Goal: Find specific page/section: Locate a particular part of the current website

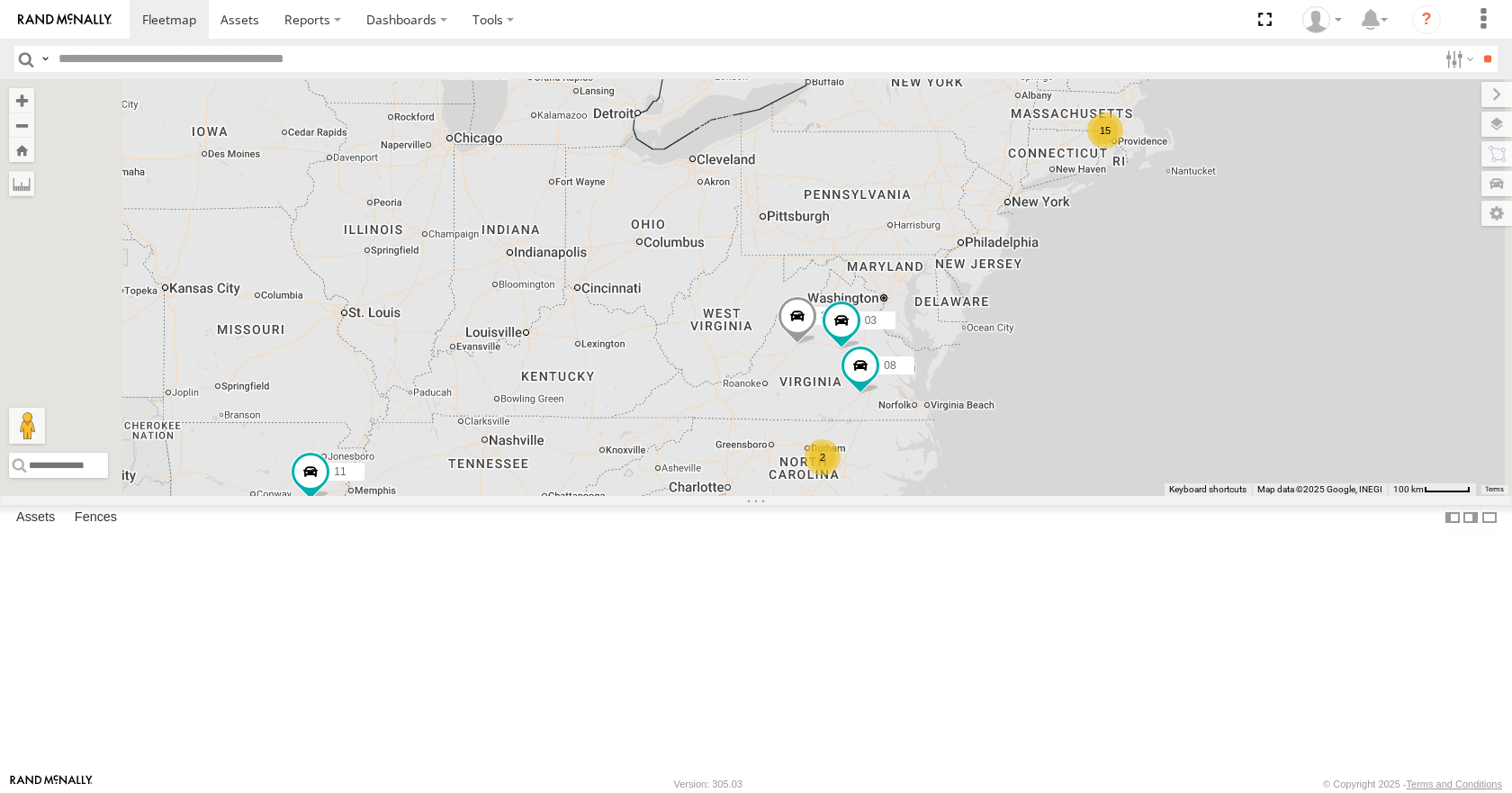
click at [846, 419] on div "35 08 04 11 03 15 2" at bounding box center [756, 287] width 1512 height 416
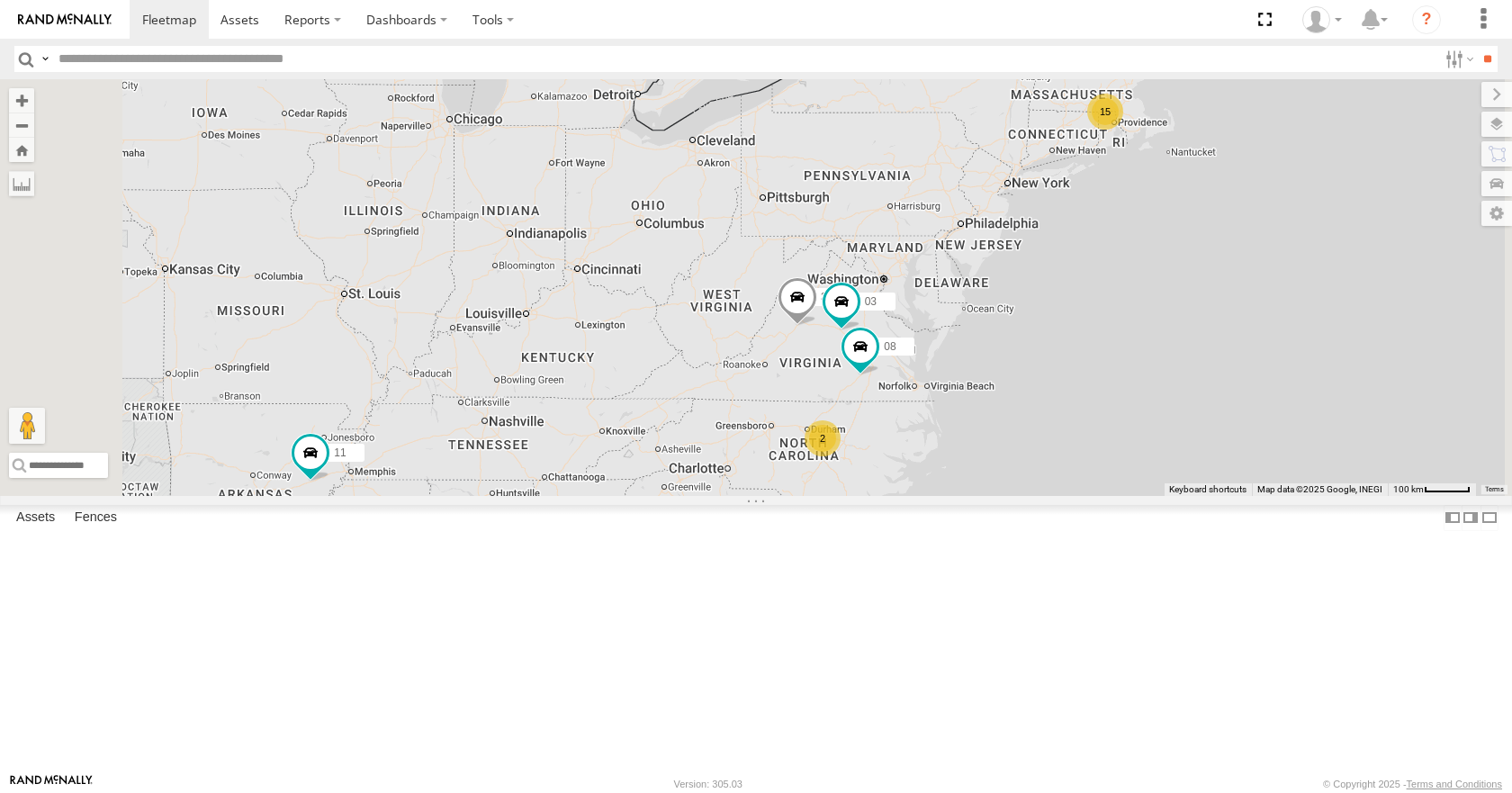
drag, startPoint x: 828, startPoint y: 416, endPoint x: 825, endPoint y: 397, distance: 19.2
click at [825, 397] on div "08 04 11 15 35 2 03" at bounding box center [756, 287] width 1512 height 416
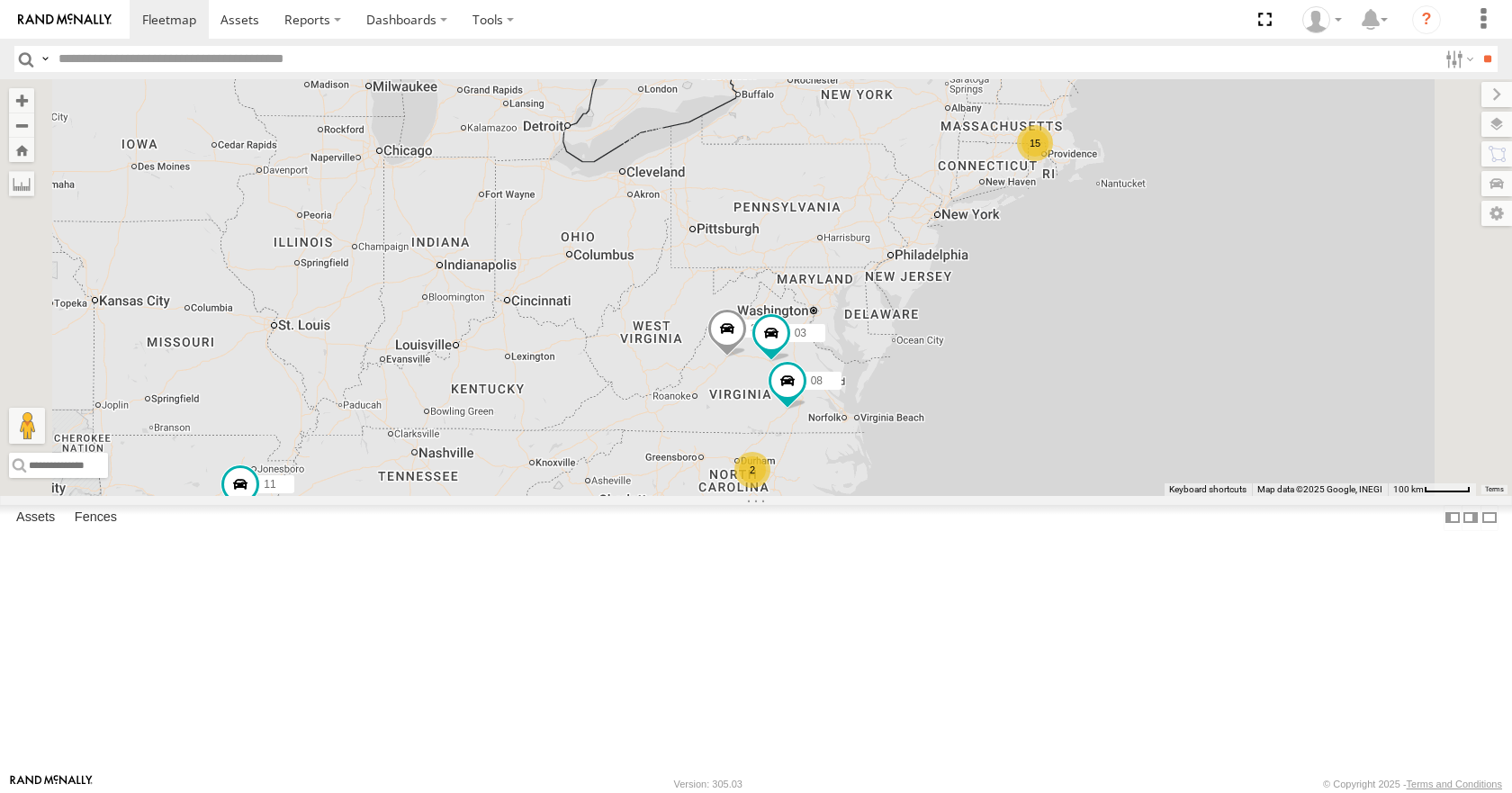
drag, startPoint x: 1263, startPoint y: 316, endPoint x: 1187, endPoint y: 351, distance: 83.7
click at [1187, 351] on div "08 04 11 15 35 2 03" at bounding box center [756, 287] width 1512 height 416
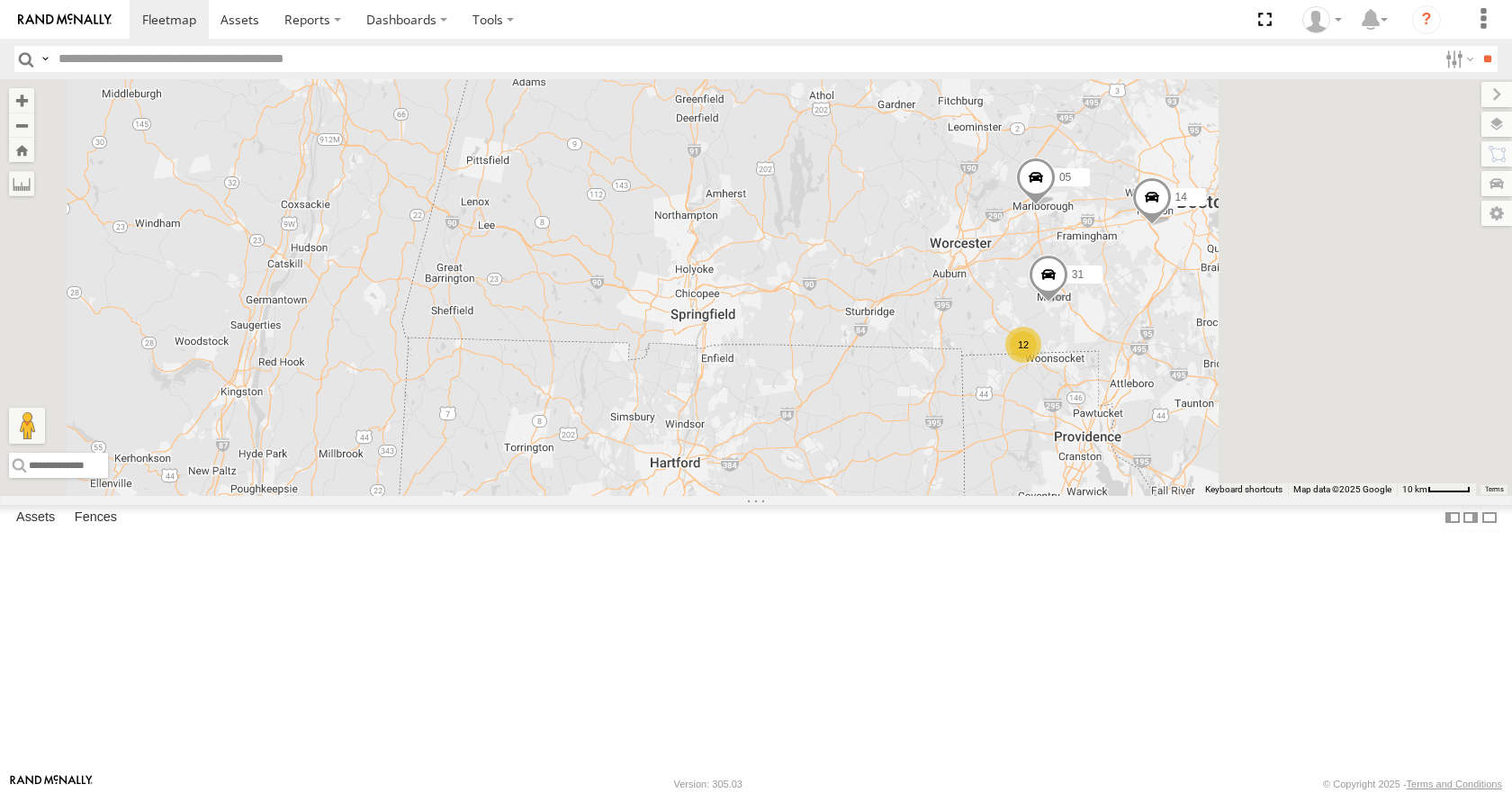
drag, startPoint x: 1280, startPoint y: 292, endPoint x: 1069, endPoint y: 362, distance: 222.3
click at [1069, 362] on div "08 04 11 35 03 14 05 12 31" at bounding box center [756, 287] width 1512 height 416
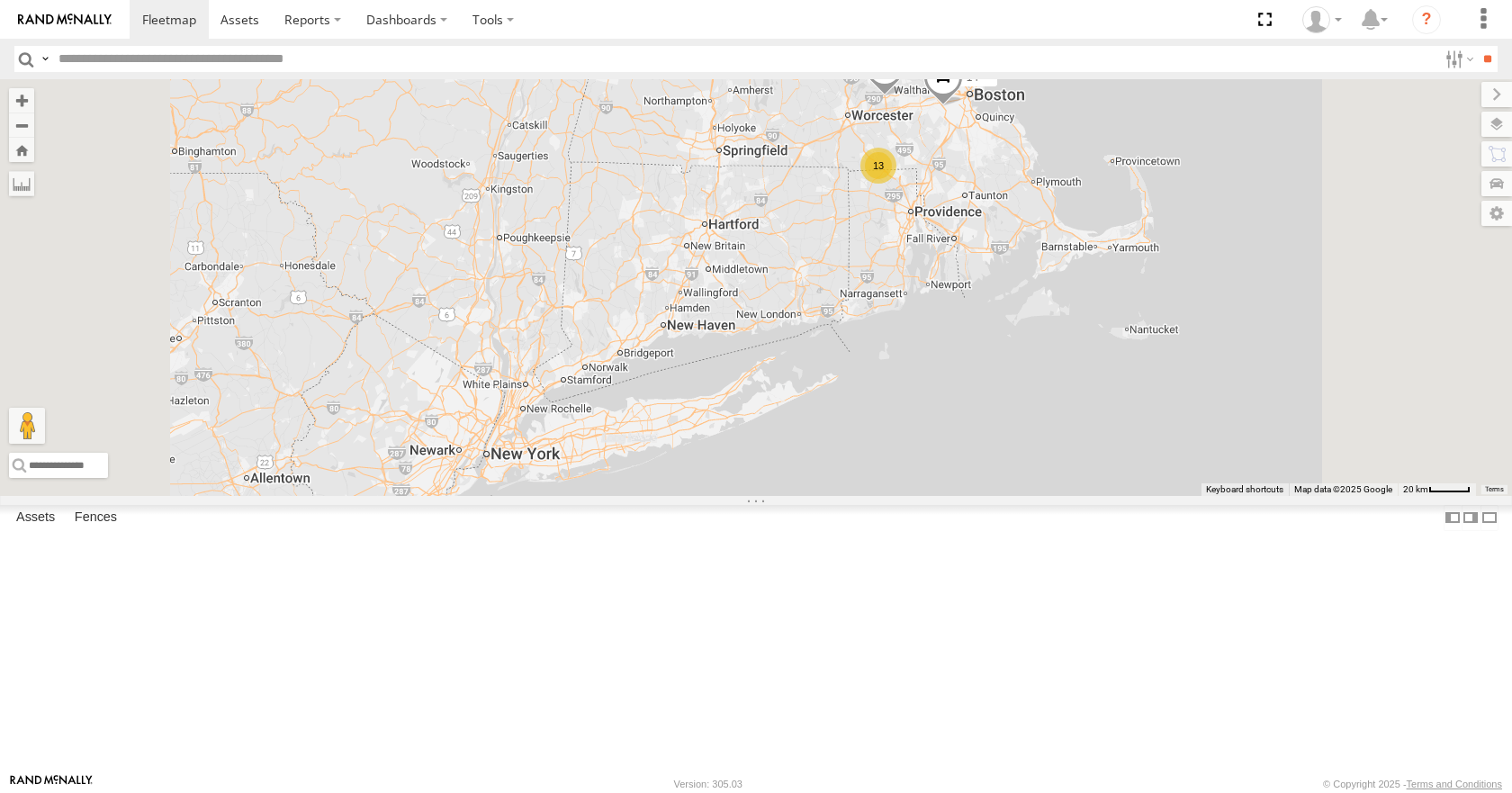
drag, startPoint x: 1170, startPoint y: 580, endPoint x: 1123, endPoint y: 412, distance: 174.5
click at [1123, 412] on div "08 04 11 35 03 14 05 13" at bounding box center [756, 287] width 1512 height 416
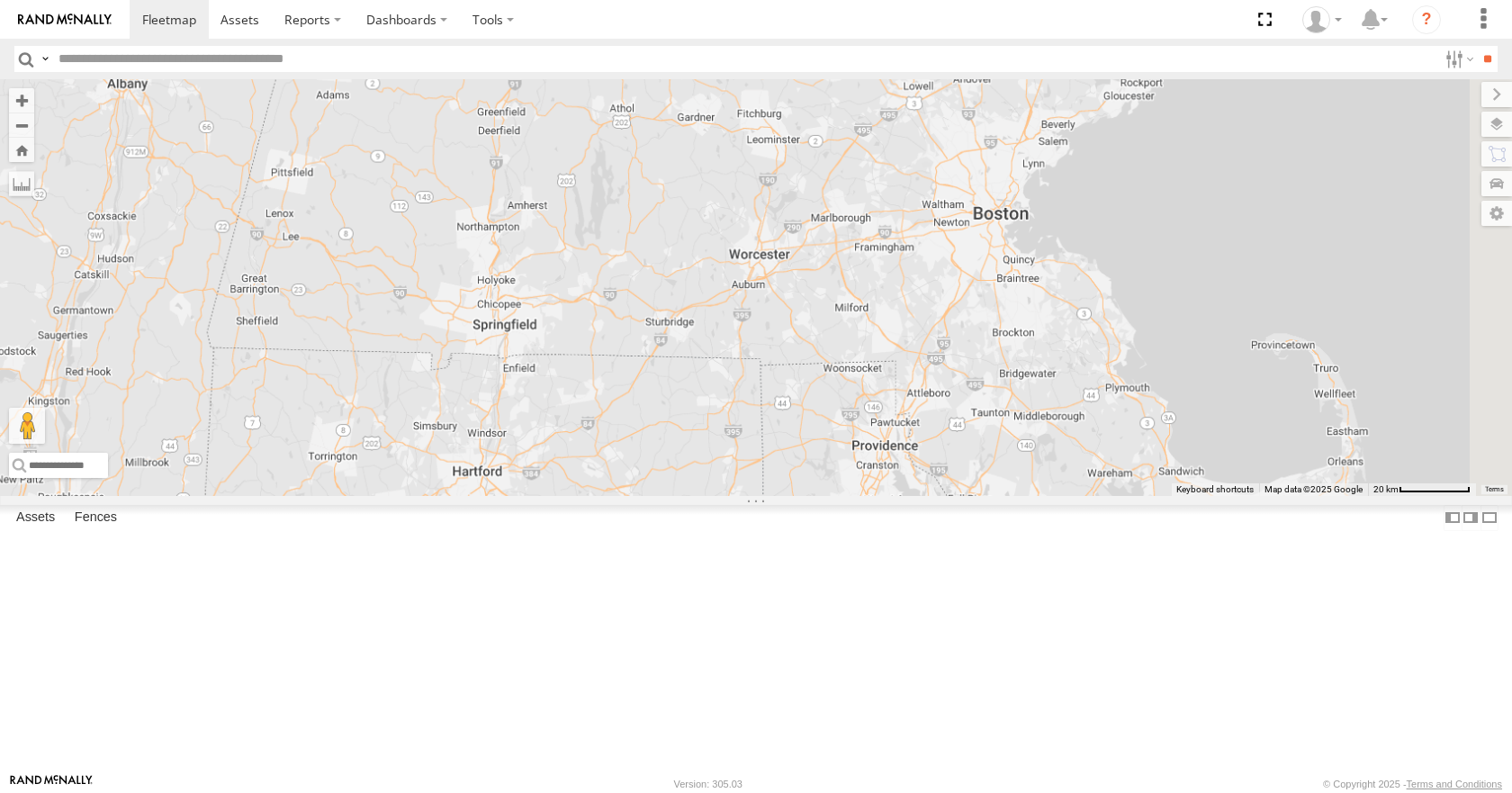
drag, startPoint x: 1404, startPoint y: 251, endPoint x: 1136, endPoint y: 334, distance: 280.6
click at [1136, 334] on div "35 08 04 11 03" at bounding box center [756, 287] width 1512 height 416
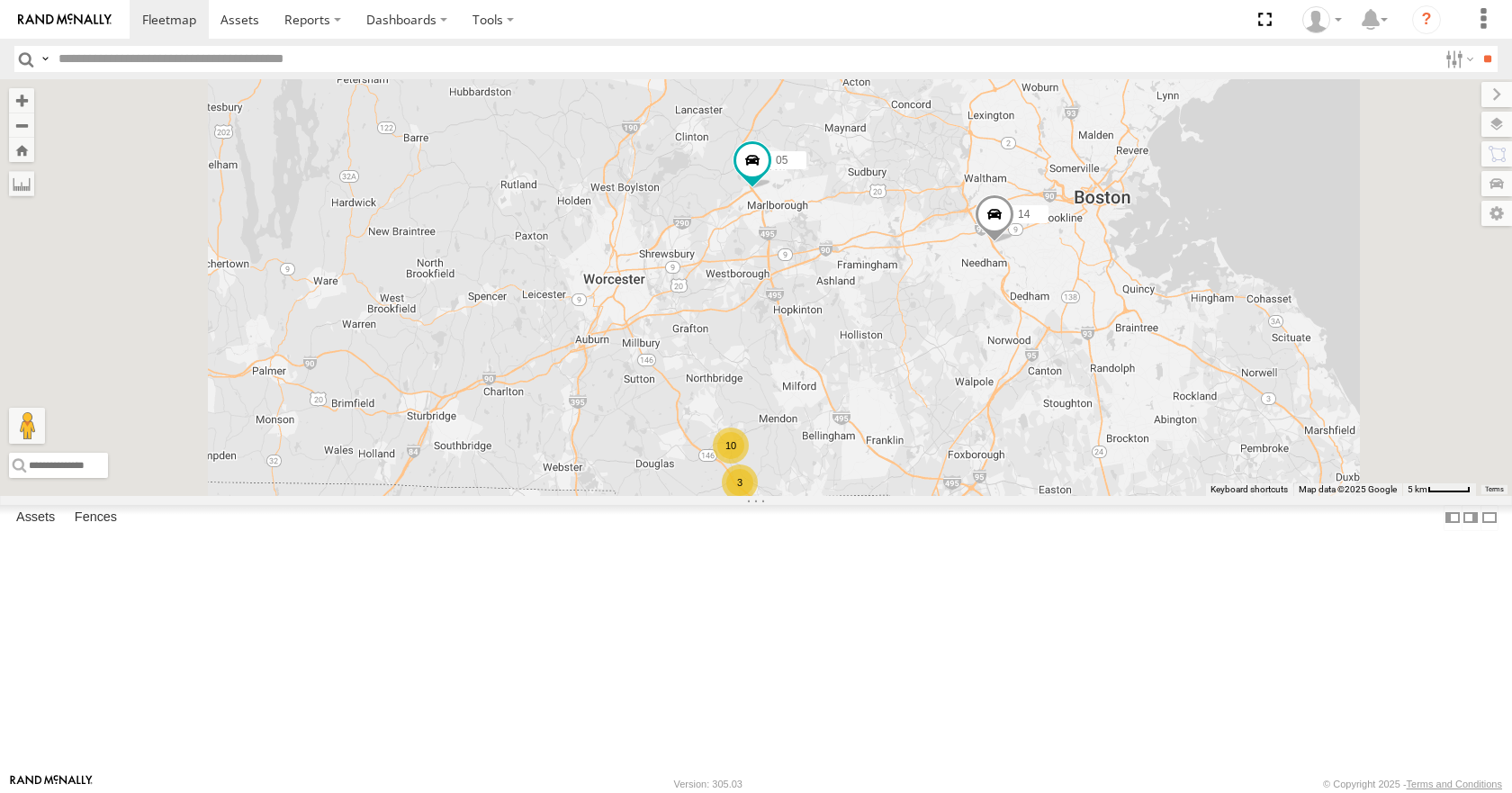
drag, startPoint x: 1138, startPoint y: 335, endPoint x: 1126, endPoint y: 356, distance: 24.2
click at [1126, 356] on div "35 08 04 11 03 14 05 3 10" at bounding box center [756, 287] width 1512 height 416
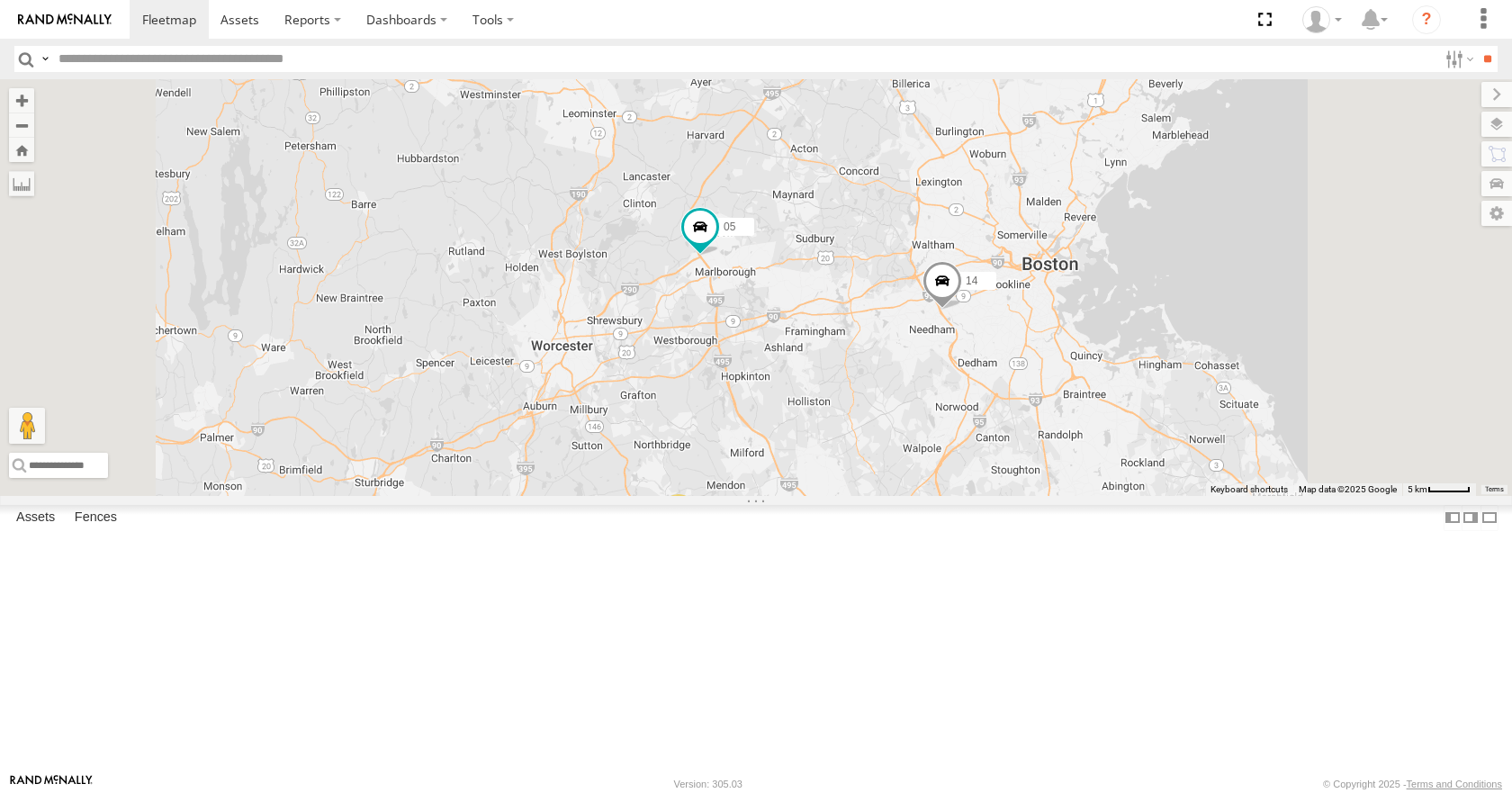
drag, startPoint x: 1195, startPoint y: 292, endPoint x: 1136, endPoint y: 366, distance: 94.6
click at [1136, 366] on div "35 08 04 11 03 14 05 3 10" at bounding box center [756, 287] width 1512 height 416
drag, startPoint x: 1160, startPoint y: 361, endPoint x: 1134, endPoint y: 386, distance: 36.1
click at [1134, 386] on div "35 08 04 11 03 14 05 3 10" at bounding box center [756, 287] width 1512 height 416
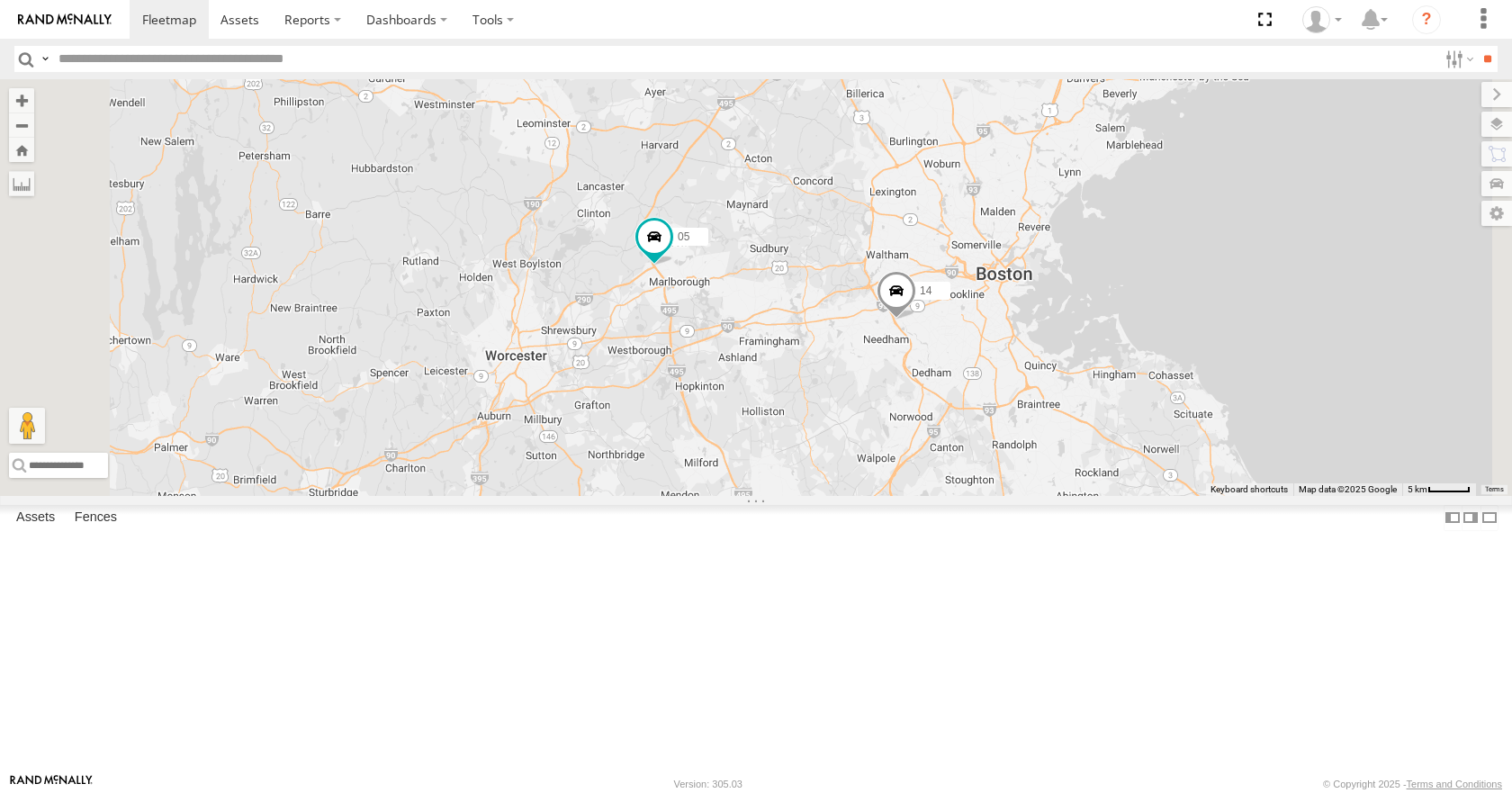
drag, startPoint x: 1134, startPoint y: 386, endPoint x: 1094, endPoint y: 378, distance: 40.8
click at [1094, 378] on div "35 08 04 11 03 14 05 3 10" at bounding box center [756, 287] width 1512 height 416
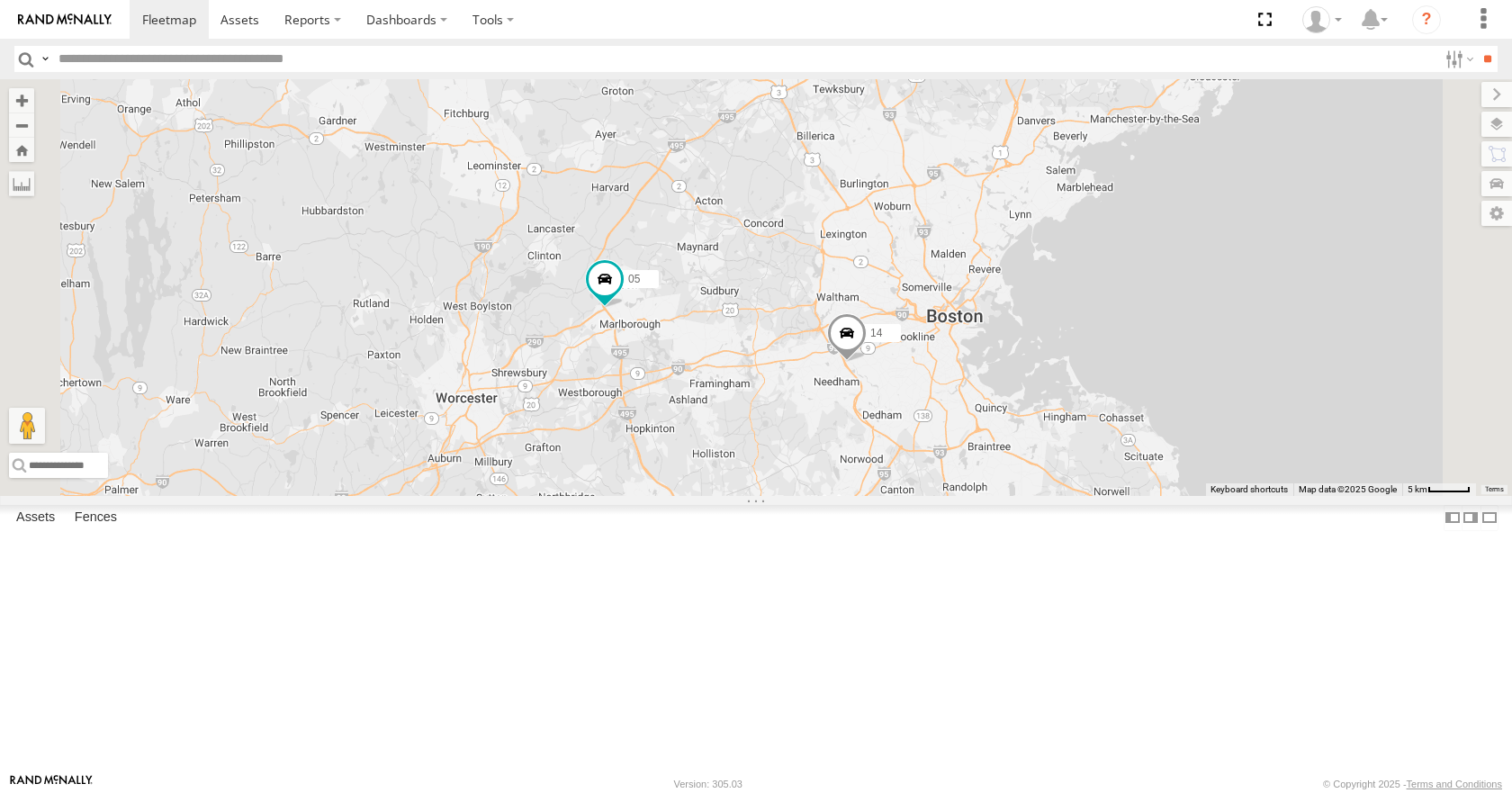
click at [1076, 340] on div "35 08 04 11 03 14 05 3 10" at bounding box center [756, 287] width 1512 height 416
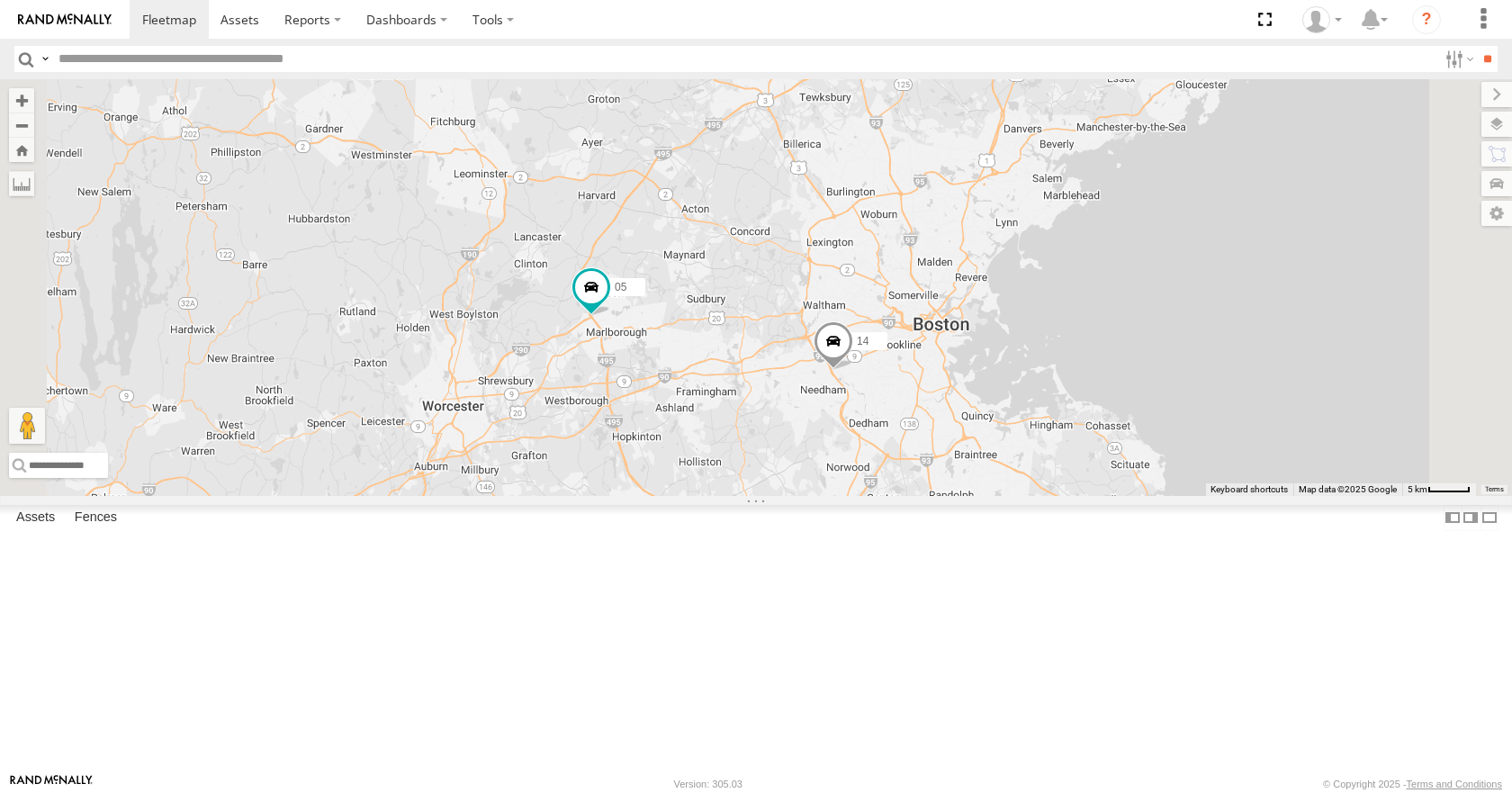
drag, startPoint x: 1074, startPoint y: 310, endPoint x: 1050, endPoint y: 344, distance: 41.6
click at [1050, 344] on div "35 08 04 11 03 14 05 3 10" at bounding box center [756, 287] width 1512 height 416
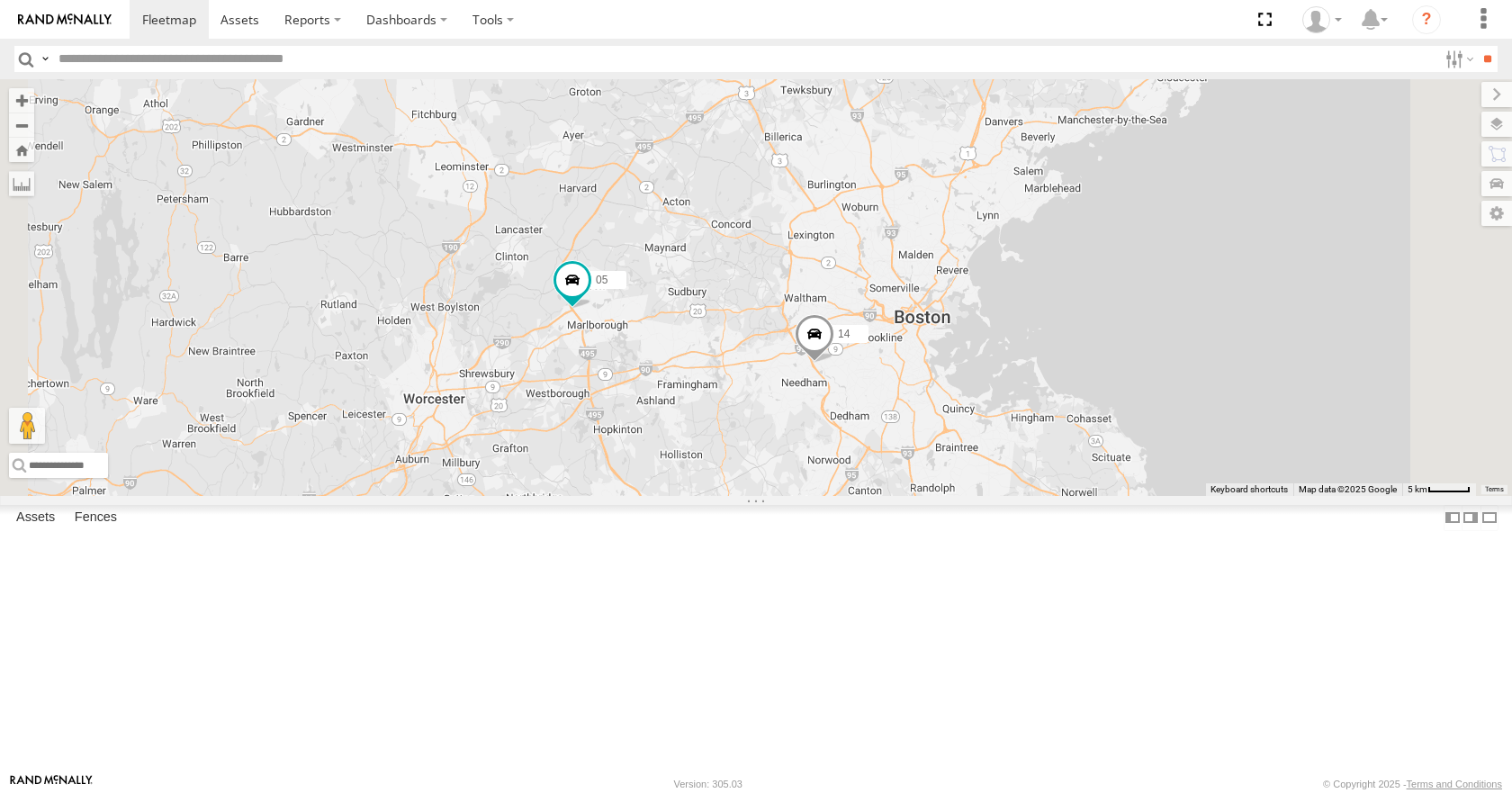
drag, startPoint x: 1069, startPoint y: 403, endPoint x: 1089, endPoint y: 331, distance: 74.7
click at [1089, 331] on div "35 08 04 11 03 14 05 3 10" at bounding box center [756, 287] width 1512 height 416
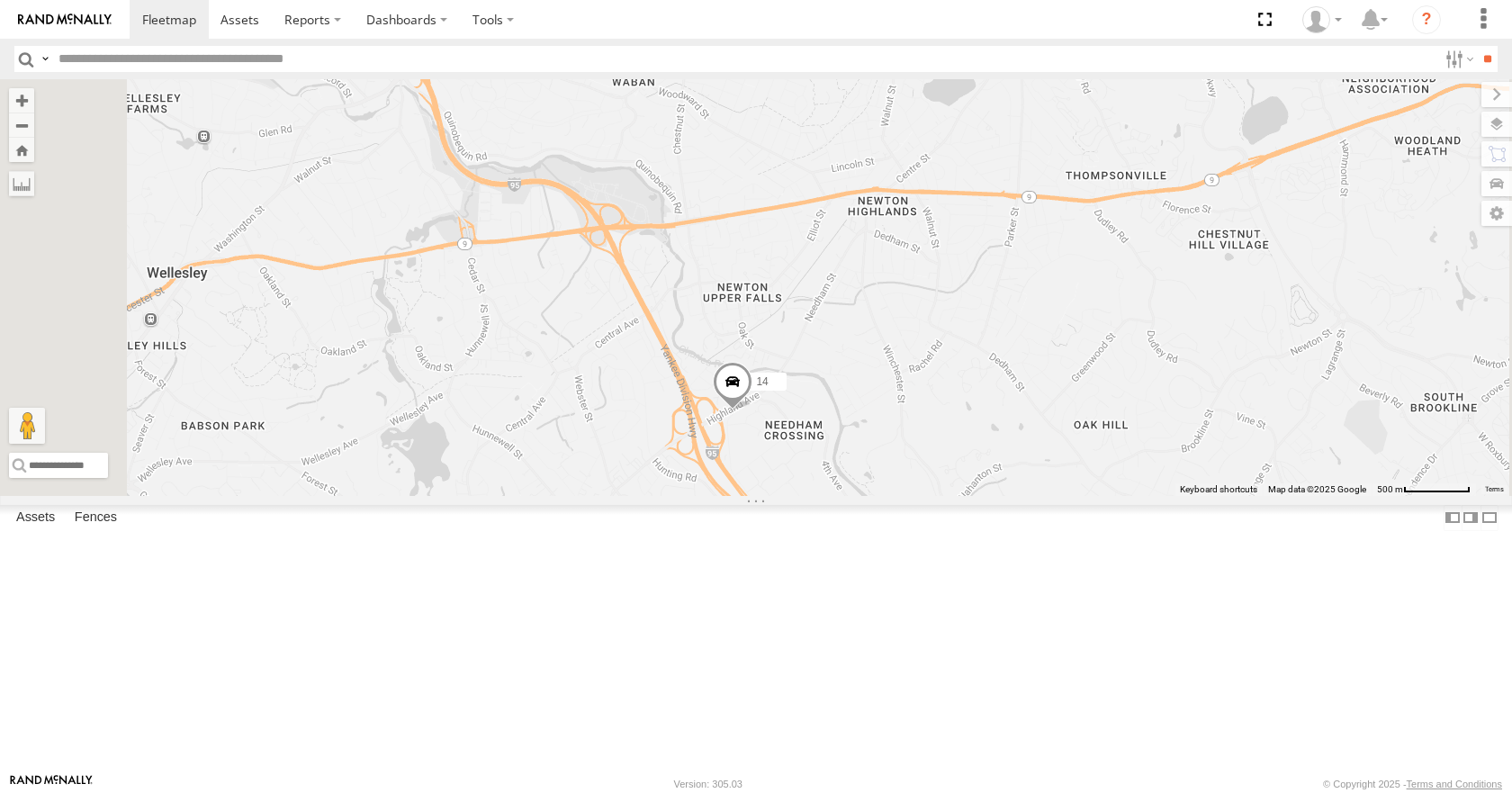
drag, startPoint x: 918, startPoint y: 340, endPoint x: 1055, endPoint y: 601, distance: 294.8
click at [1055, 495] on div "35 08 04 11 03 14 05" at bounding box center [756, 287] width 1512 height 416
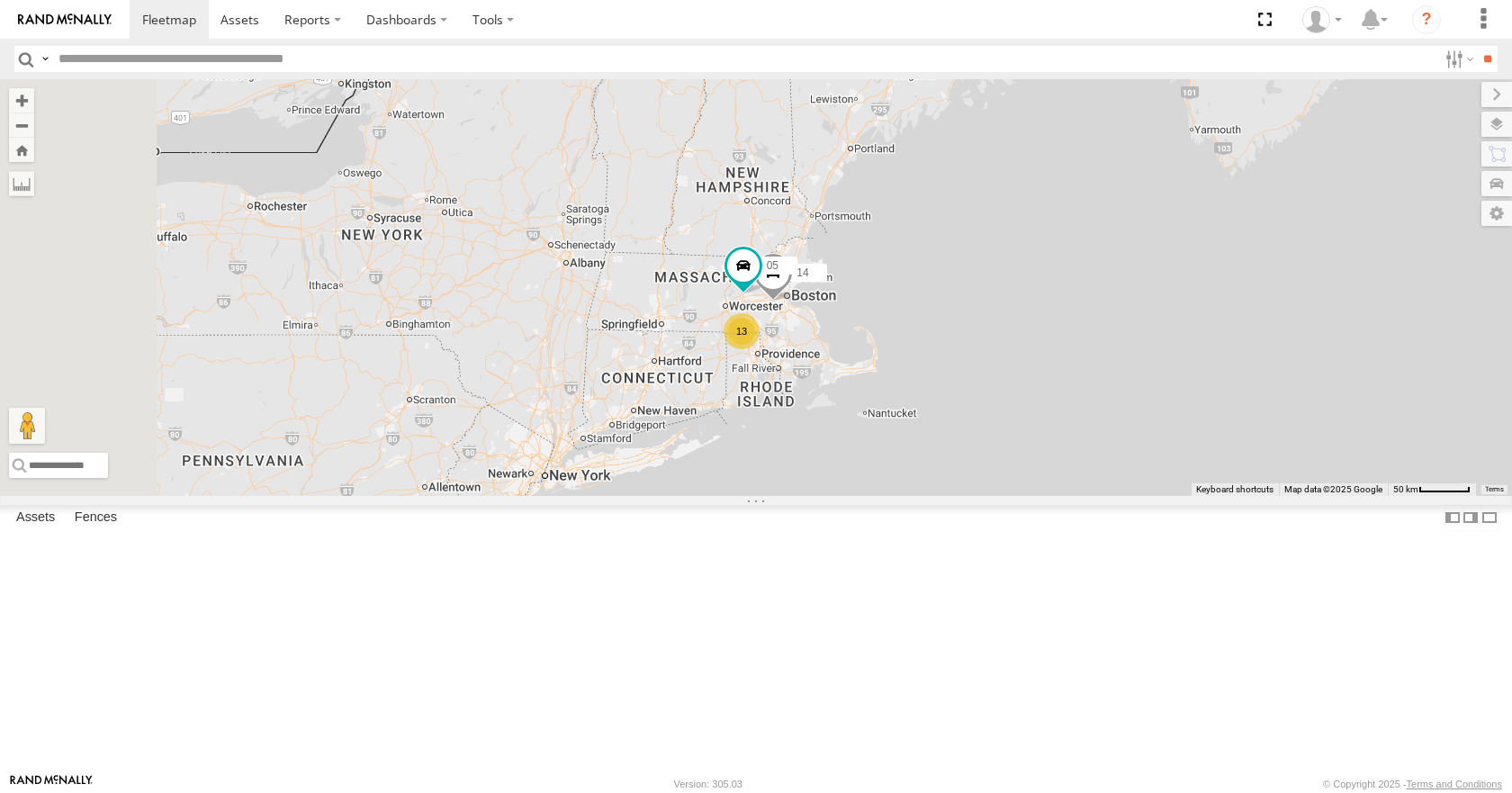
drag, startPoint x: 616, startPoint y: 498, endPoint x: 889, endPoint y: 379, distance: 297.8
click at [889, 379] on div "35 08 04 11 03 14 05 13" at bounding box center [756, 287] width 1512 height 416
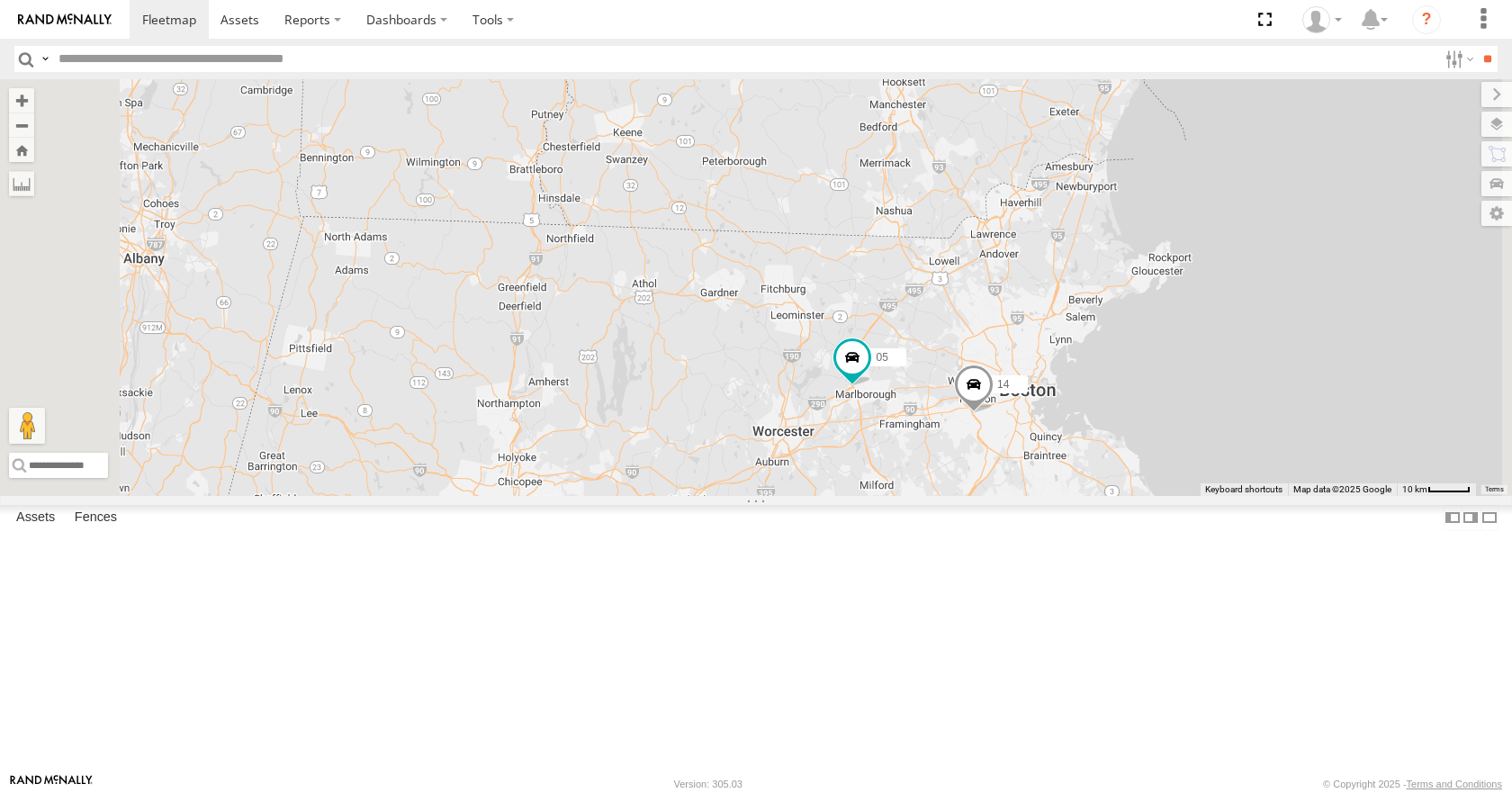
drag, startPoint x: 1205, startPoint y: 381, endPoint x: 1106, endPoint y: 358, distance: 101.6
click at [1106, 358] on div "35 08 04 11 03 14 05 13" at bounding box center [756, 287] width 1512 height 416
drag, startPoint x: 1111, startPoint y: 340, endPoint x: 1077, endPoint y: 342, distance: 34.1
click at [1077, 342] on div "35 08 04 11 03 14 05 13" at bounding box center [756, 287] width 1512 height 416
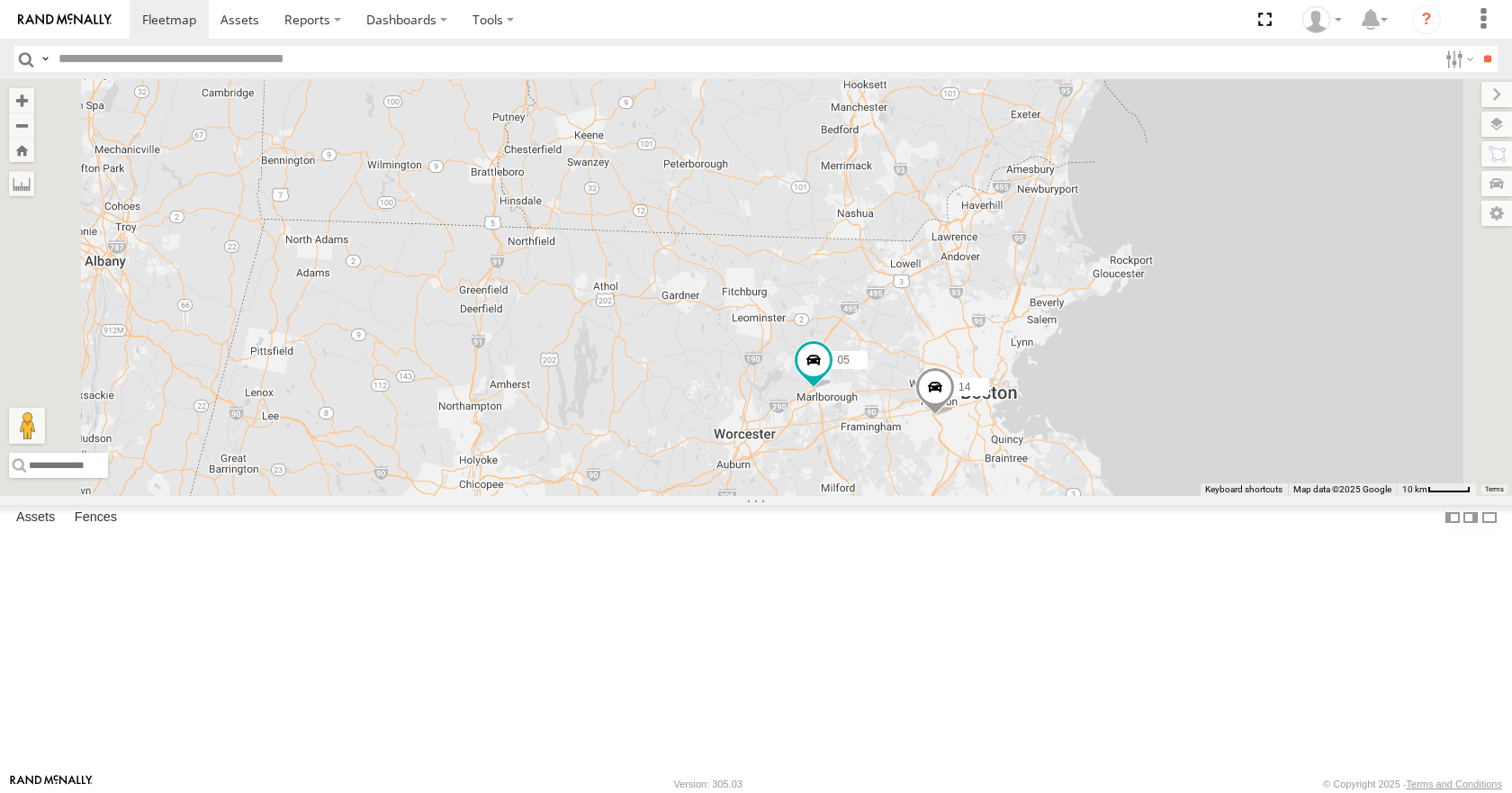
click at [1076, 293] on div "35 08 04 11 03 14 05 13" at bounding box center [756, 287] width 1512 height 416
click at [1086, 238] on div "35 08 04 11 03 14 05 13" at bounding box center [756, 287] width 1512 height 416
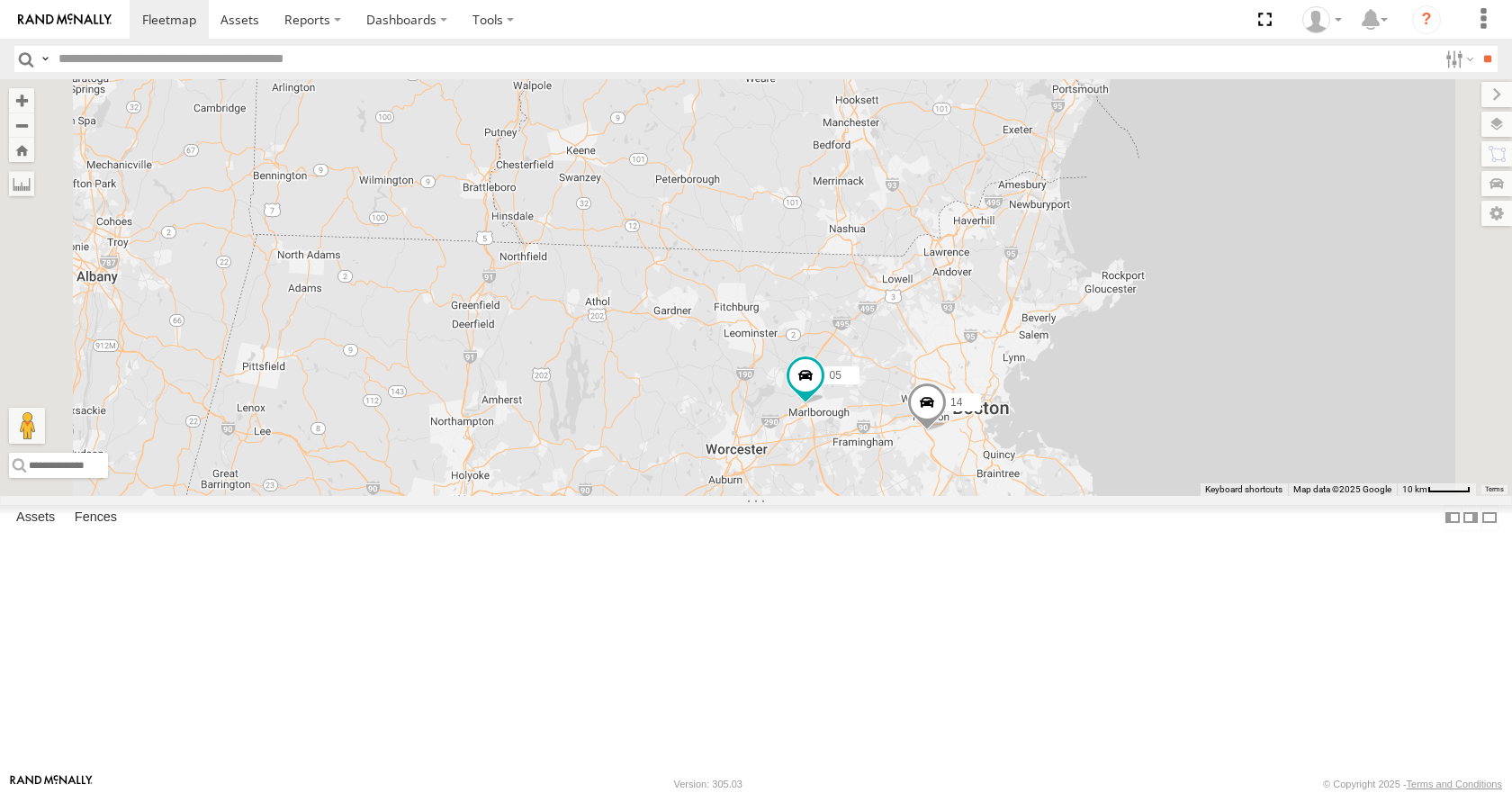
drag, startPoint x: 1077, startPoint y: 261, endPoint x: 1074, endPoint y: 277, distance: 16.3
click at [1074, 277] on div "35 08 04 11 03 14 05 13" at bounding box center [756, 287] width 1512 height 416
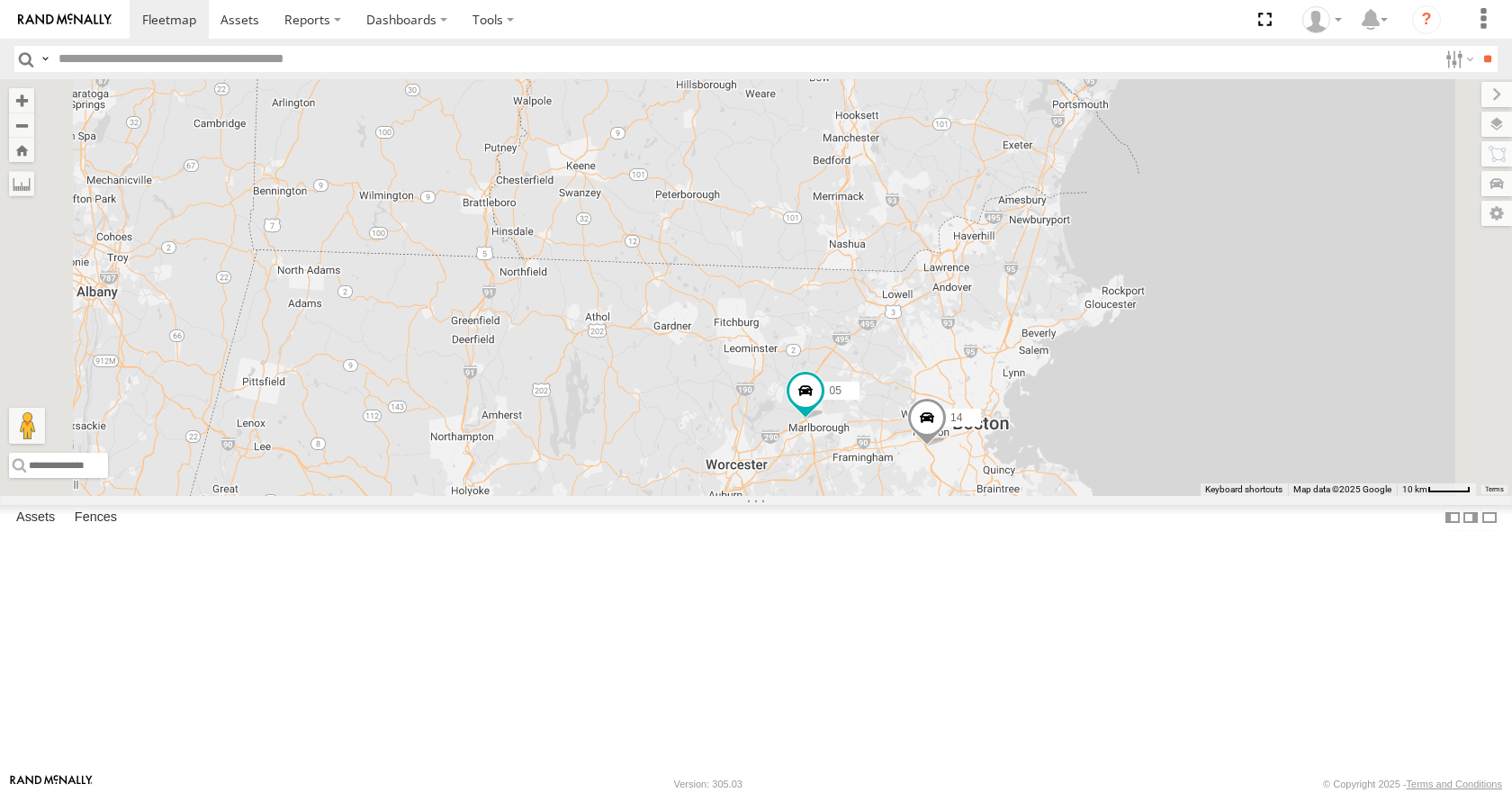
drag, startPoint x: 1082, startPoint y: 242, endPoint x: 1082, endPoint y: 259, distance: 17.0
click at [1082, 259] on div "35 08 04 11 03 14 05 13" at bounding box center [756, 287] width 1512 height 416
click at [1077, 253] on div "35 08 04 11 03 14 05 13" at bounding box center [756, 287] width 1512 height 416
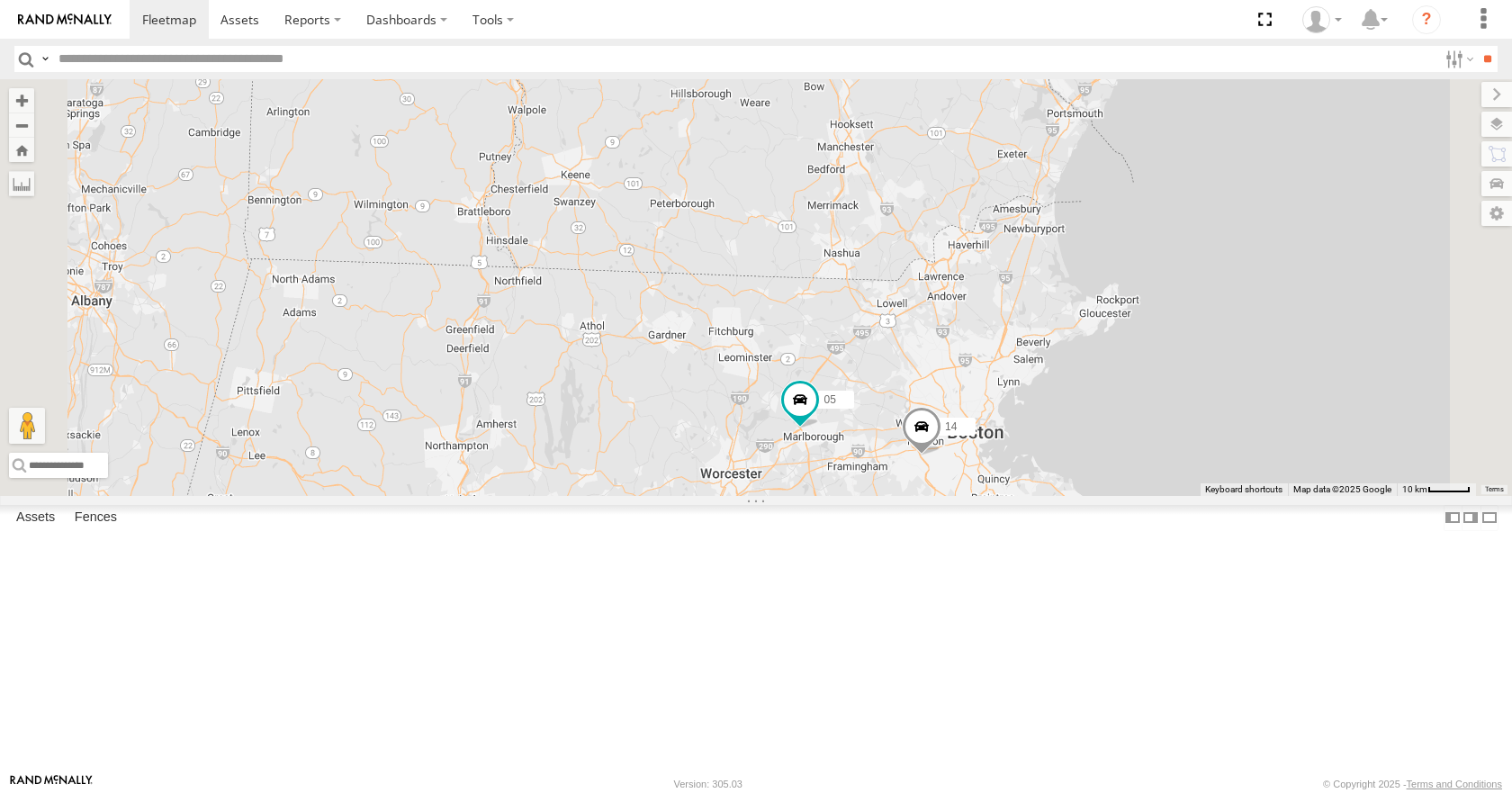
drag, startPoint x: 1041, startPoint y: 211, endPoint x: 1025, endPoint y: 251, distance: 43.1
click at [1025, 251] on div "35 08 04 11 03 14 05 13" at bounding box center [756, 287] width 1512 height 416
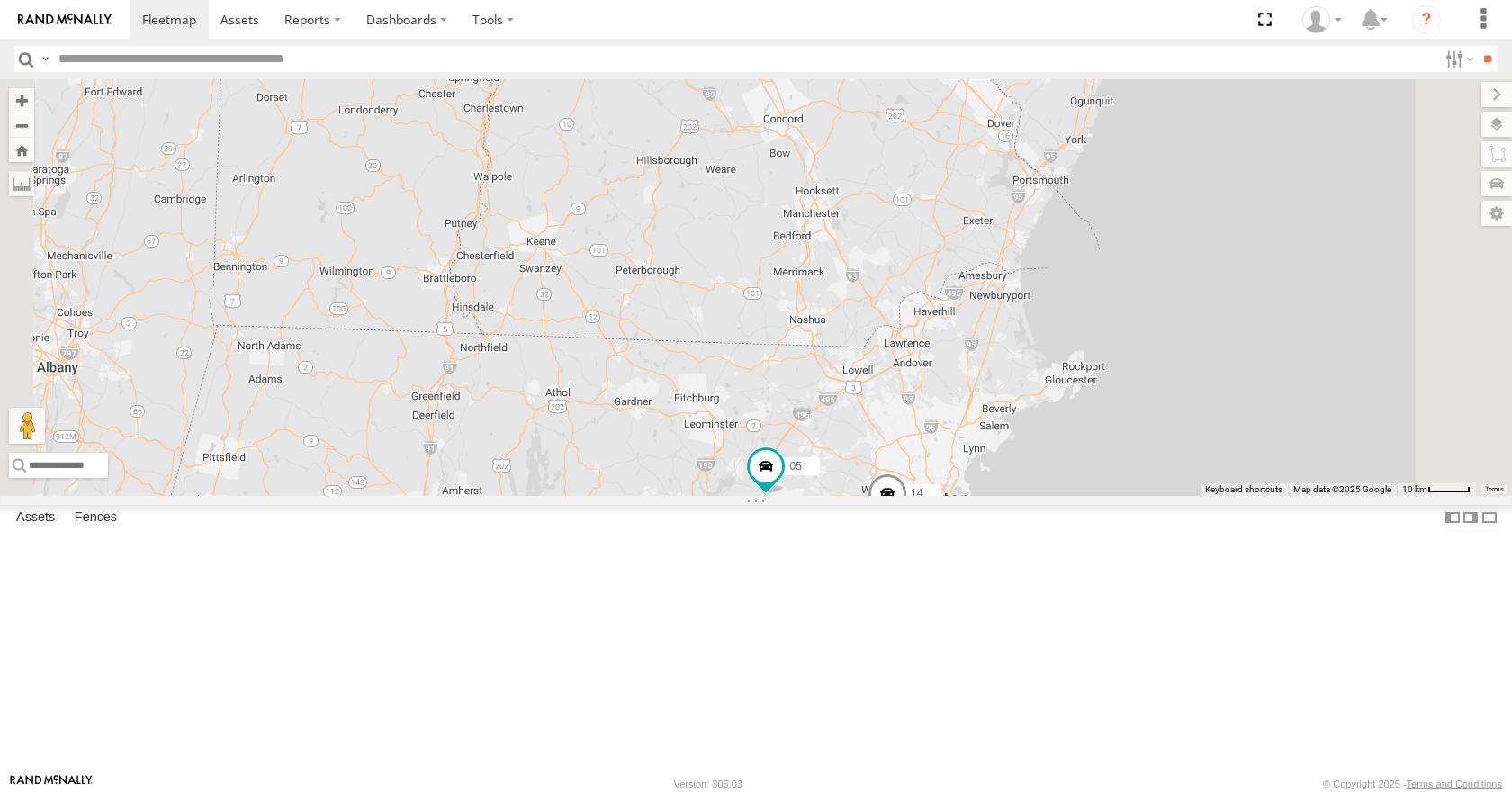
drag, startPoint x: 1027, startPoint y: 216, endPoint x: 1016, endPoint y: 242, distance: 28.2
click at [1016, 242] on div "35 08 04 11 03 14 05 13" at bounding box center [756, 287] width 1512 height 416
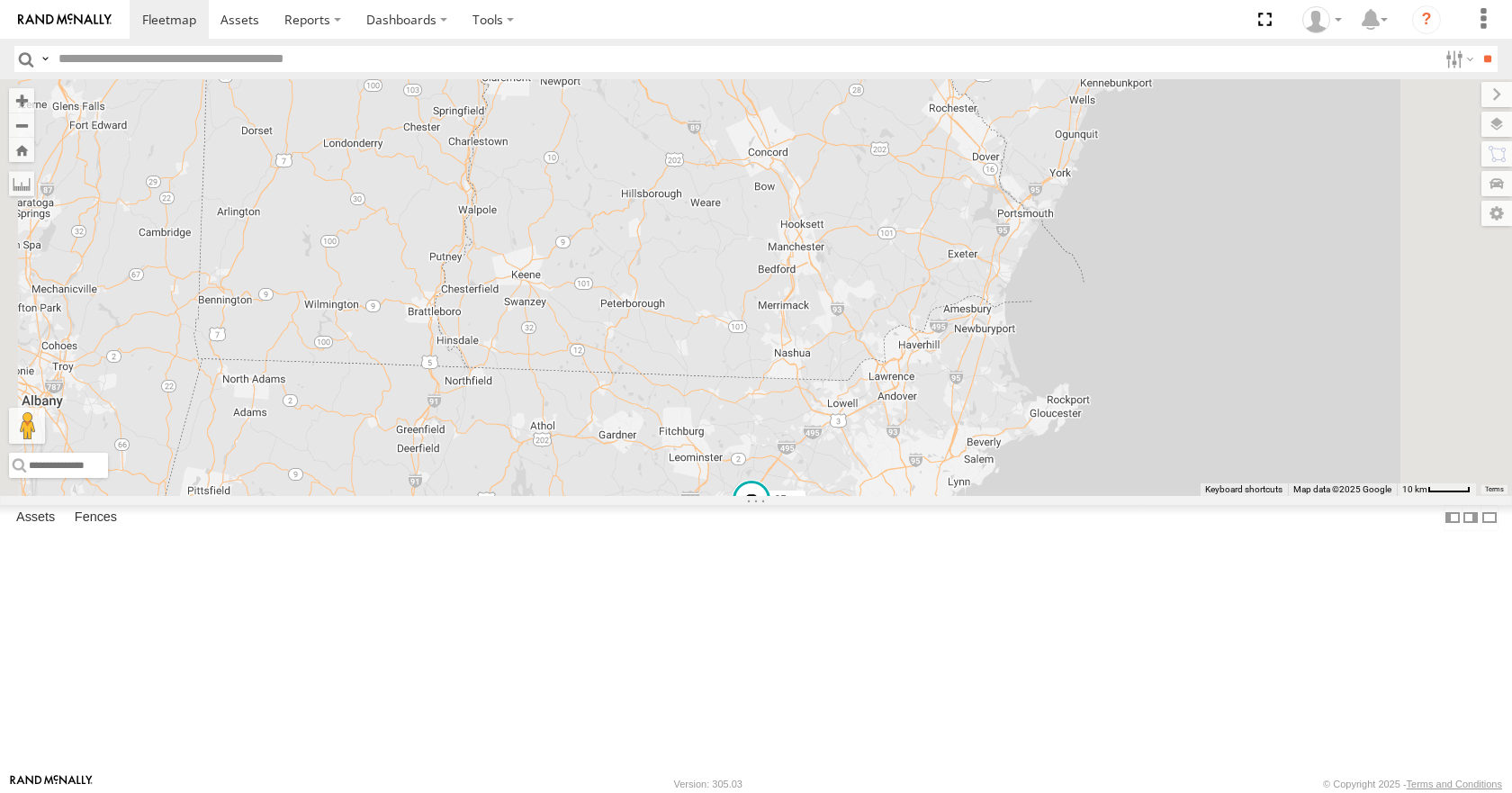
drag, startPoint x: 978, startPoint y: 361, endPoint x: 991, endPoint y: 362, distance: 13.0
click at [991, 362] on div "35 08 04 11 03 14 05 13" at bounding box center [756, 287] width 1512 height 416
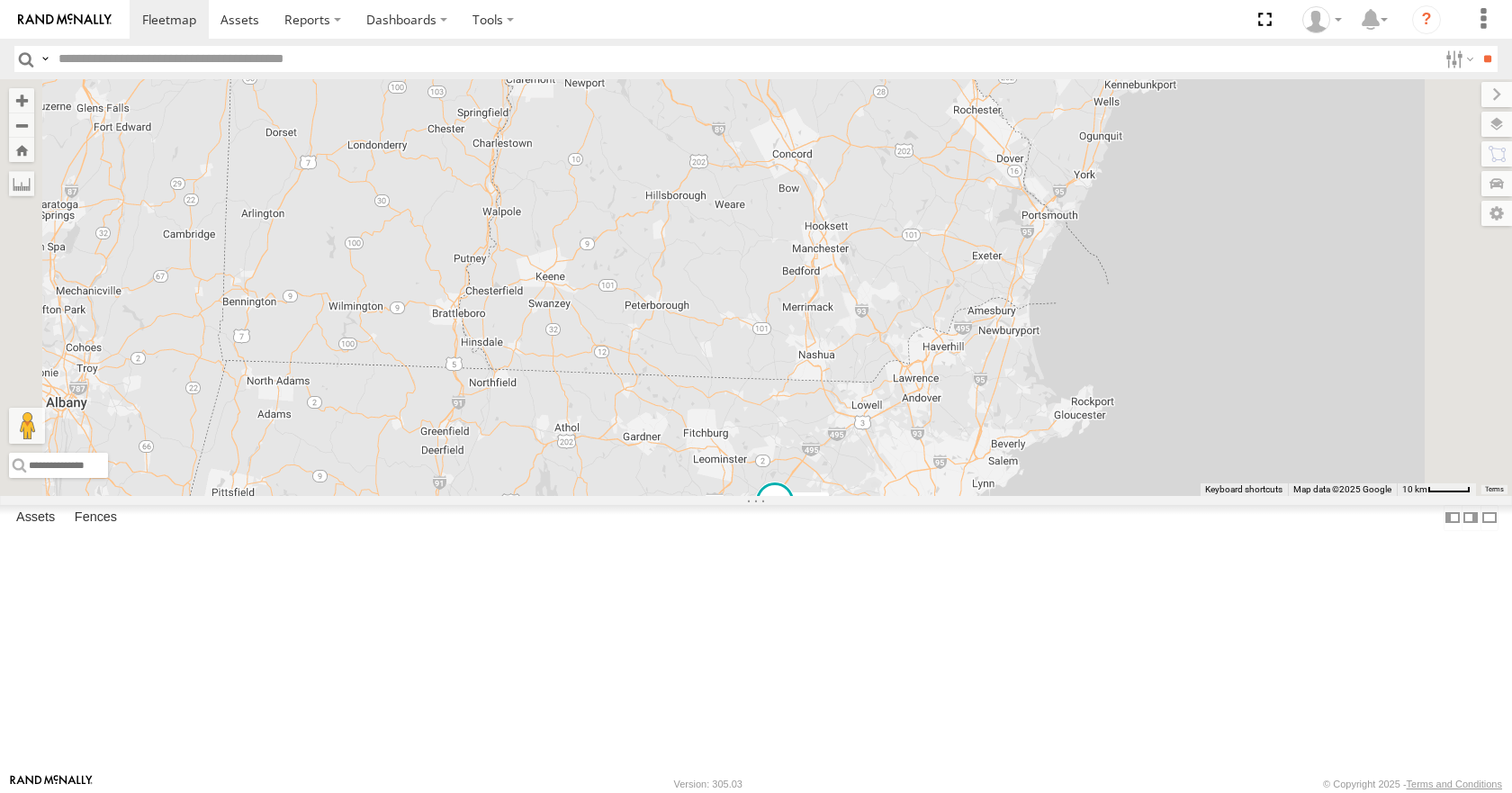
drag, startPoint x: 1024, startPoint y: 309, endPoint x: 1041, endPoint y: 303, distance: 18.0
click at [1041, 303] on div "35 08 04 11 03 14 05 13" at bounding box center [756, 287] width 1512 height 416
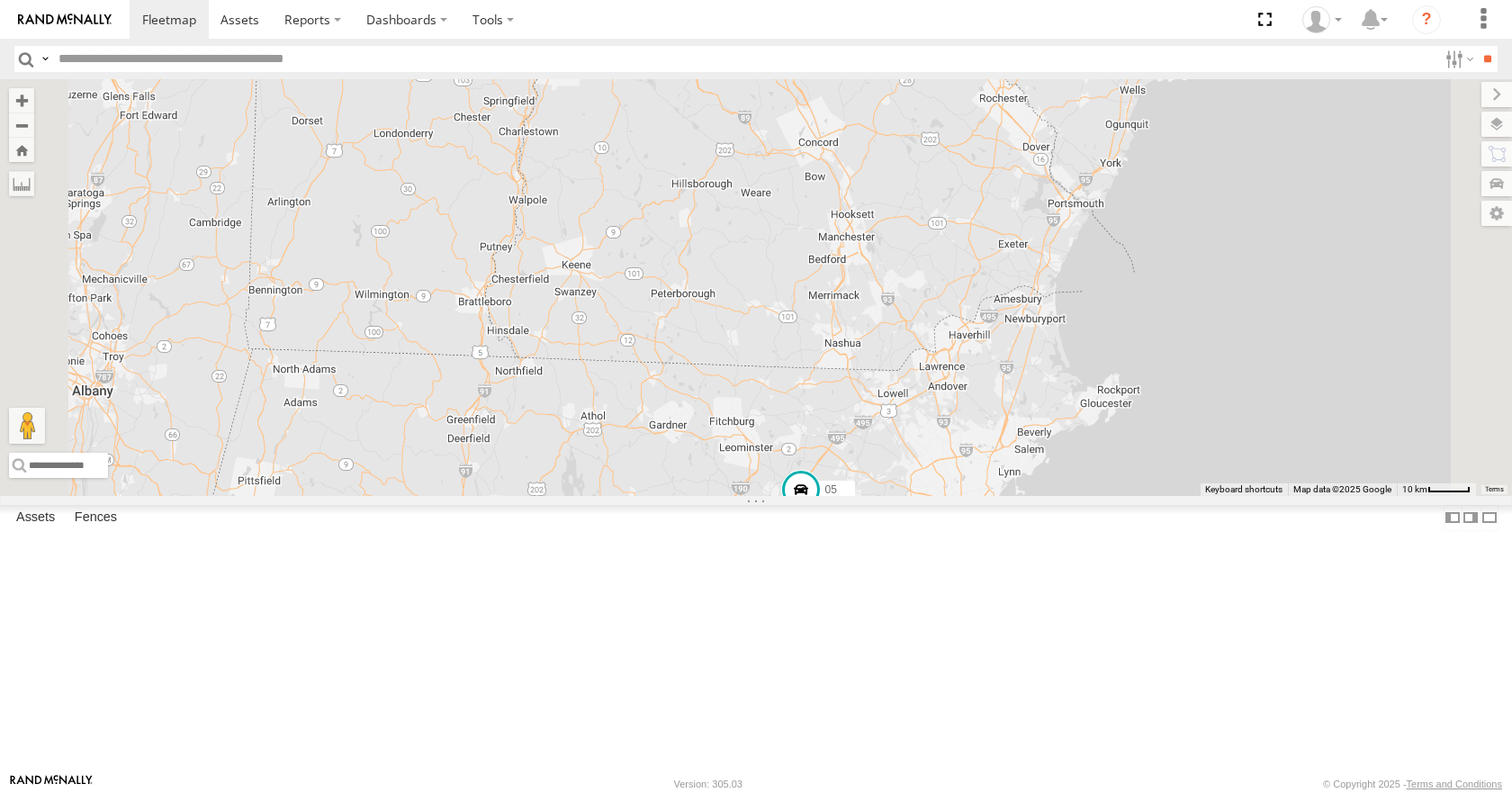
drag, startPoint x: 1039, startPoint y: 276, endPoint x: 1079, endPoint y: 245, distance: 50.6
click at [1079, 245] on div "35 08 04 11 03 14 05 13" at bounding box center [756, 287] width 1512 height 416
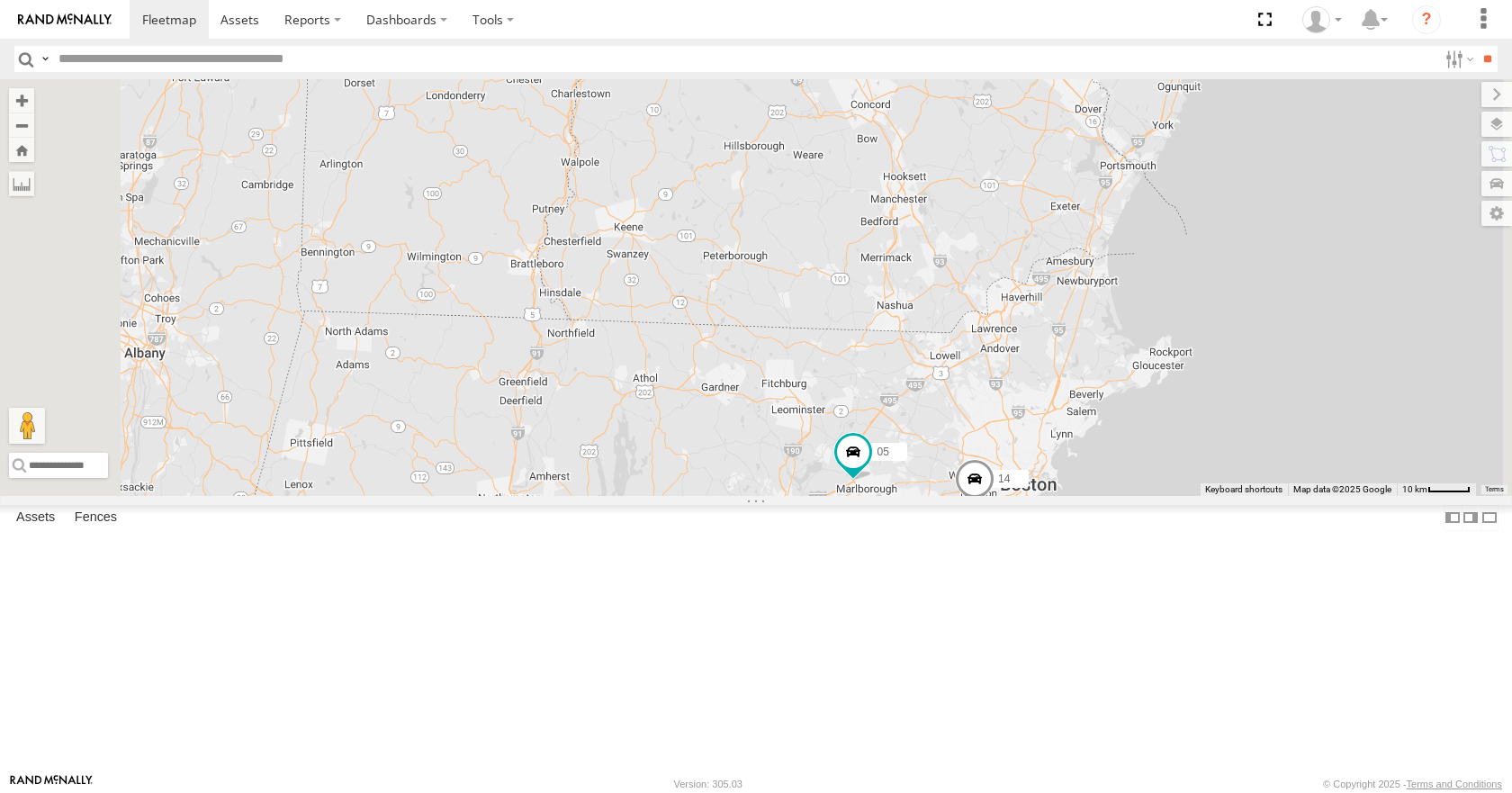
click at [1081, 272] on div "35 08 04 11 03 14 05 13" at bounding box center [756, 287] width 1512 height 416
drag, startPoint x: 1081, startPoint y: 282, endPoint x: 1053, endPoint y: 336, distance: 60.8
click at [1053, 336] on div "35 08 04 11 03 14 05 13" at bounding box center [756, 287] width 1512 height 416
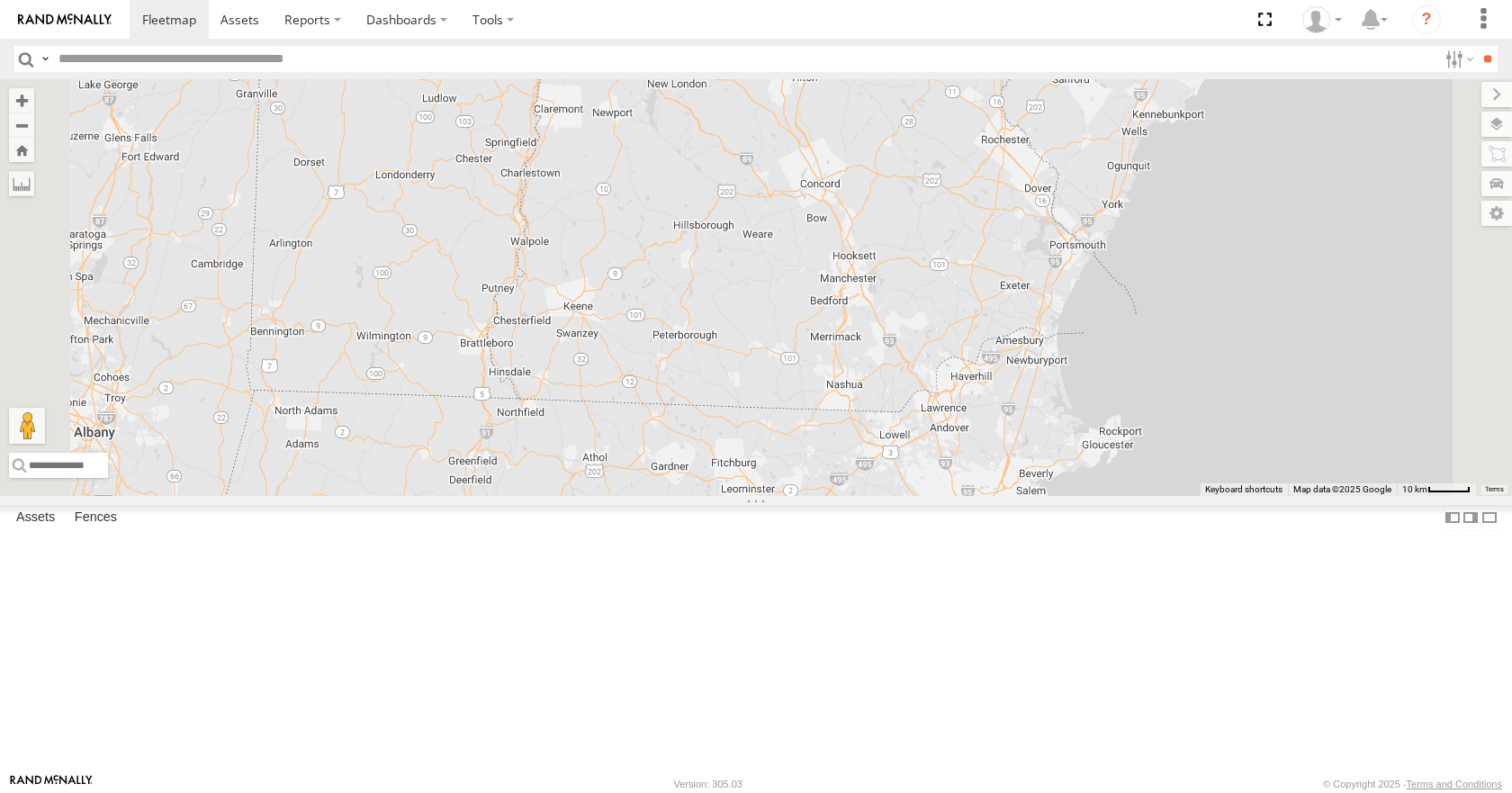
drag, startPoint x: 1043, startPoint y: 330, endPoint x: 1006, endPoint y: 363, distance: 49.6
click at [1006, 363] on div "35 08 04 11 03 14 05 13" at bounding box center [756, 287] width 1512 height 416
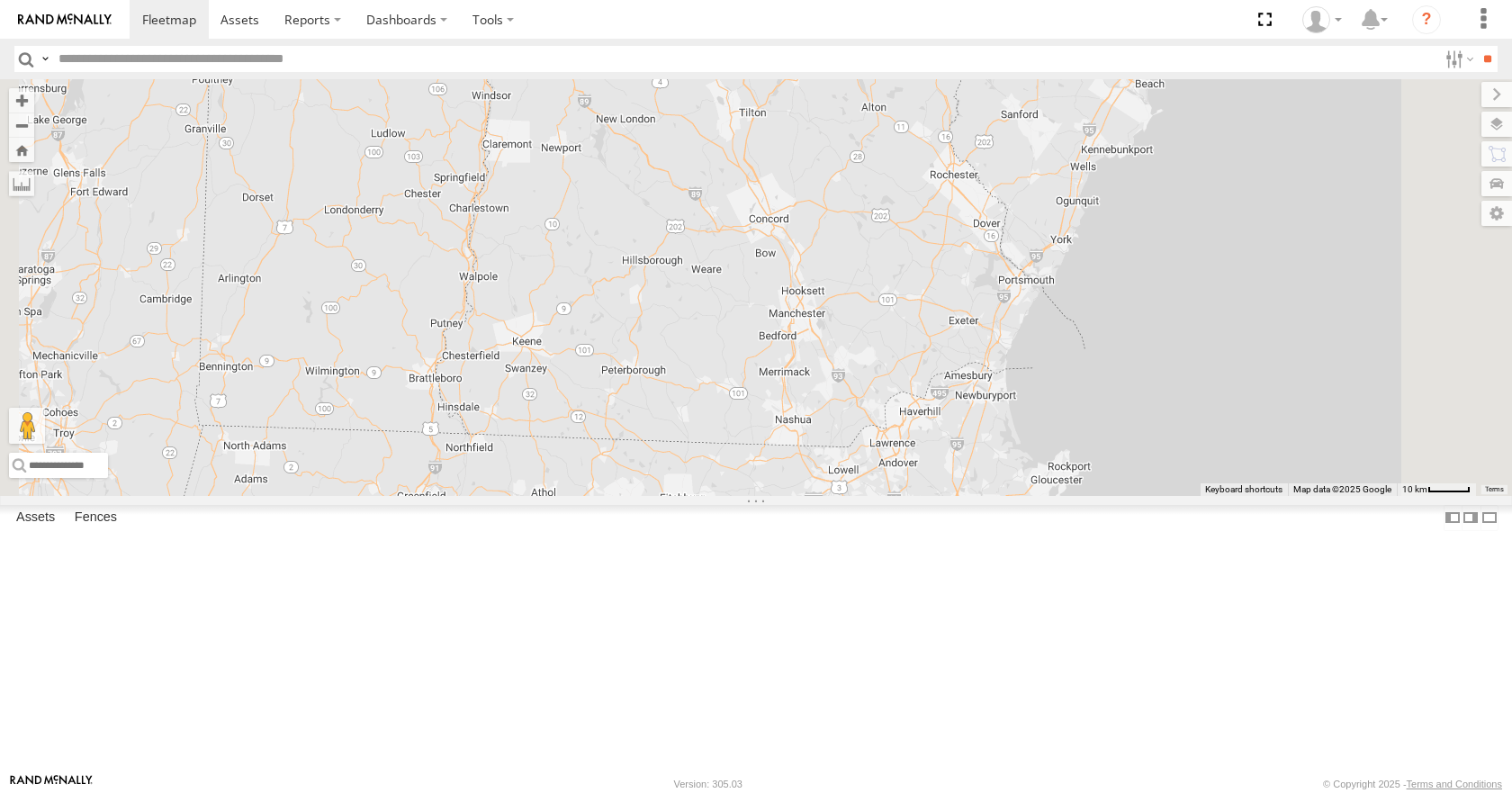
drag, startPoint x: 981, startPoint y: 366, endPoint x: 1025, endPoint y: 296, distance: 82.7
click at [1025, 296] on div "35 08 04 11 03 14 05 13" at bounding box center [756, 287] width 1512 height 416
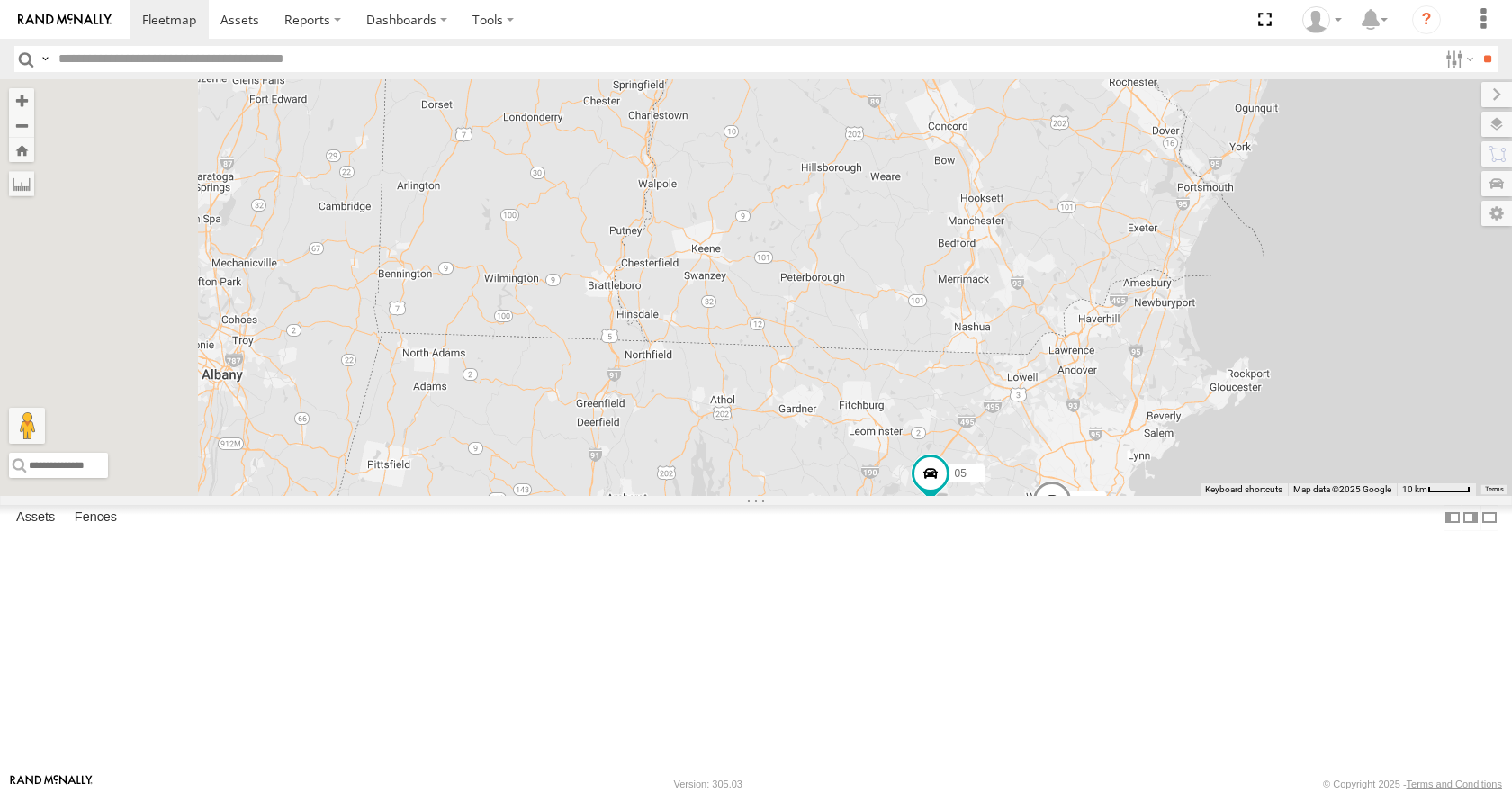
drag, startPoint x: 1019, startPoint y: 364, endPoint x: 1177, endPoint y: 352, distance: 158.5
click at [1177, 352] on div "35 08 04 11 03 14 05 13" at bounding box center [756, 287] width 1512 height 416
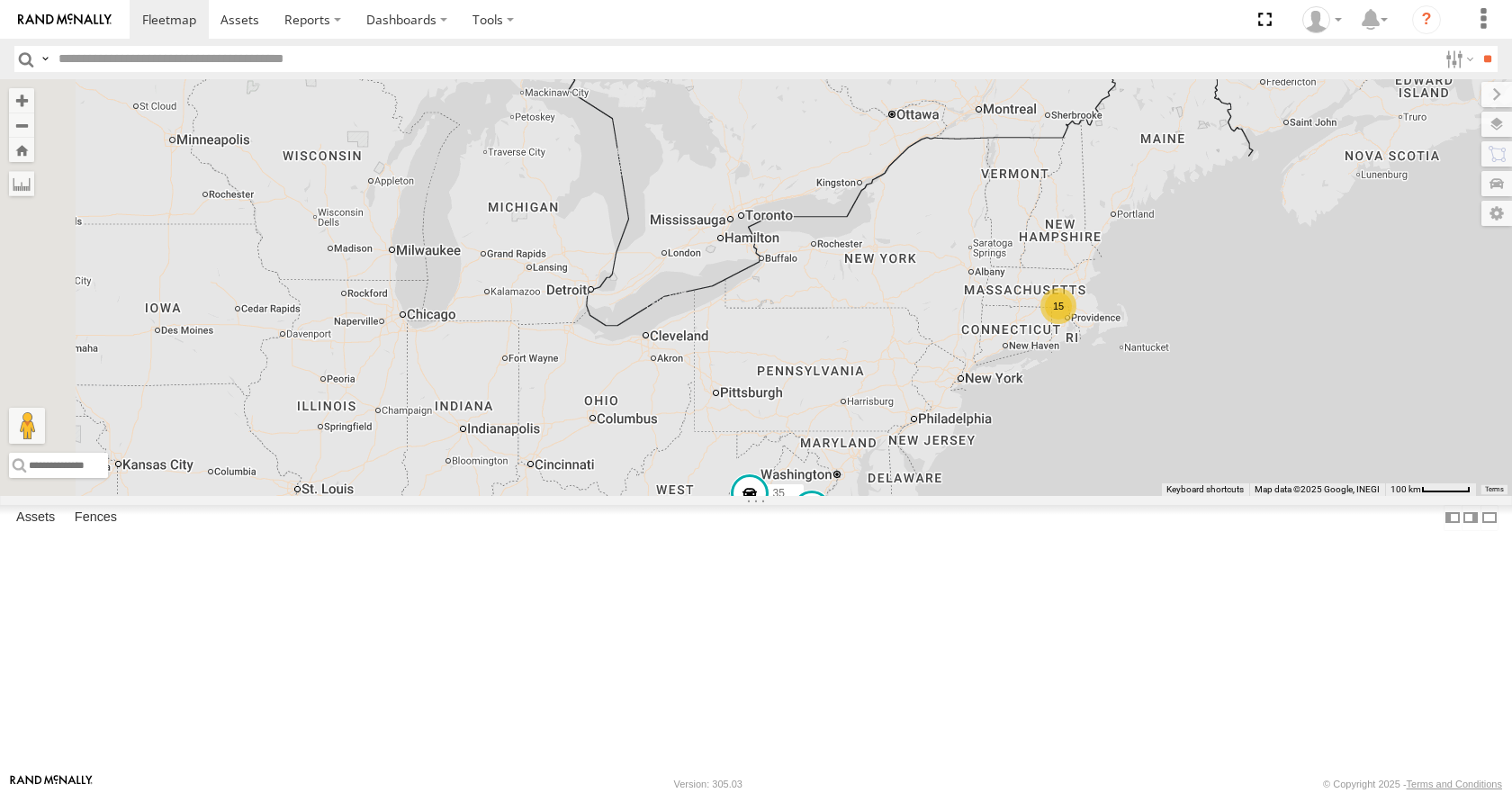
drag, startPoint x: 889, startPoint y: 505, endPoint x: 1145, endPoint y: 458, distance: 260.3
click at [1145, 458] on div "35 08 04 11 03 15" at bounding box center [756, 287] width 1512 height 416
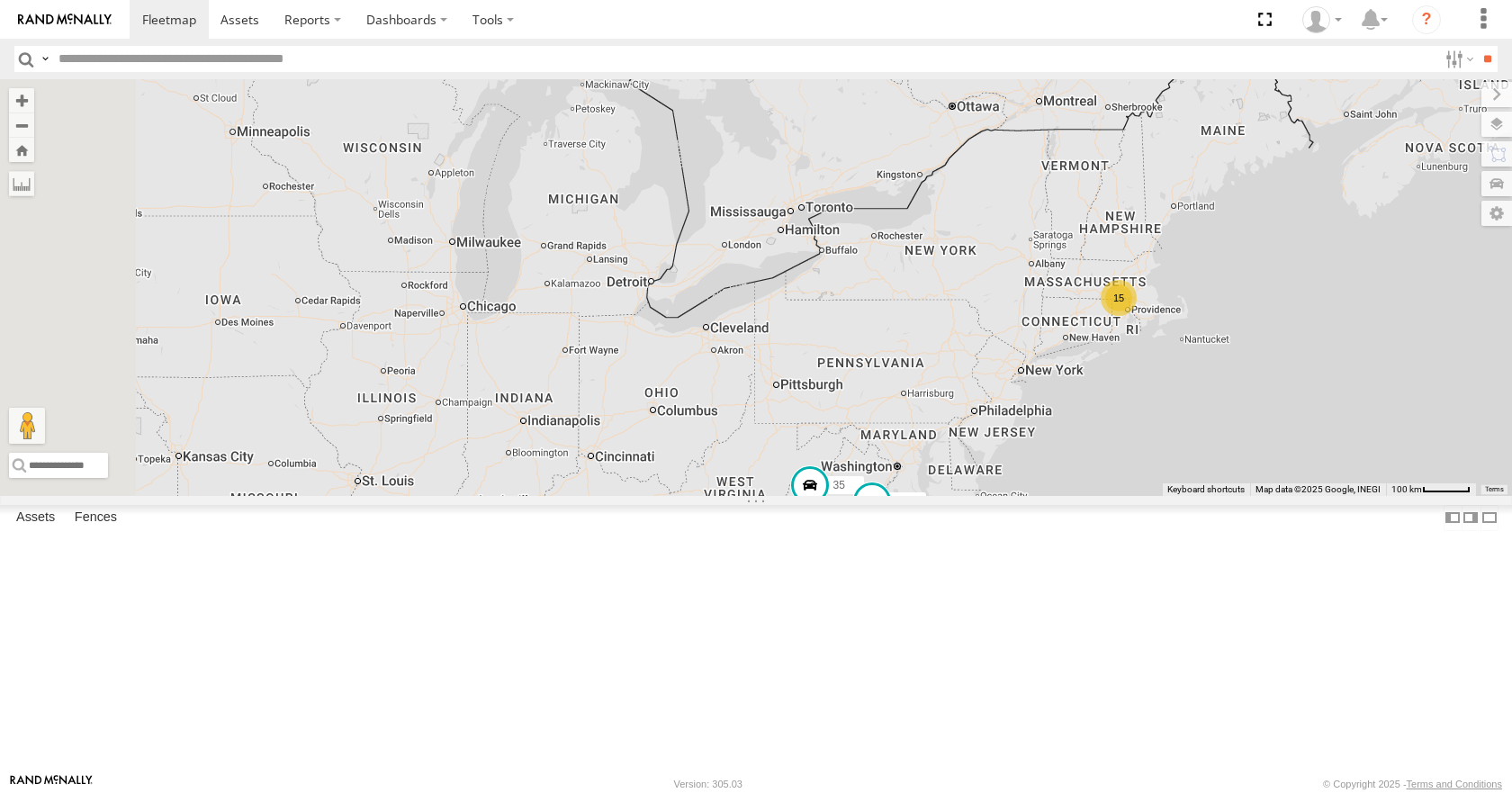
drag, startPoint x: 1026, startPoint y: 467, endPoint x: 1100, endPoint y: 457, distance: 74.7
click at [1100, 457] on div "35 08 04 11 03 15 2" at bounding box center [756, 287] width 1512 height 416
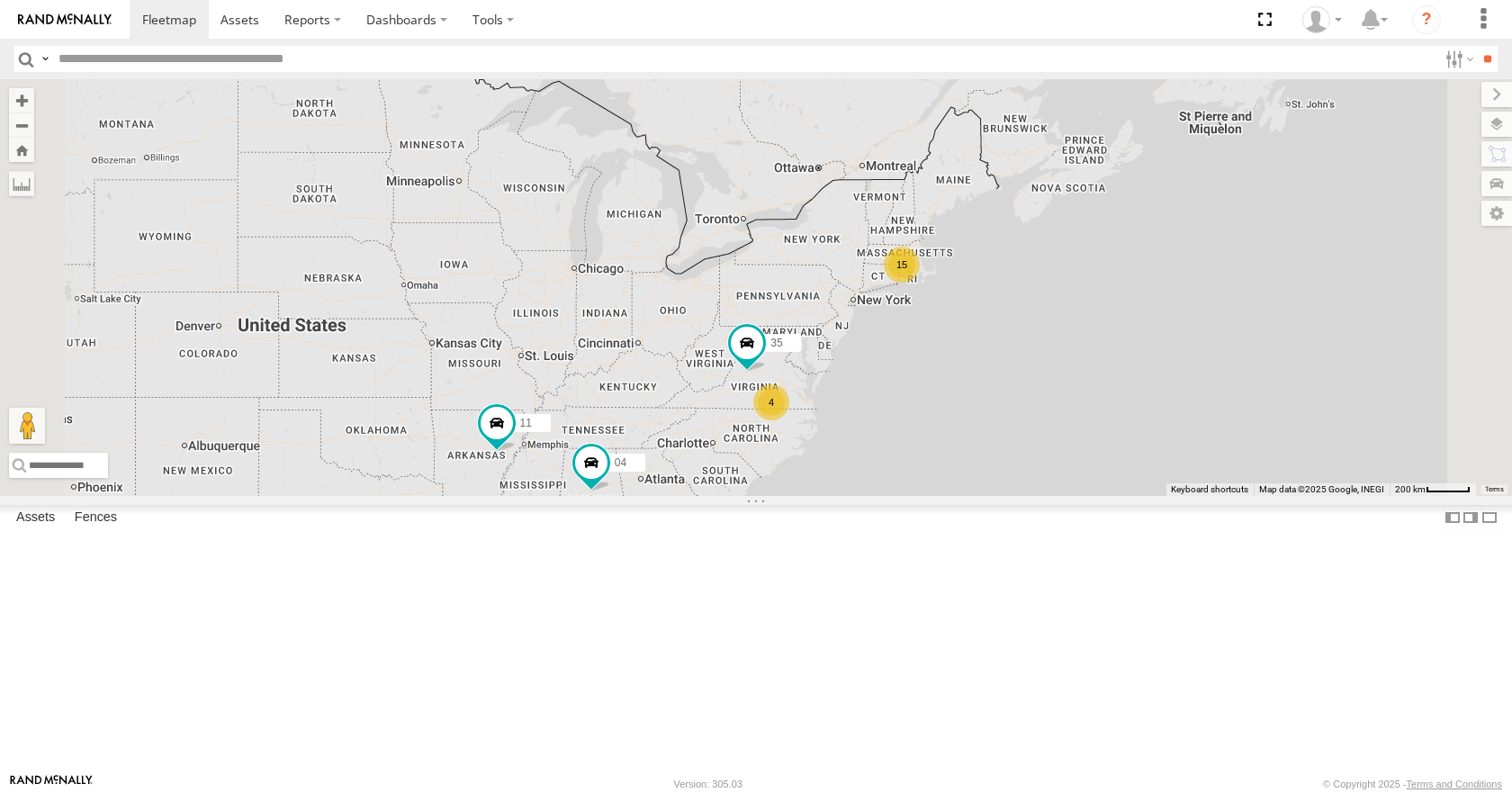
drag, startPoint x: 1074, startPoint y: 412, endPoint x: 1001, endPoint y: 370, distance: 84.2
click at [1001, 370] on div "35 04 11 15 4" at bounding box center [756, 287] width 1512 height 416
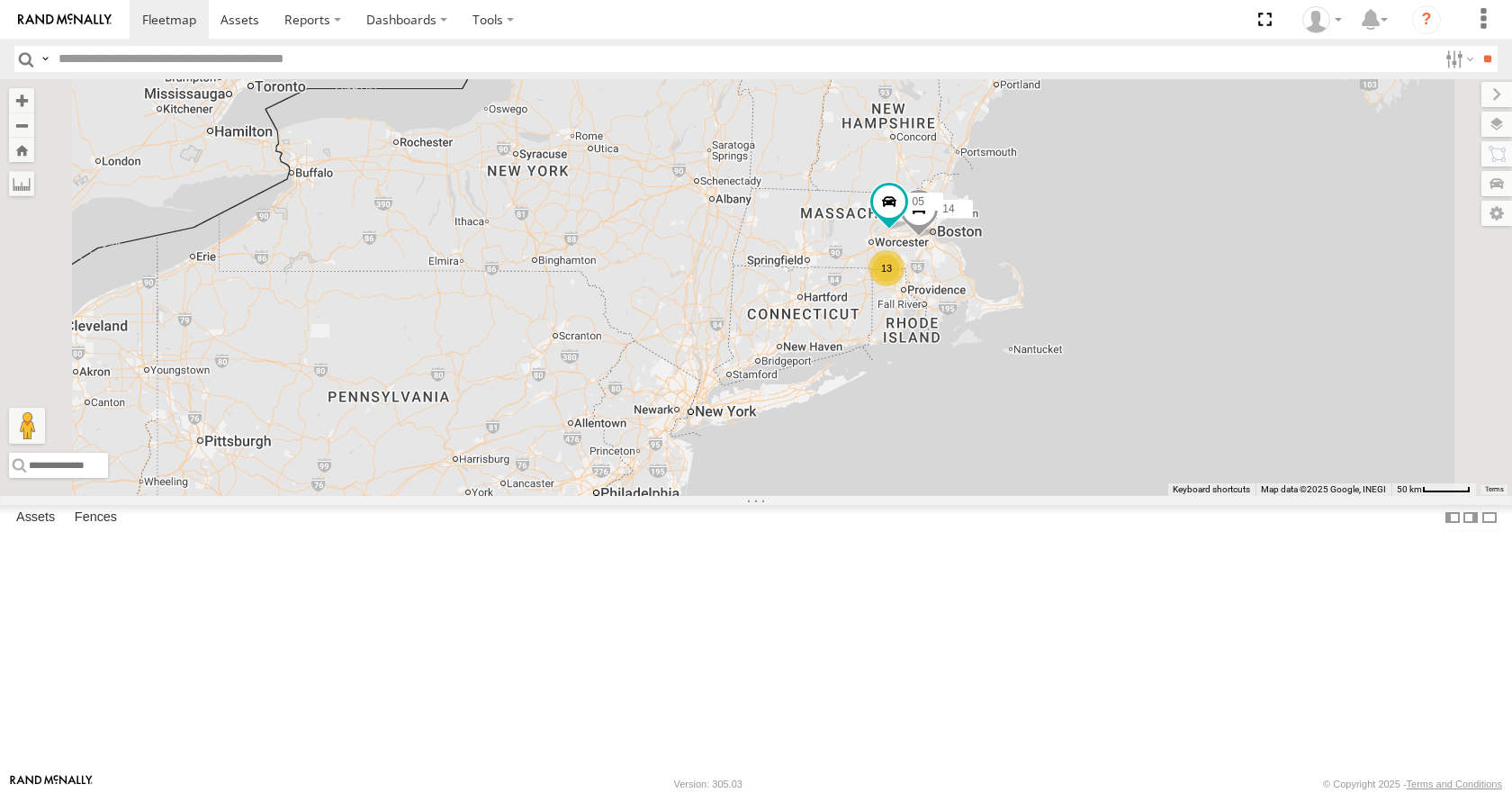
drag, startPoint x: 999, startPoint y: 303, endPoint x: 927, endPoint y: 618, distance: 323.1
click at [927, 495] on div "35 04 11 08 03 13 14 05 2" at bounding box center [756, 287] width 1512 height 416
drag, startPoint x: 971, startPoint y: 467, endPoint x: 937, endPoint y: 509, distance: 54.0
click at [937, 495] on div "35 04 11 08 03 13 14 05 2" at bounding box center [756, 287] width 1512 height 416
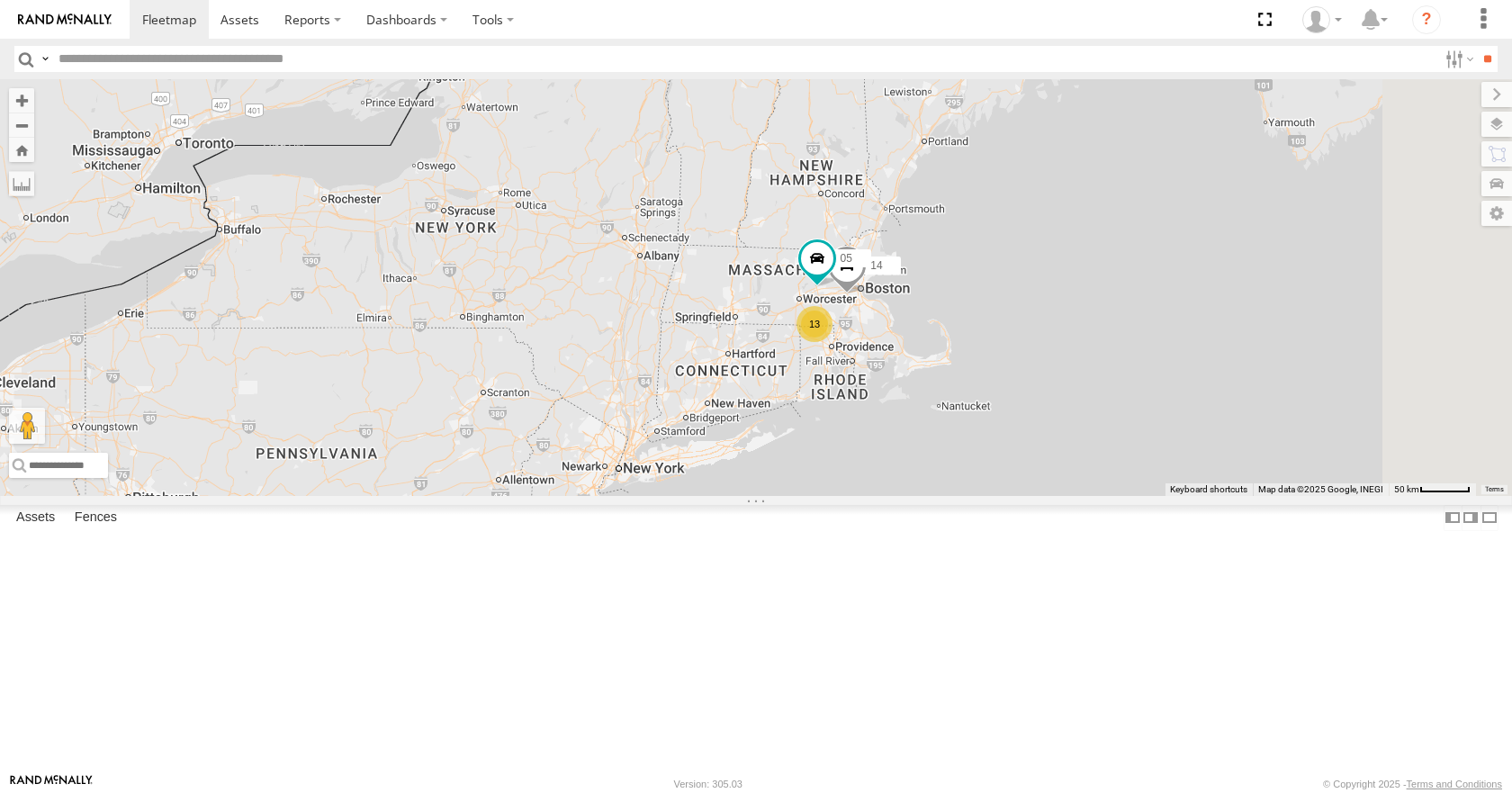
drag, startPoint x: 983, startPoint y: 442, endPoint x: 938, endPoint y: 462, distance: 49.2
click at [938, 462] on div "35 04 11 08 03 13 14 05 2" at bounding box center [756, 287] width 1512 height 416
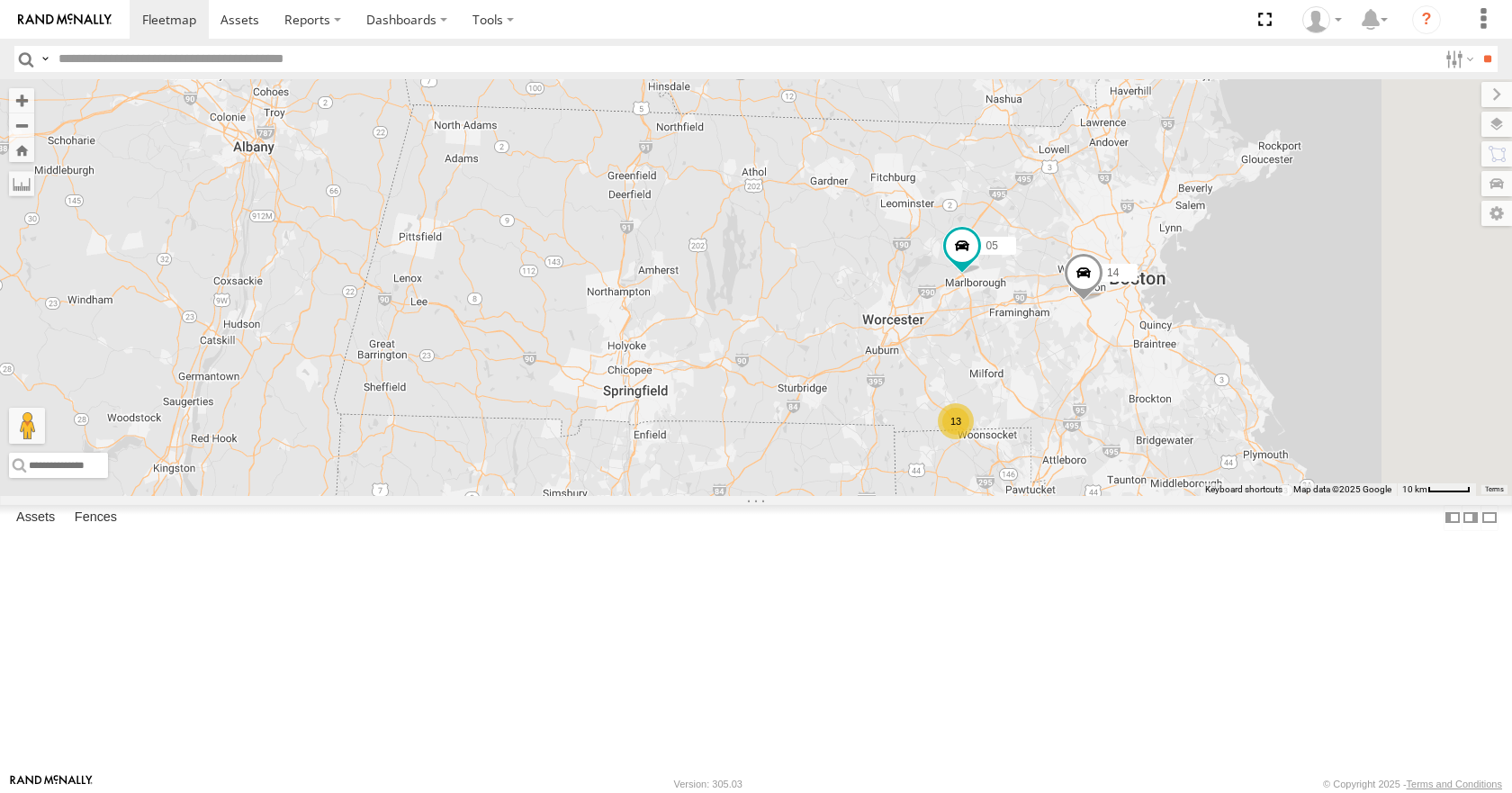
drag, startPoint x: 1056, startPoint y: 375, endPoint x: 1024, endPoint y: 386, distance: 33.8
click at [1024, 386] on div "35 04 11 08 03 14 05 13" at bounding box center [756, 287] width 1512 height 416
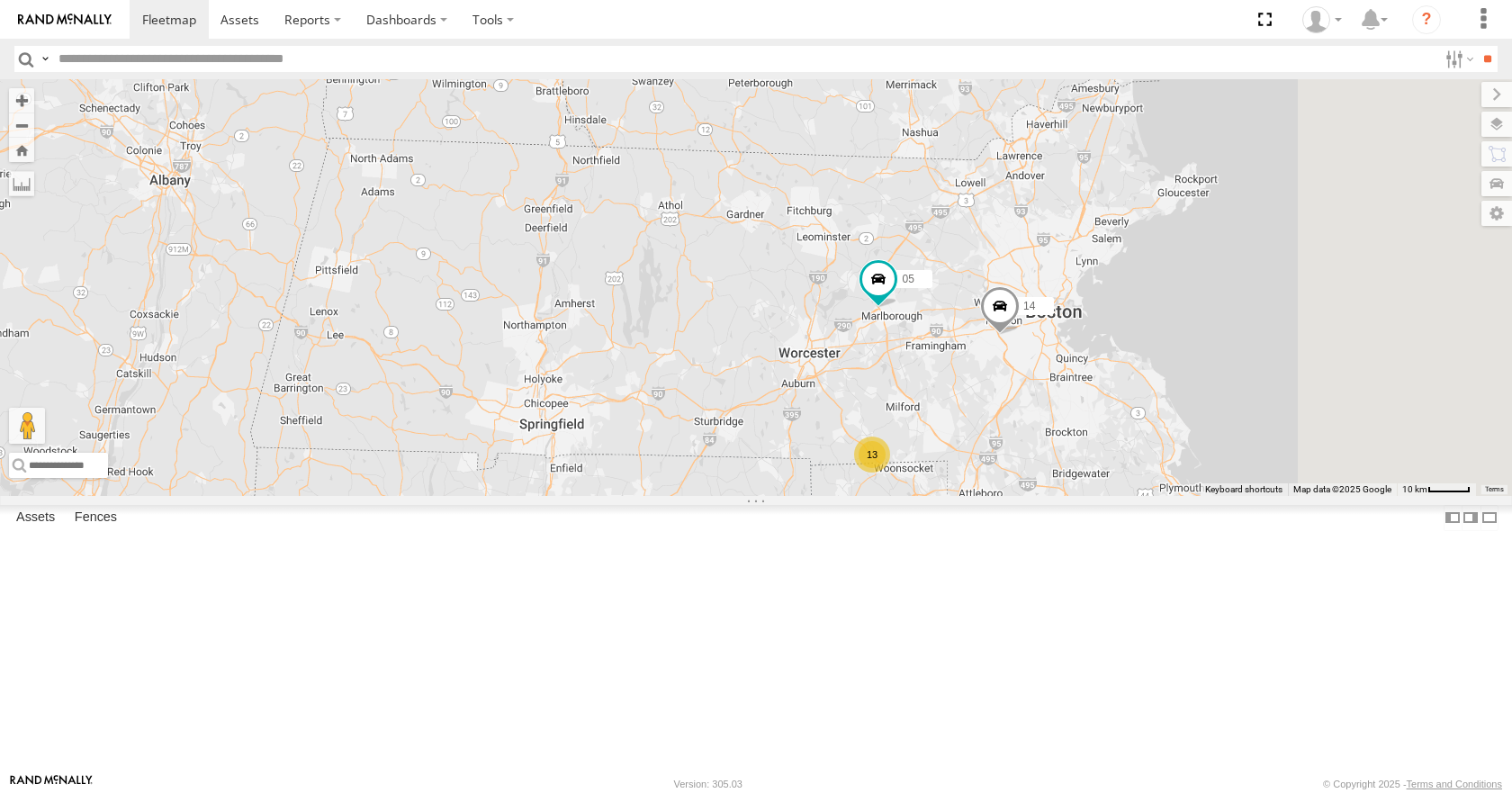
drag, startPoint x: 1105, startPoint y: 322, endPoint x: 1049, endPoint y: 344, distance: 60.2
click at [1049, 344] on div "35 04 11 08 03 14 05 13" at bounding box center [756, 287] width 1512 height 416
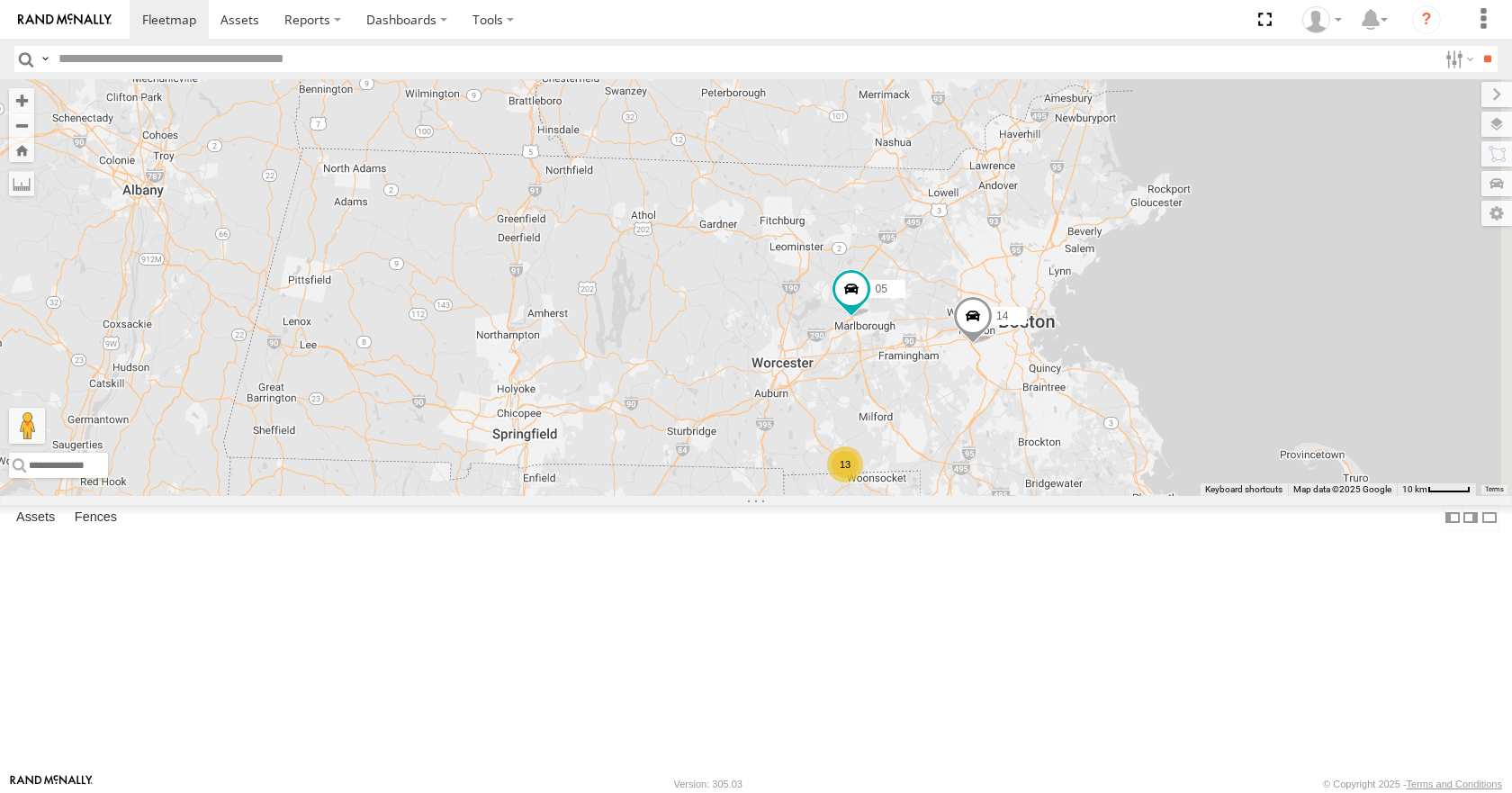
drag, startPoint x: 1033, startPoint y: 372, endPoint x: 999, endPoint y: 383, distance: 35.7
click at [999, 383] on div "35 04 11 08 03 14 05 13" at bounding box center [756, 287] width 1512 height 416
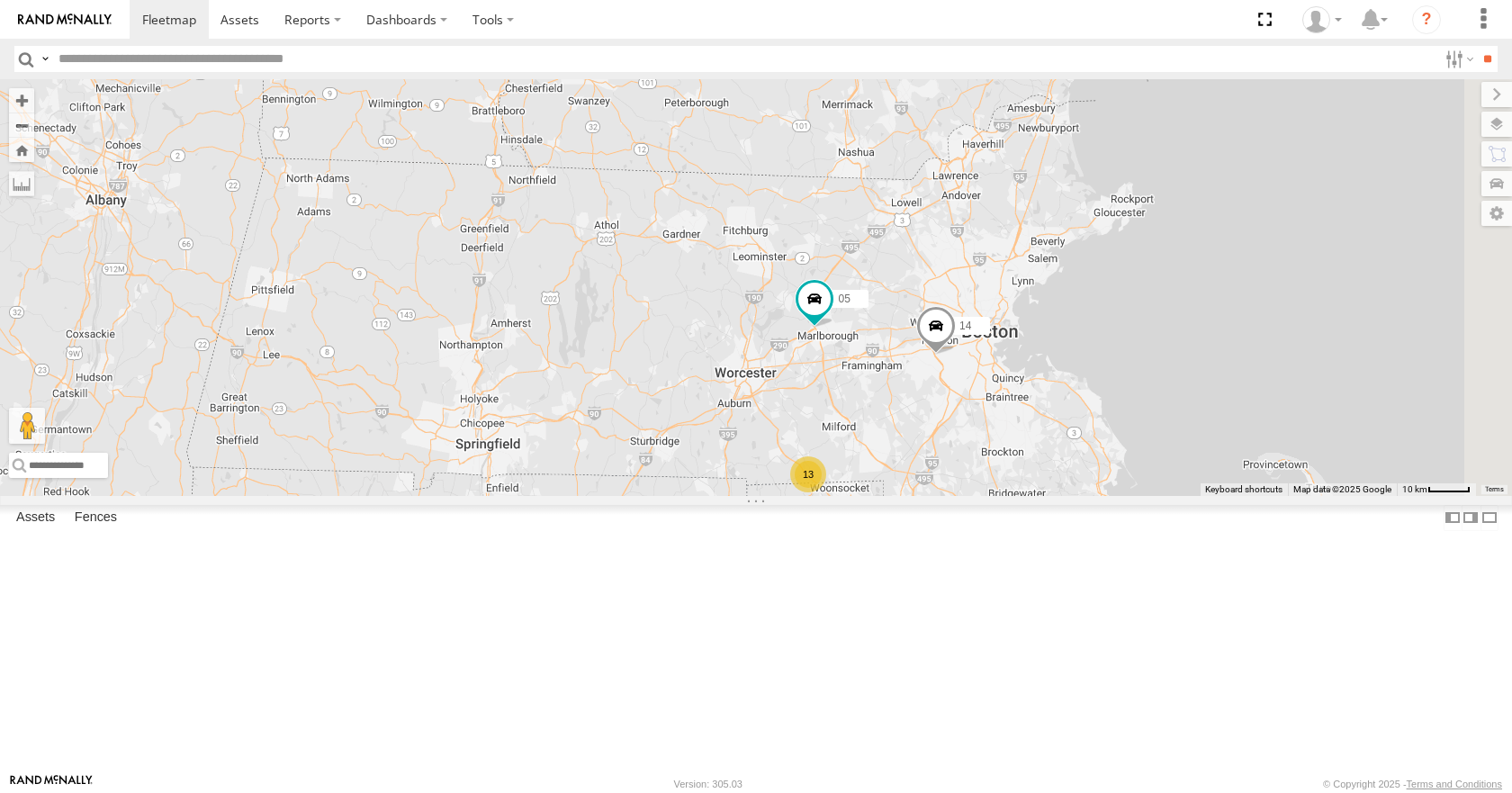
drag, startPoint x: 991, startPoint y: 403, endPoint x: 1053, endPoint y: 378, distance: 66.9
click at [1053, 378] on div "35 04 11 08 03 14 05 13" at bounding box center [756, 287] width 1512 height 416
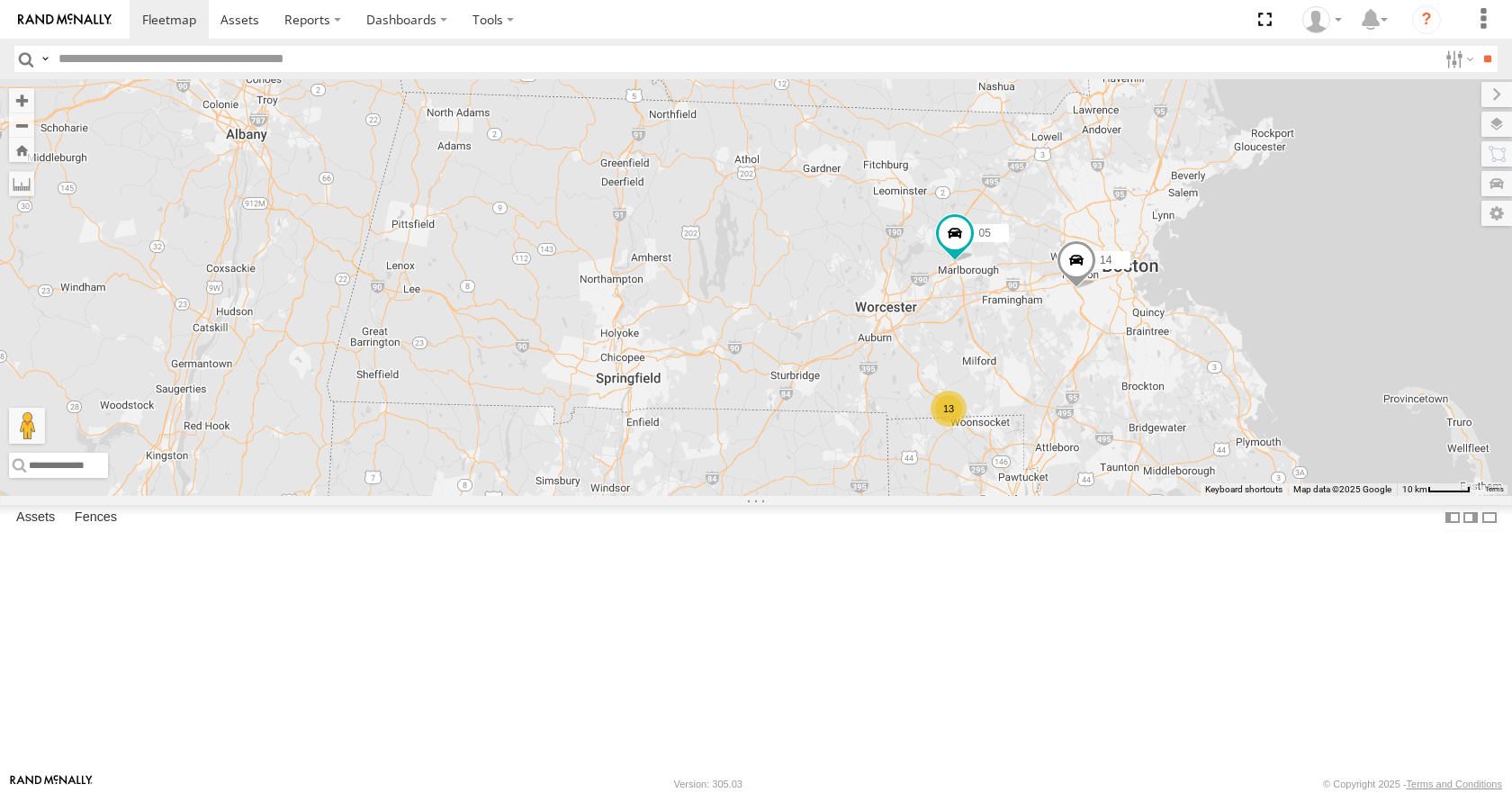
drag
click at [1127, 321] on div "35 04 11 08 03 14 05 13" at bounding box center [756, 287] width 1512 height 416
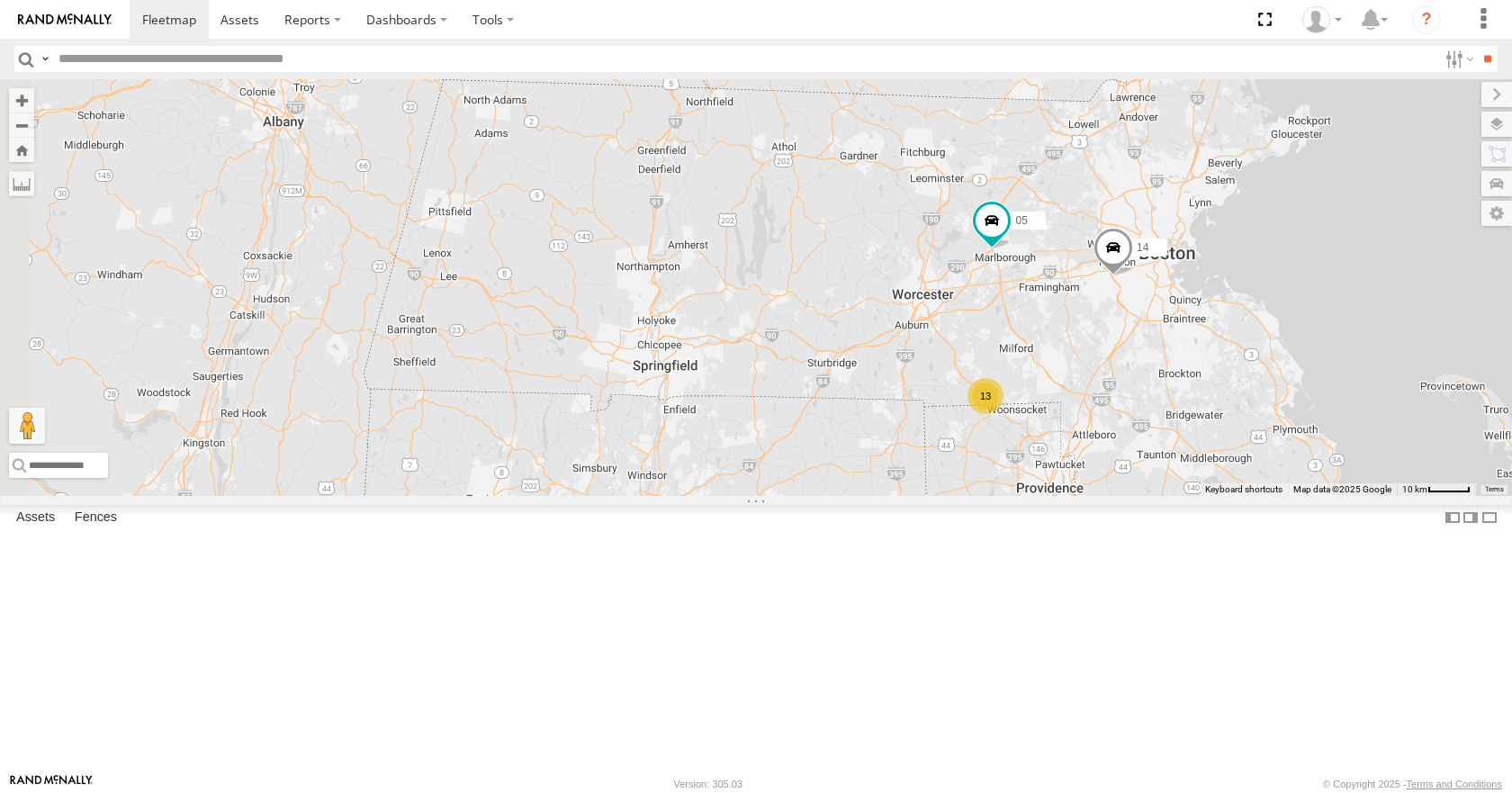
click at [1169, 276] on div "35 04 11 08 03 14 05 13" at bounding box center [756, 287] width 1512 height 416
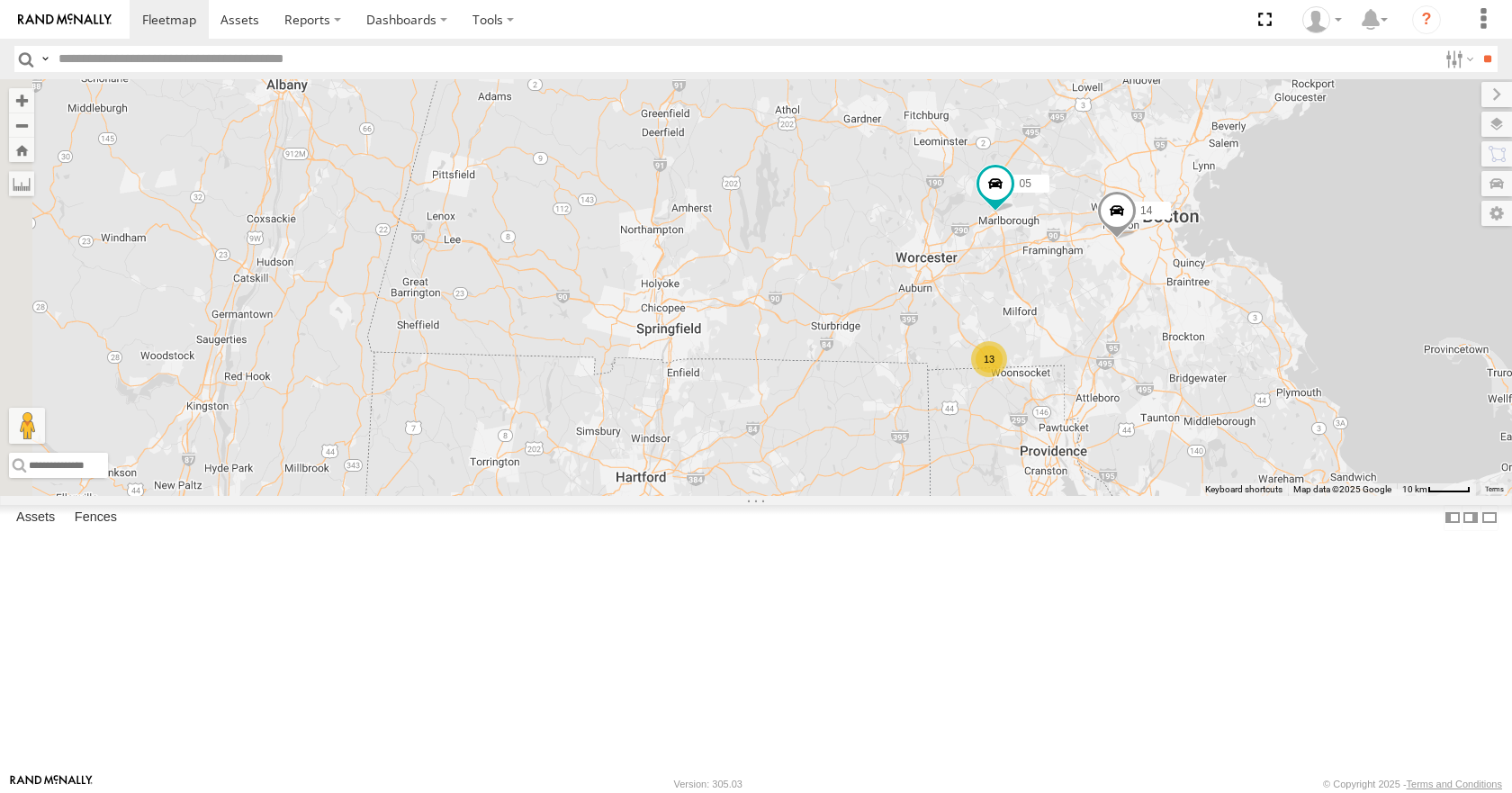
click at [1175, 263] on div "35 04 11 08 03 14 05 13" at bounding box center [756, 287] width 1512 height 416
click at [1149, 241] on div "35 04 11 08 03 14 05 13" at bounding box center [756, 287] width 1512 height 416
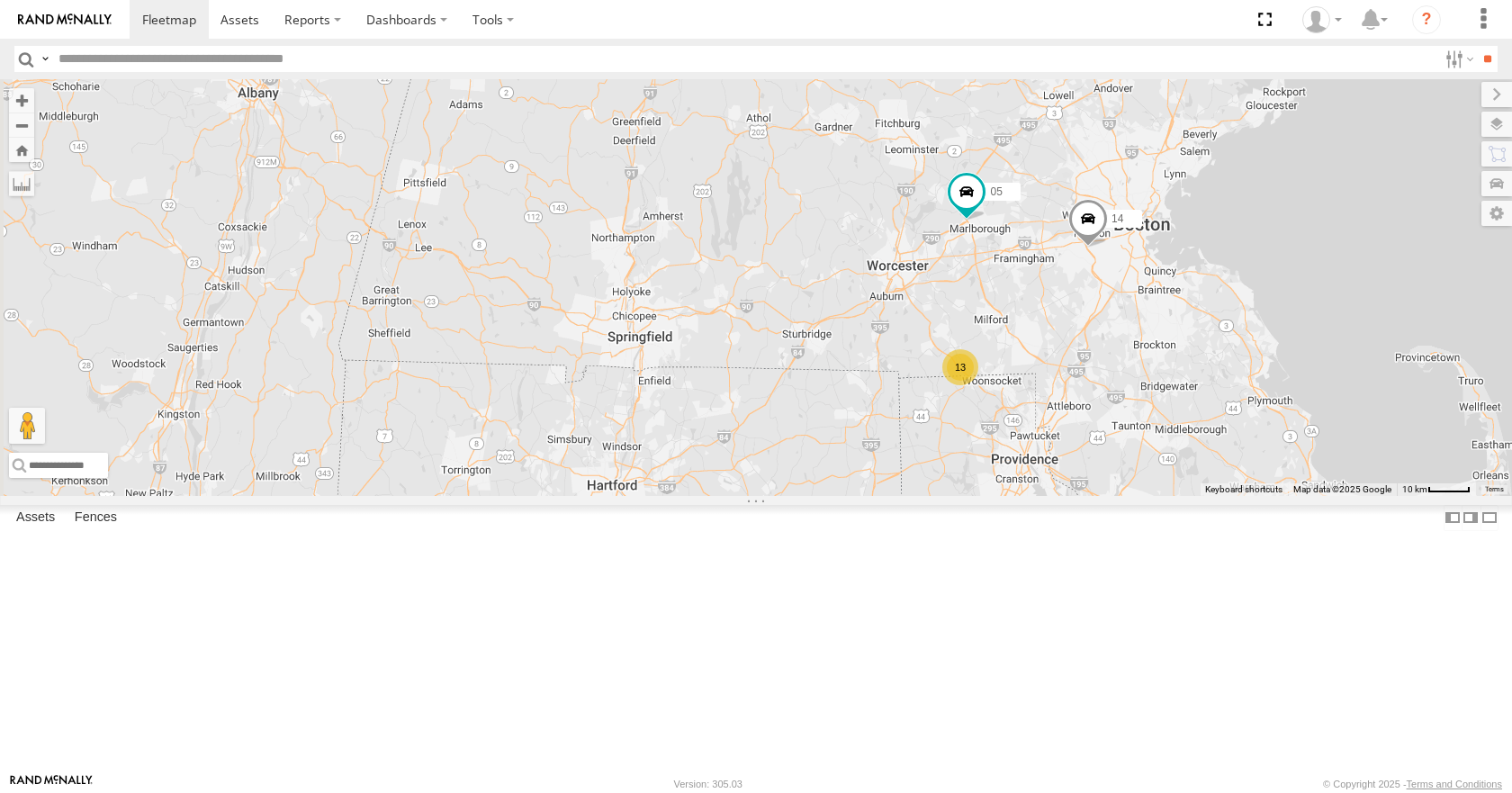
click at [1131, 271] on div "35 04 11 08 03 14 05 13" at bounding box center [756, 287] width 1512 height 416
click at [1115, 240] on div "35 04 11 08 03 14 05 13" at bounding box center [756, 287] width 1512 height 416
click at [1114, 292] on div "35 04 11 08 03 14 05 13" at bounding box center [756, 287] width 1512 height 416
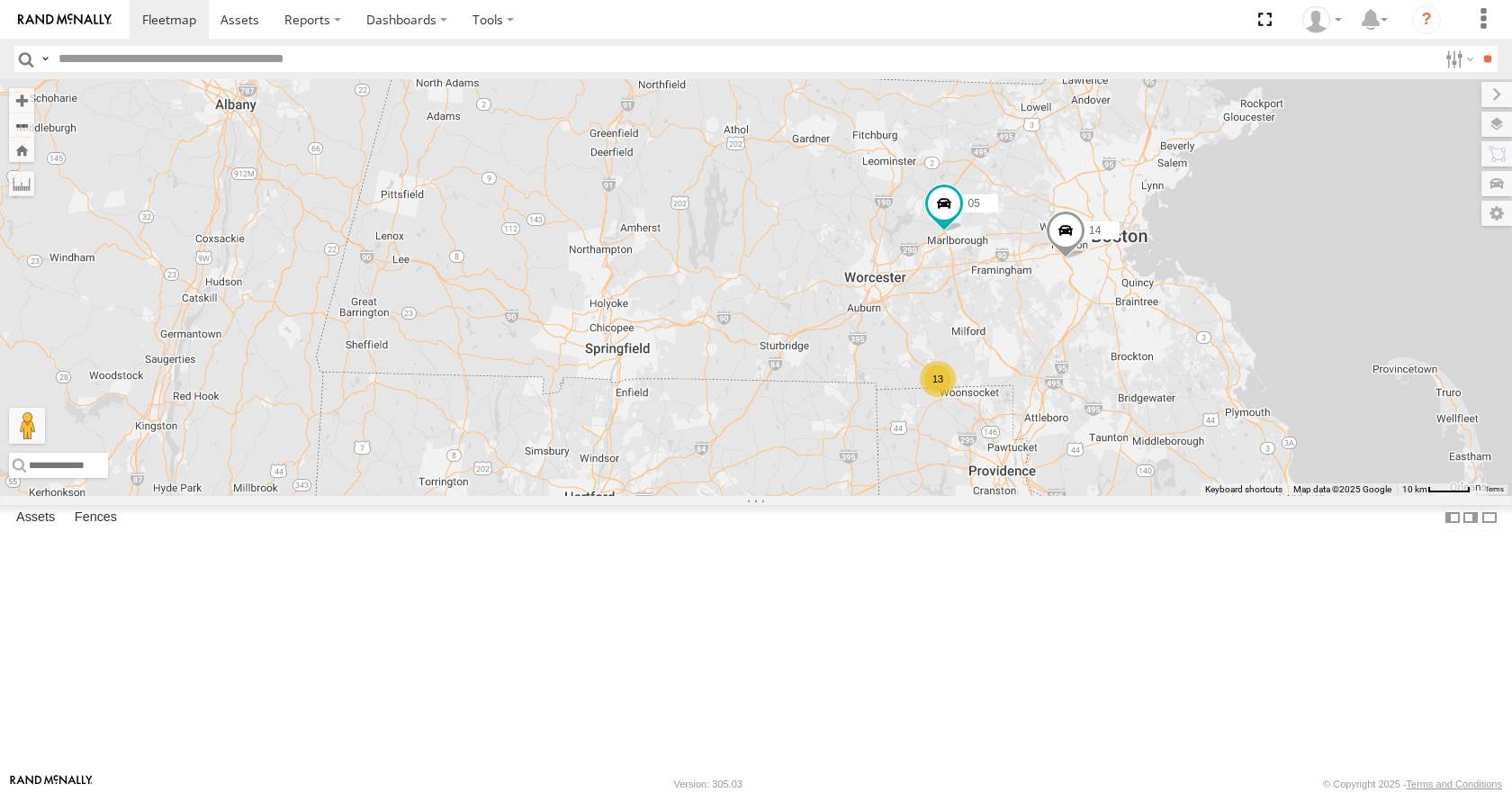
click at [1113, 305] on div "35 04 11 08 03 14 05 13" at bounding box center [756, 287] width 1512 height 416
click at [1105, 282] on div "35 04 11 08 03 14 05 13" at bounding box center [756, 287] width 1512 height 416
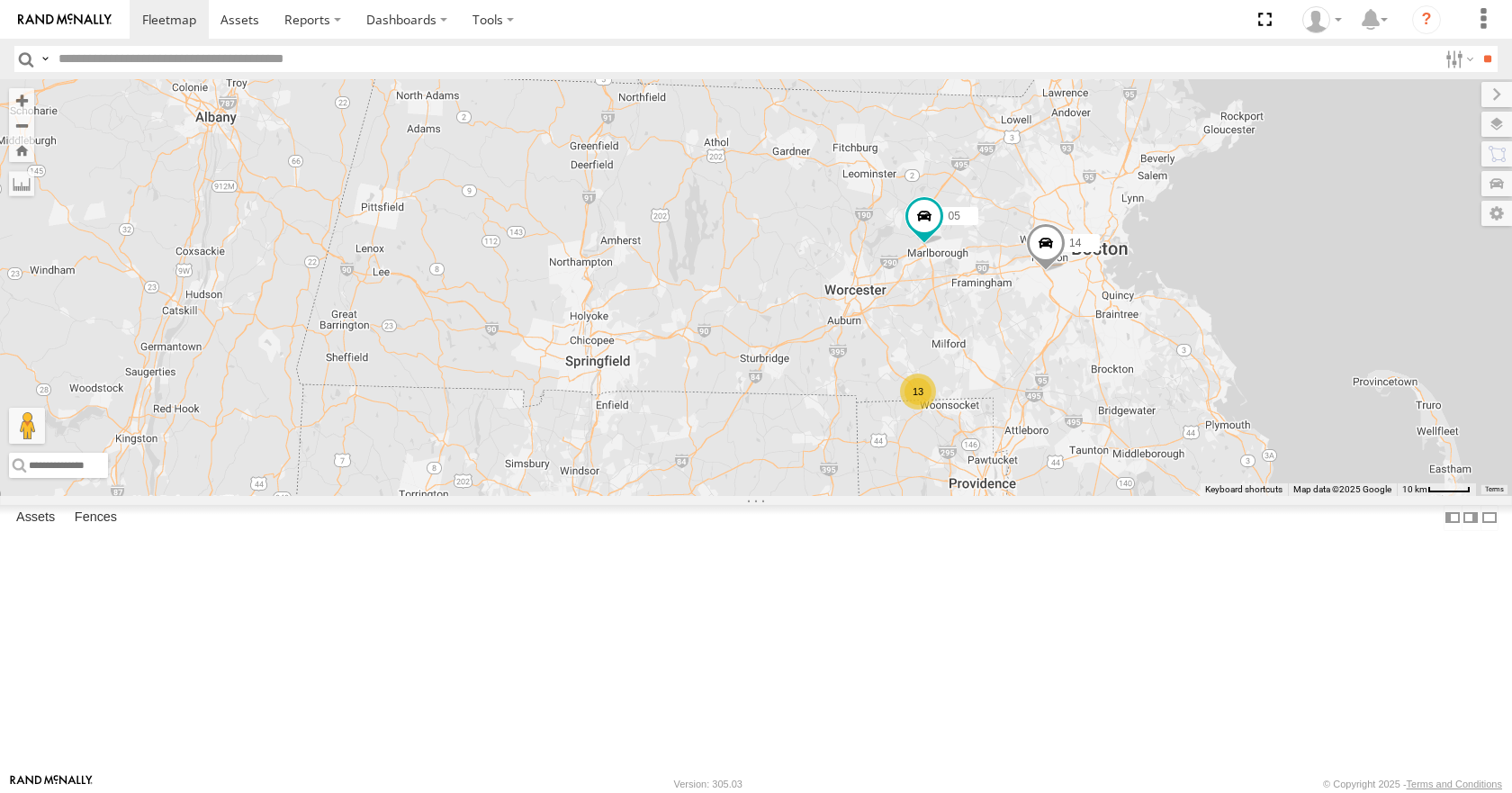
click at [1086, 258] on div "35 04 11 08 03 14 05 13" at bounding box center [756, 287] width 1512 height 416
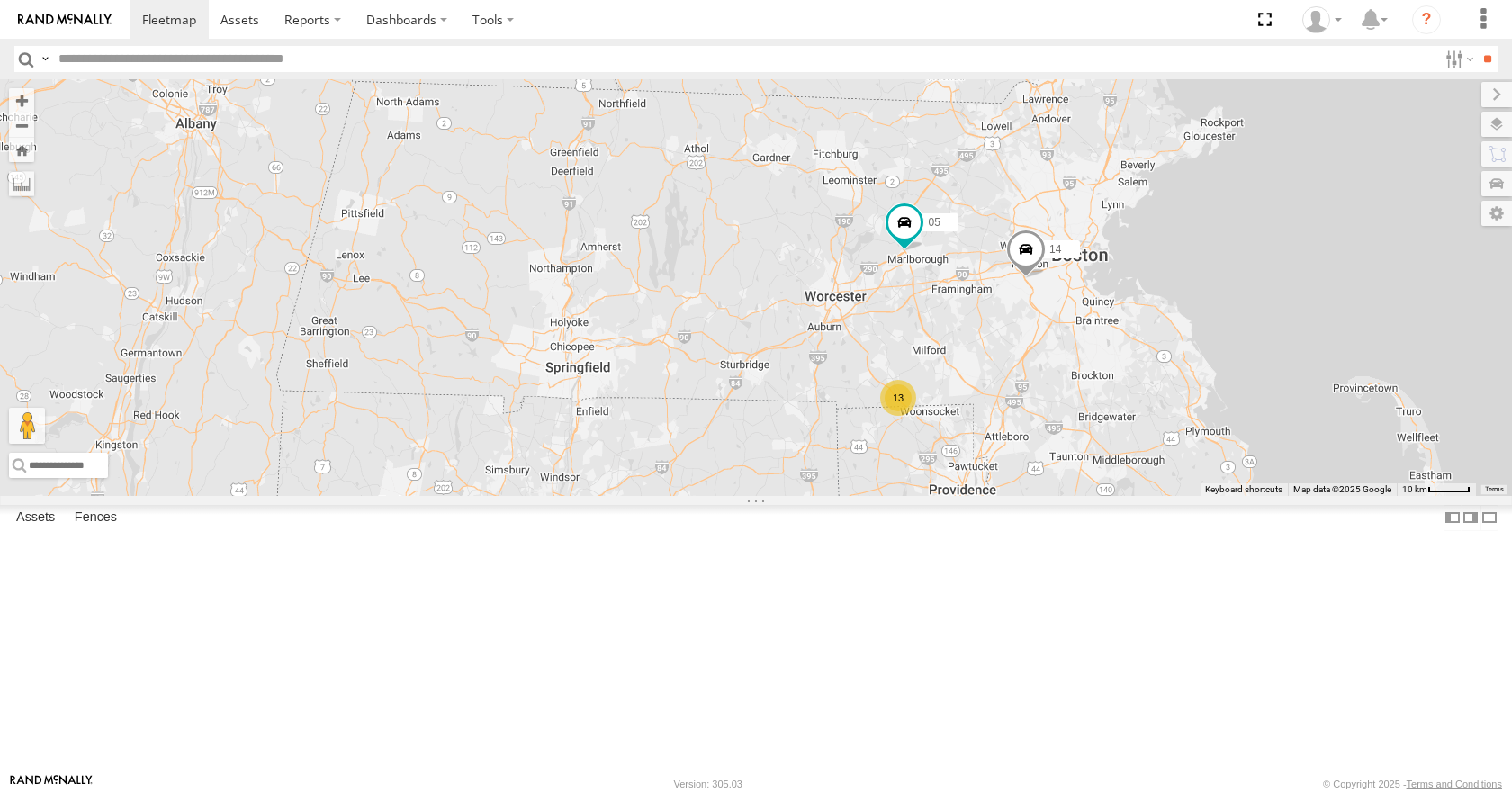
click at [1060, 317] on div "35 04 11 08 03 14 05 13" at bounding box center [756, 287] width 1512 height 416
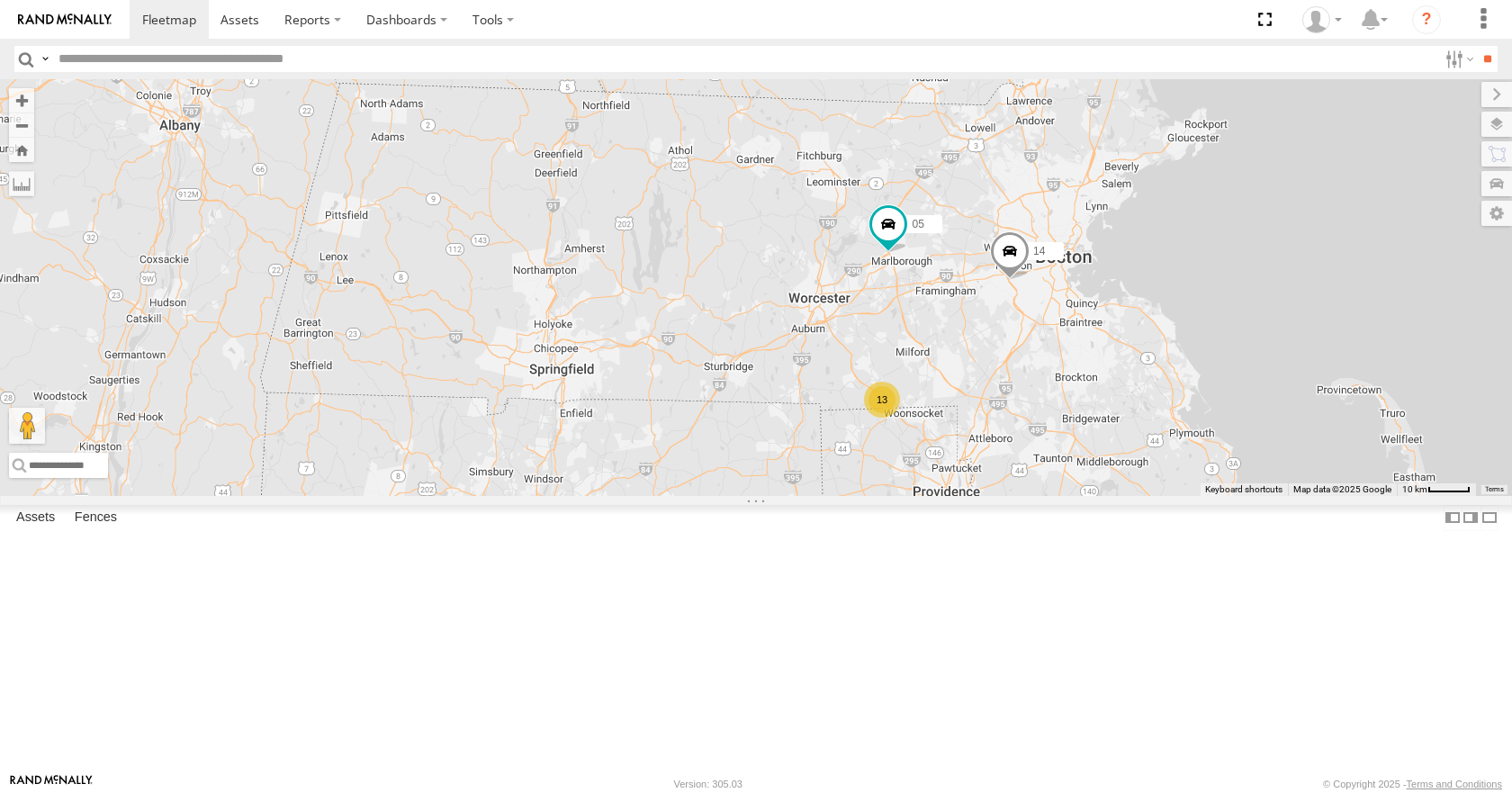
click at [1060, 349] on div "35 04 11 08 03 14 05 13" at bounding box center [756, 287] width 1512 height 416
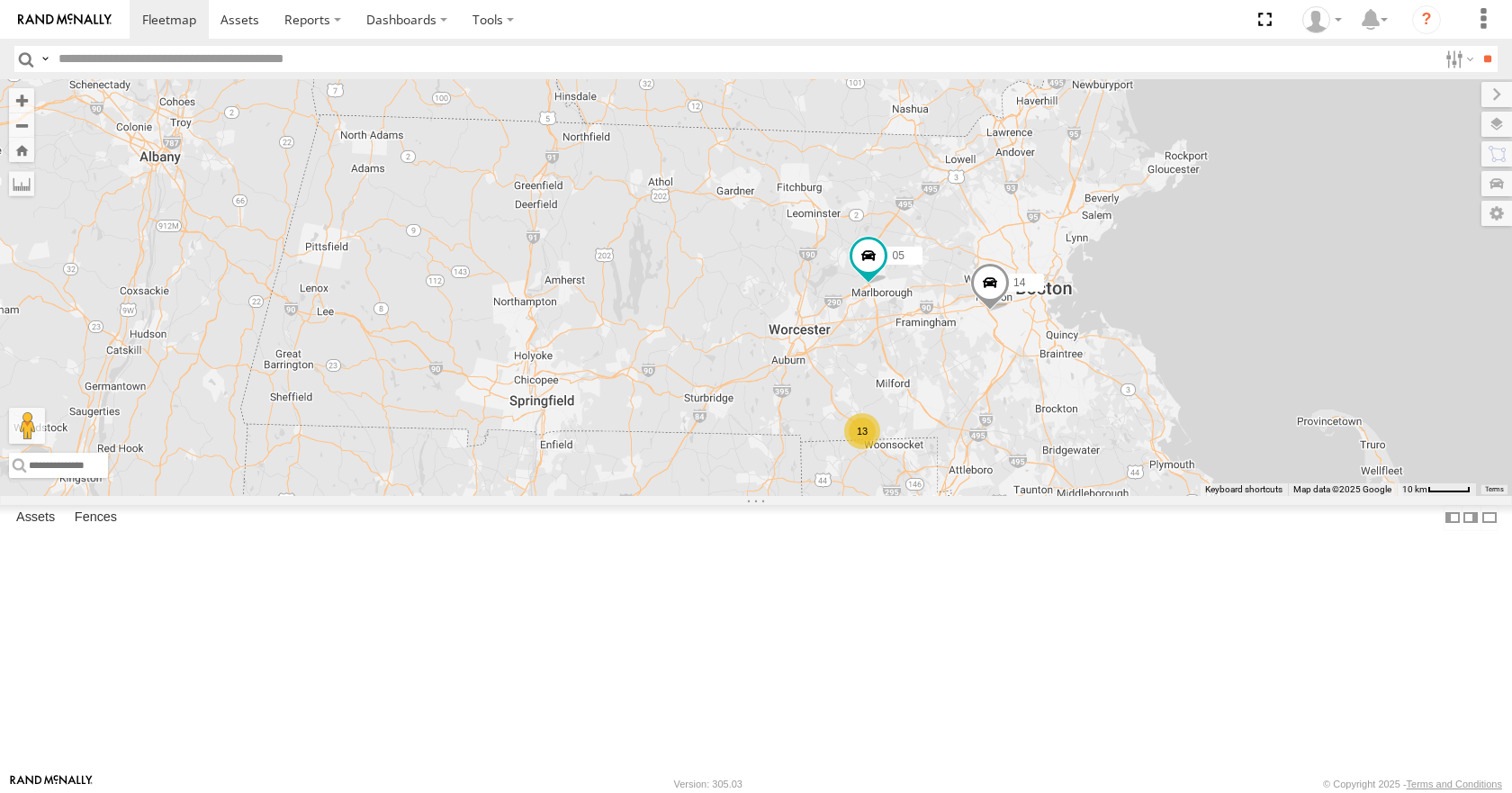
click at [1040, 337] on div "35 04 11 08 03 14 05 13" at bounding box center [756, 287] width 1512 height 416
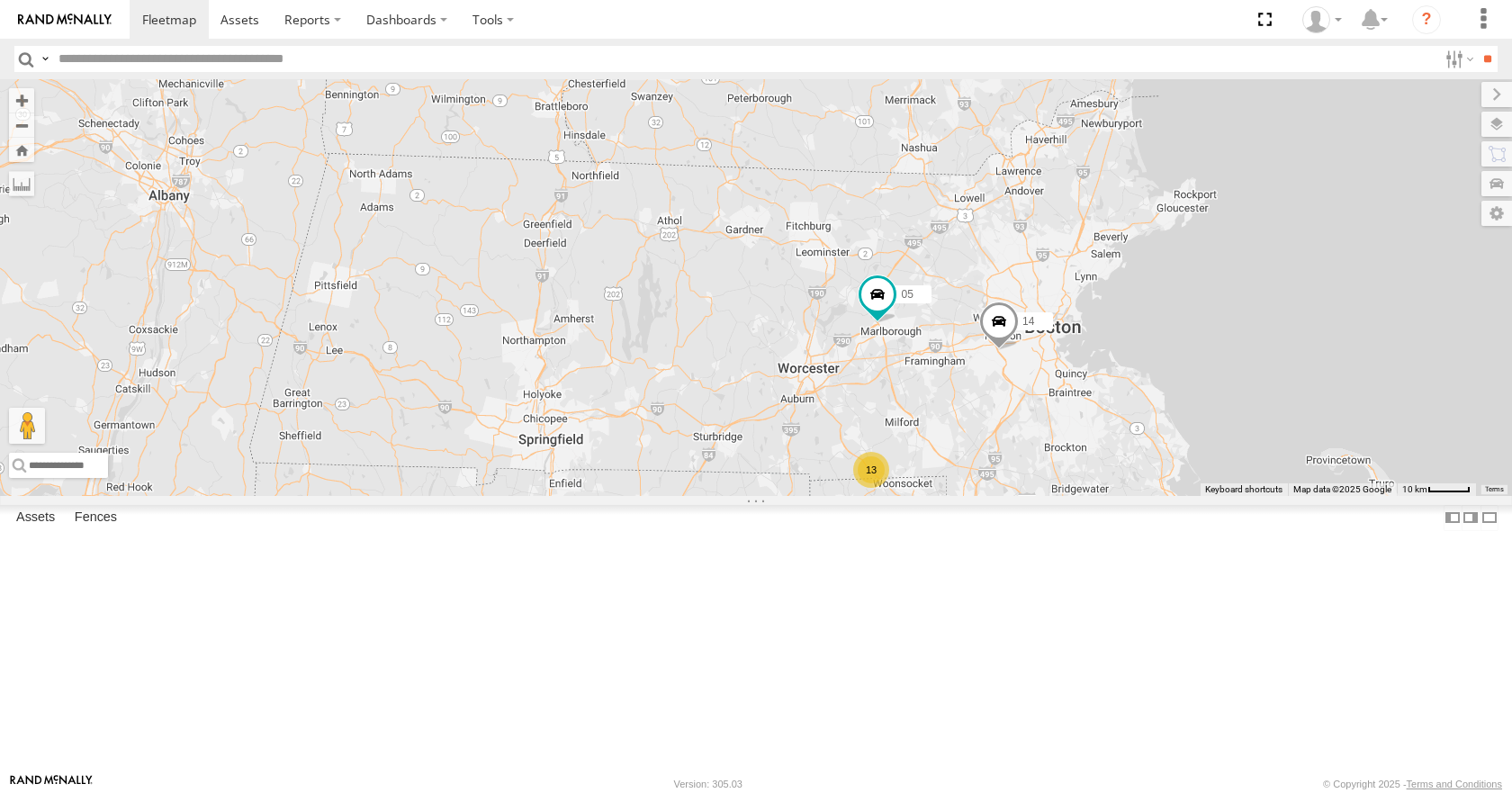
click at [1037, 332] on div "35 04 11 08 03 14 05 13" at bounding box center [756, 287] width 1512 height 416
click at [1046, 335] on div "35 04 11 08 03 14 05 13" at bounding box center [756, 287] width 1512 height 416
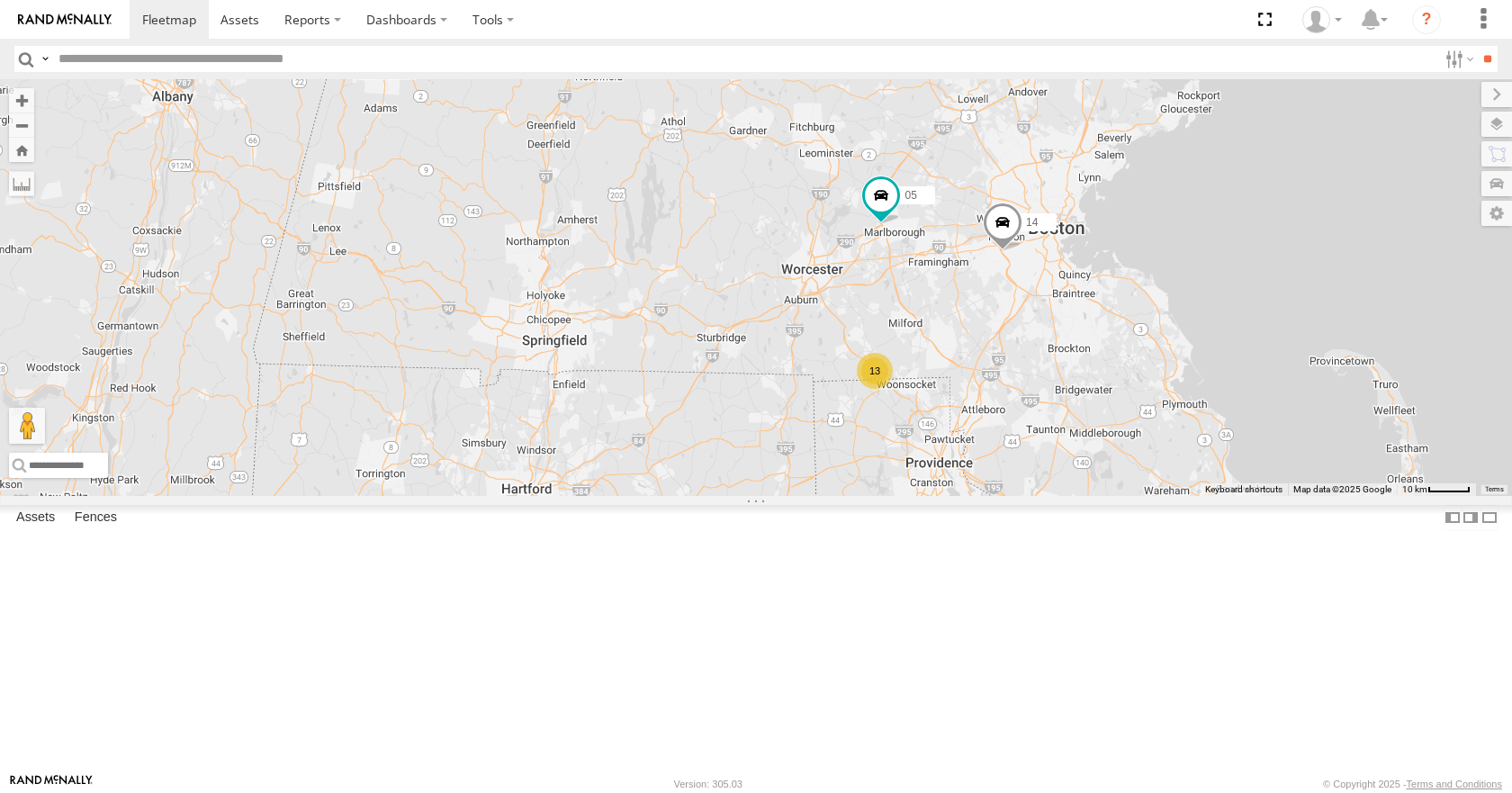
click at [1050, 266] on div "35 04 11 08 03 14 05 13" at bounding box center [756, 287] width 1512 height 416
click at [1100, 325] on div "35 04 11 08 03 14 05 13" at bounding box center [756, 287] width 1512 height 416
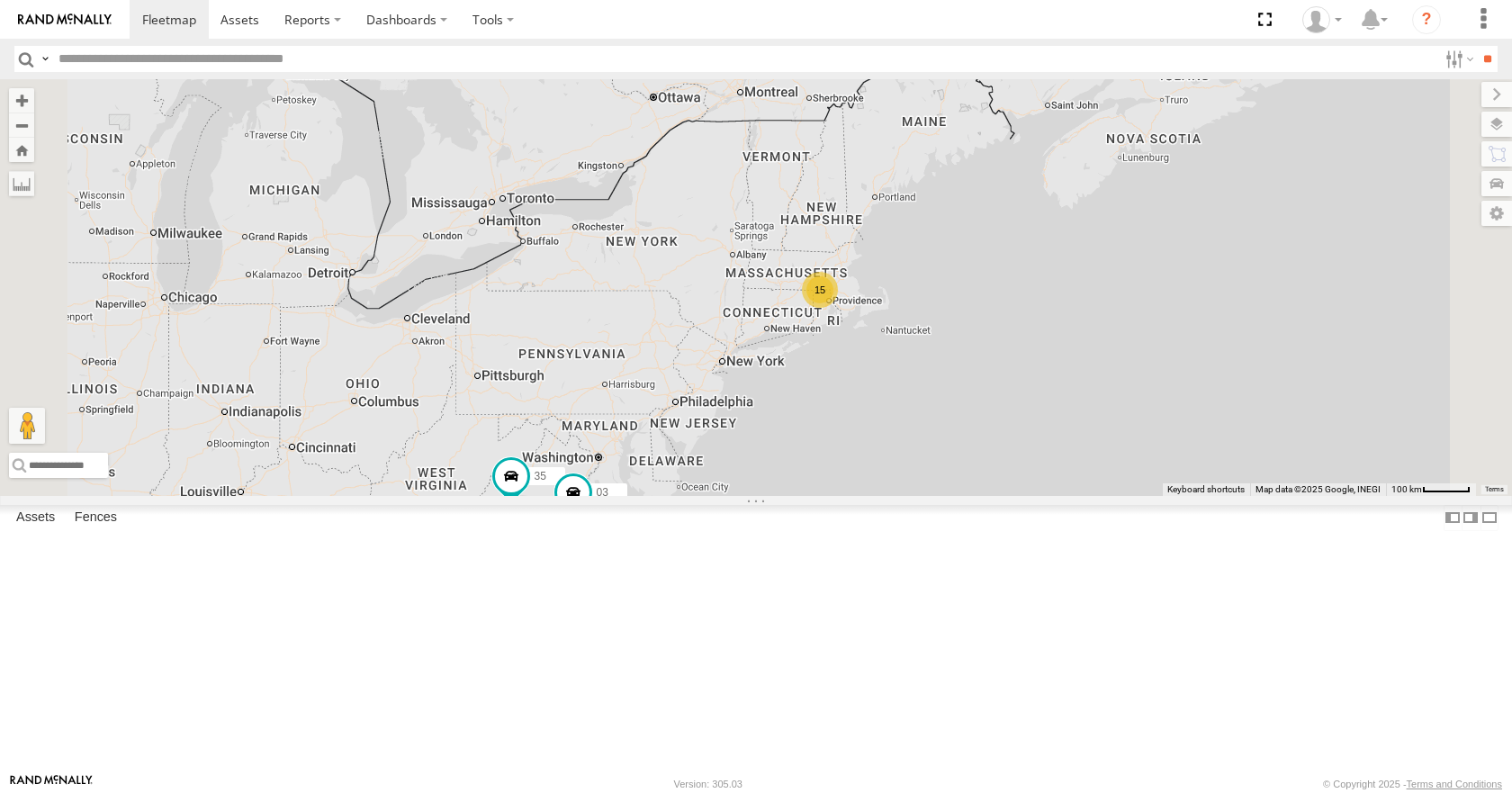
click at [1167, 381] on div "35 04 11 08 03 15 2" at bounding box center [756, 287] width 1512 height 416
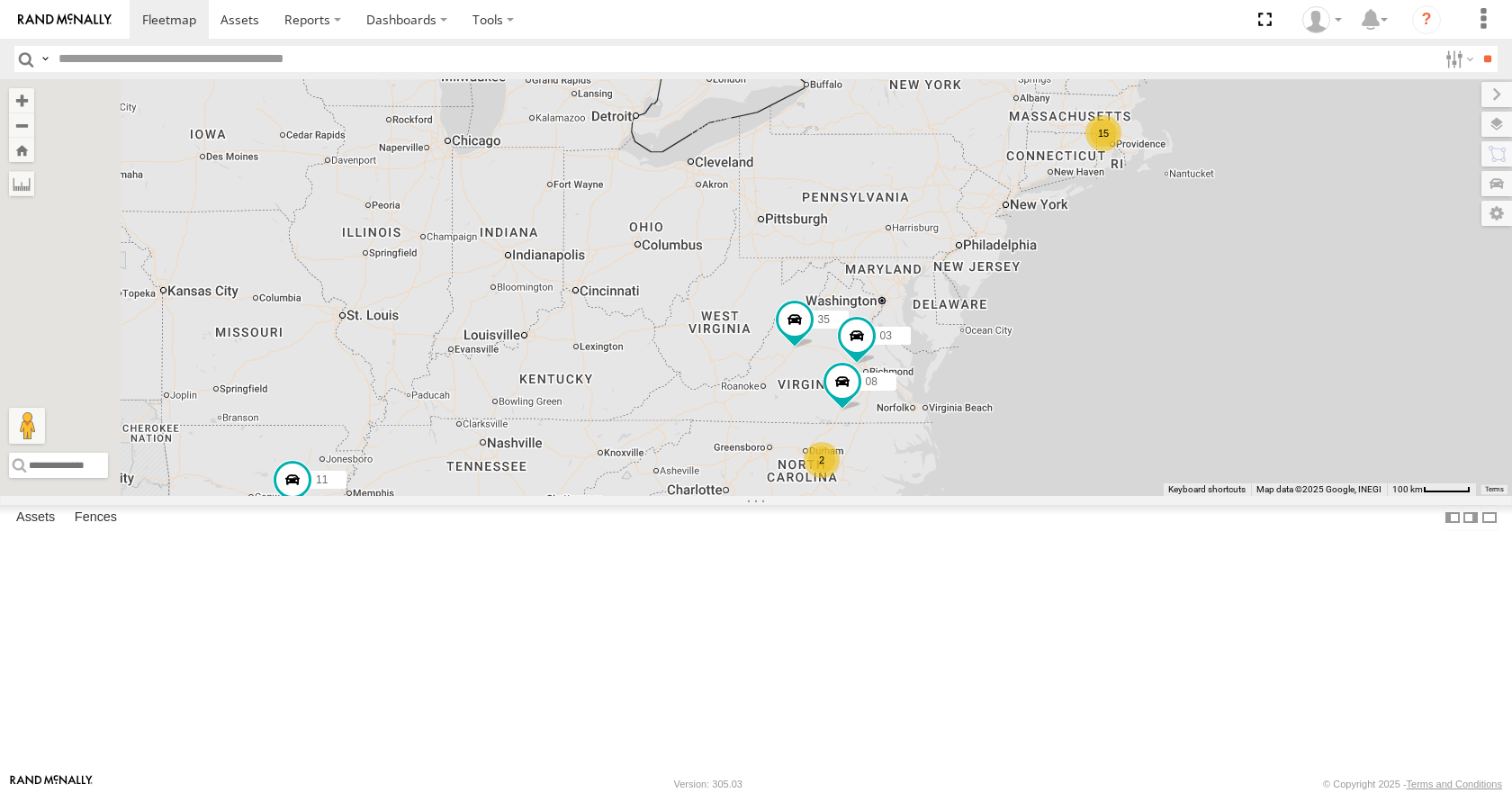
click at [1170, 314] on div "35 04 11 08 03 15 2" at bounding box center [756, 287] width 1512 height 416
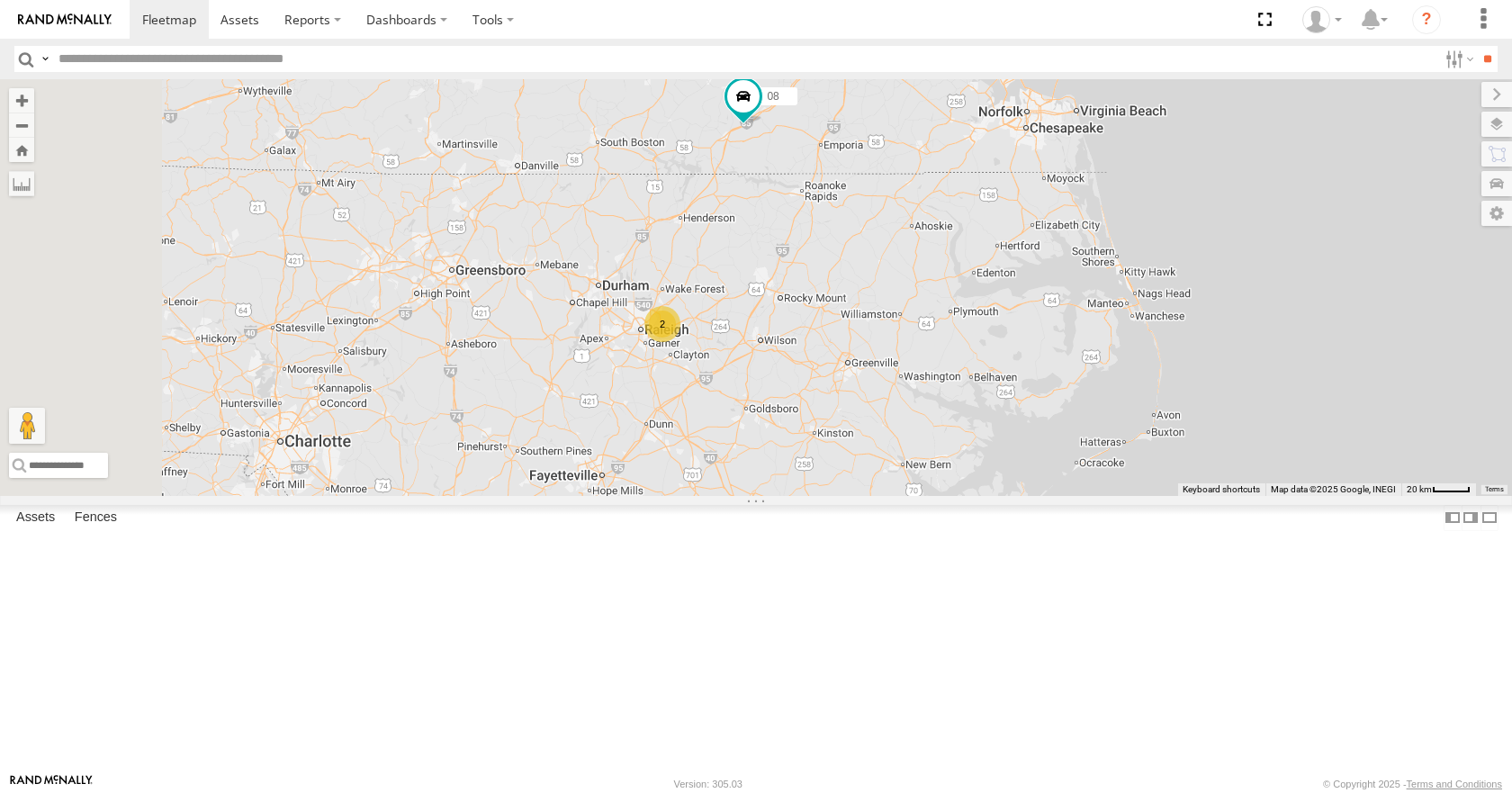
click at [815, 426] on div "35 04 11 08 03 2" at bounding box center [756, 287] width 1512 height 416
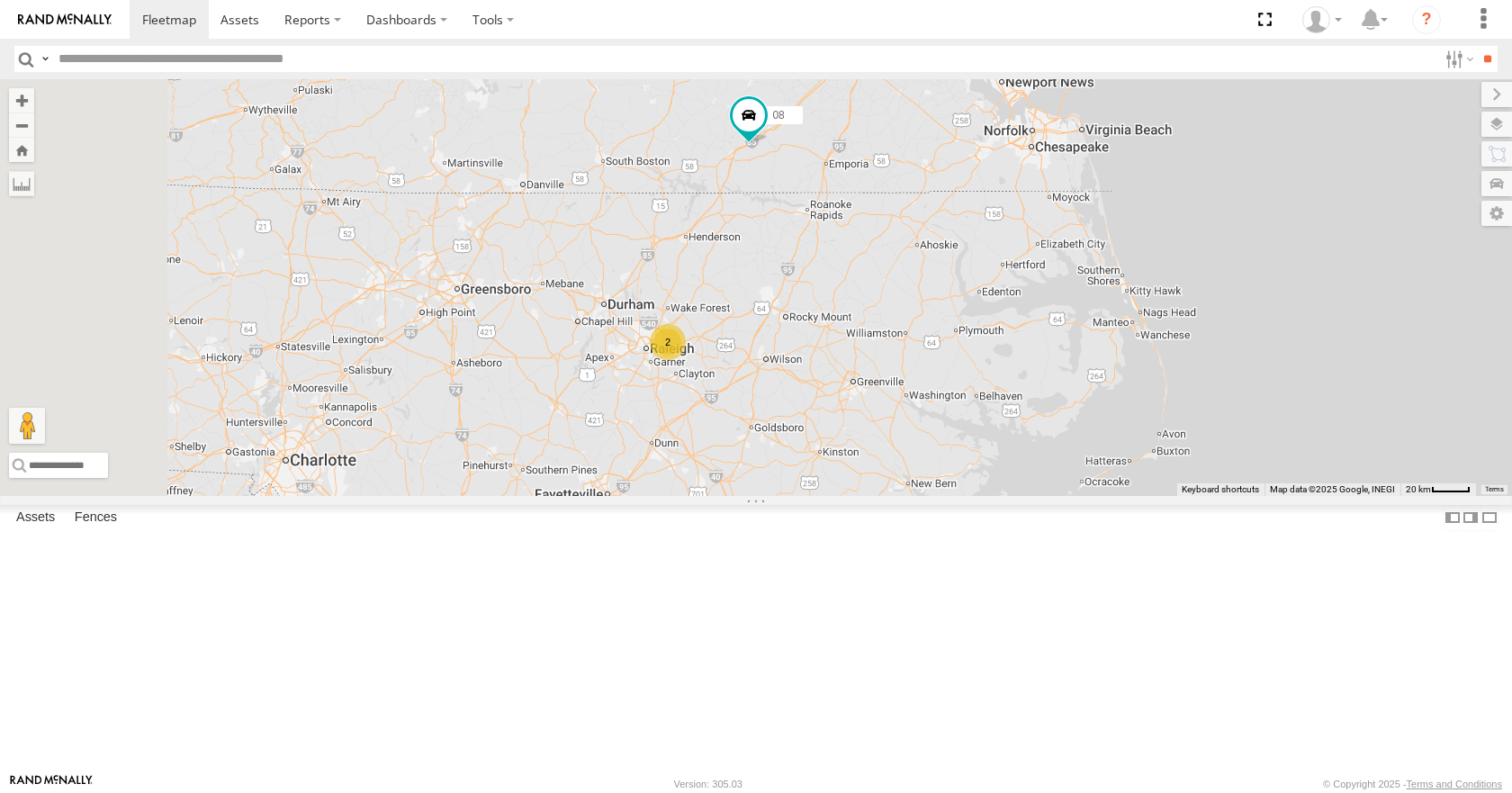
click at [793, 393] on div "35 04 11 08 03 2" at bounding box center [756, 287] width 1512 height 416
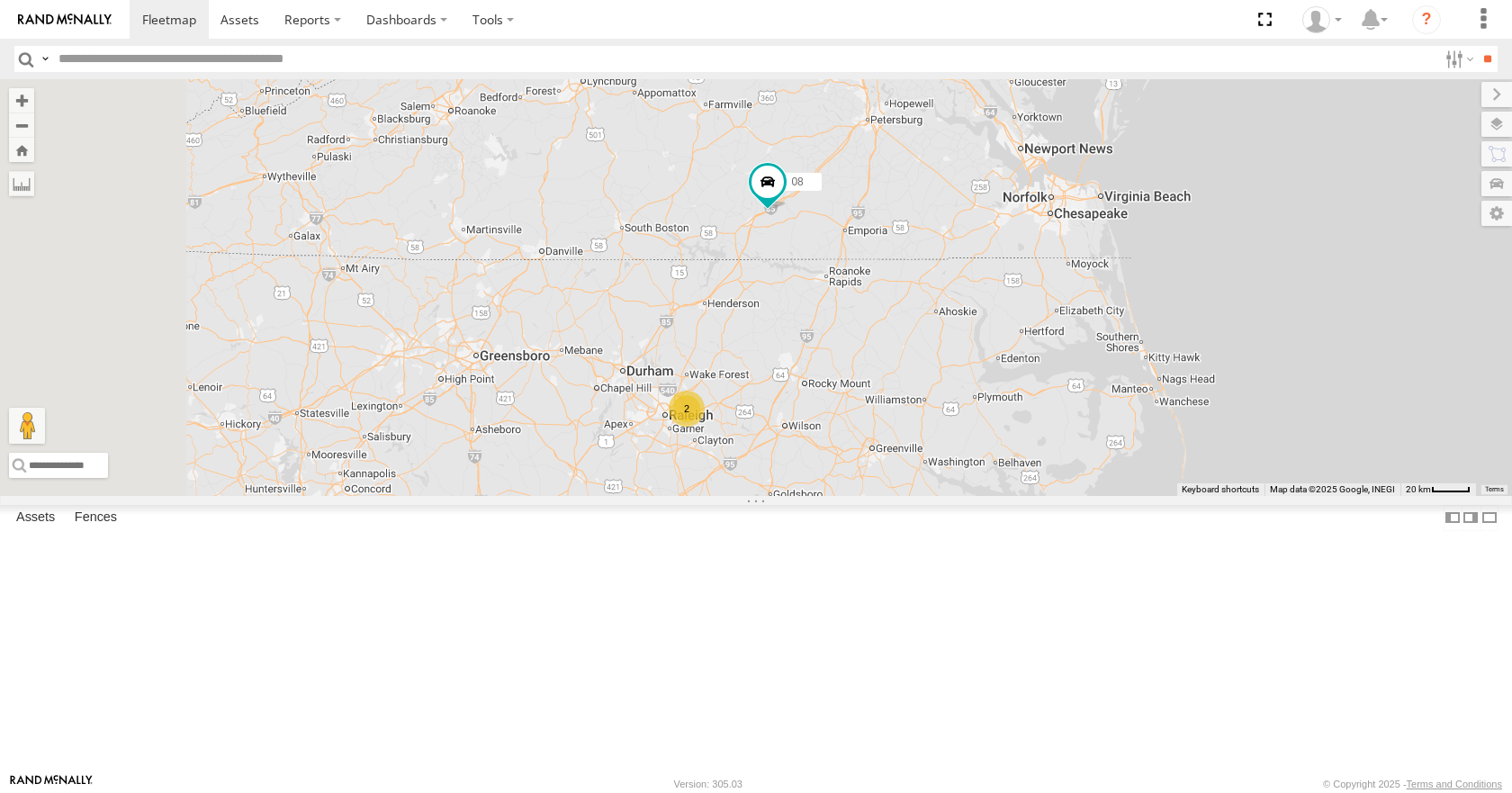
click at [860, 333] on div "35 04 11 08 03 2" at bounding box center [756, 287] width 1512 height 416
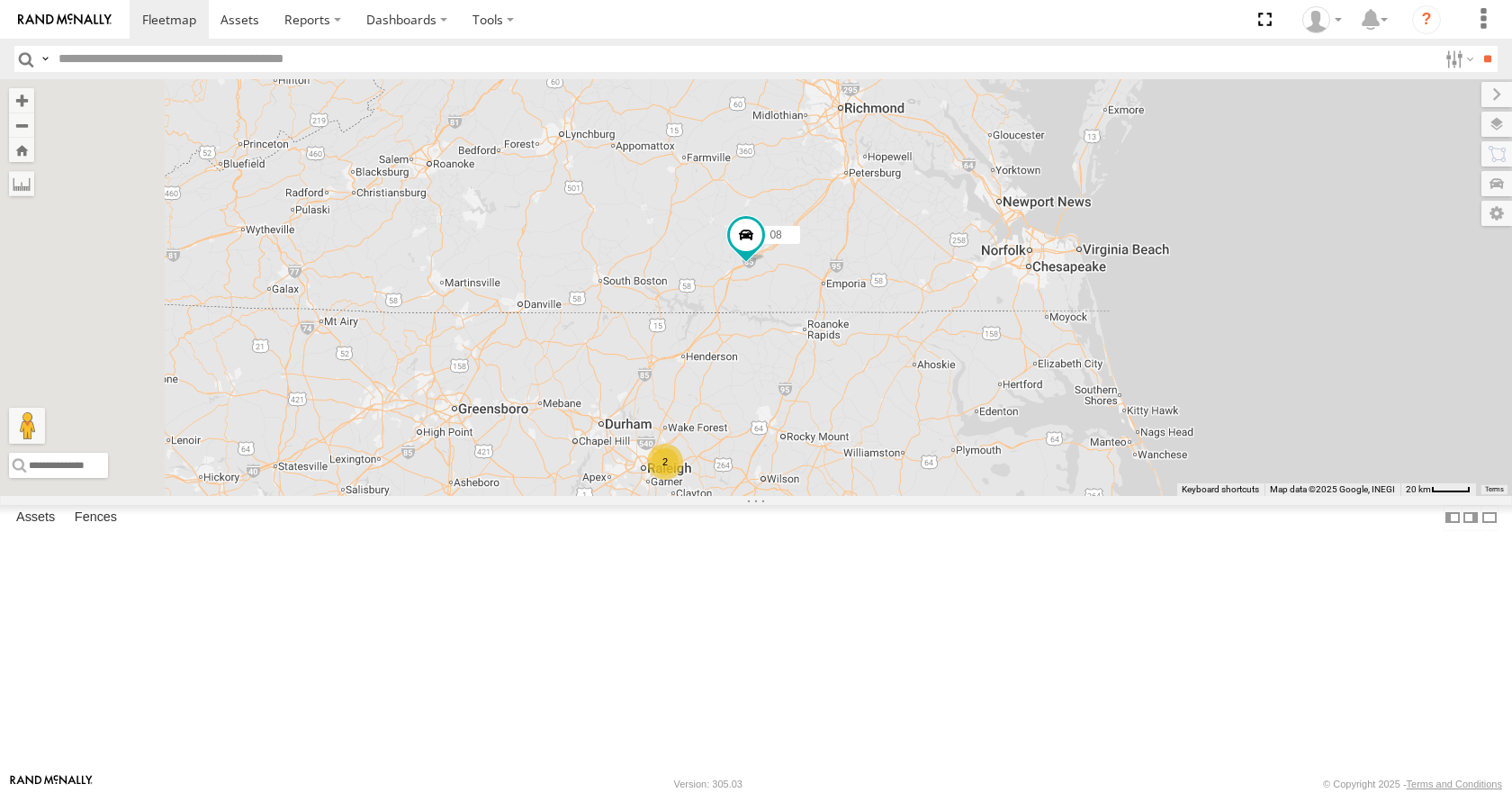
click at [866, 274] on div "35 04 11 08 03 2" at bounding box center [756, 287] width 1512 height 416
click at [918, 288] on div "35 04 11 08 03 2" at bounding box center [756, 287] width 1512 height 416
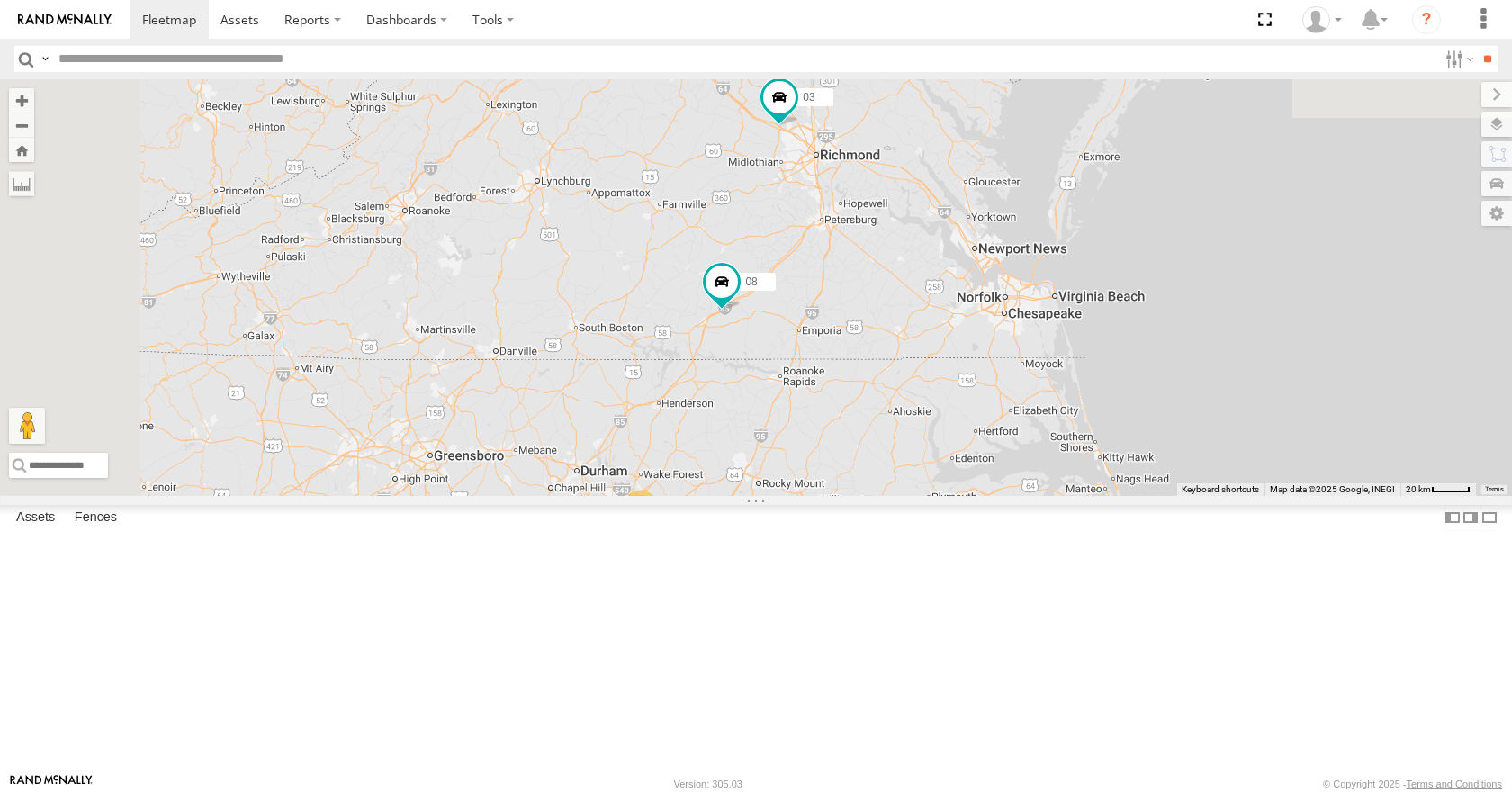
click at [979, 283] on div "35 04 11 08 03 2" at bounding box center [756, 287] width 1512 height 416
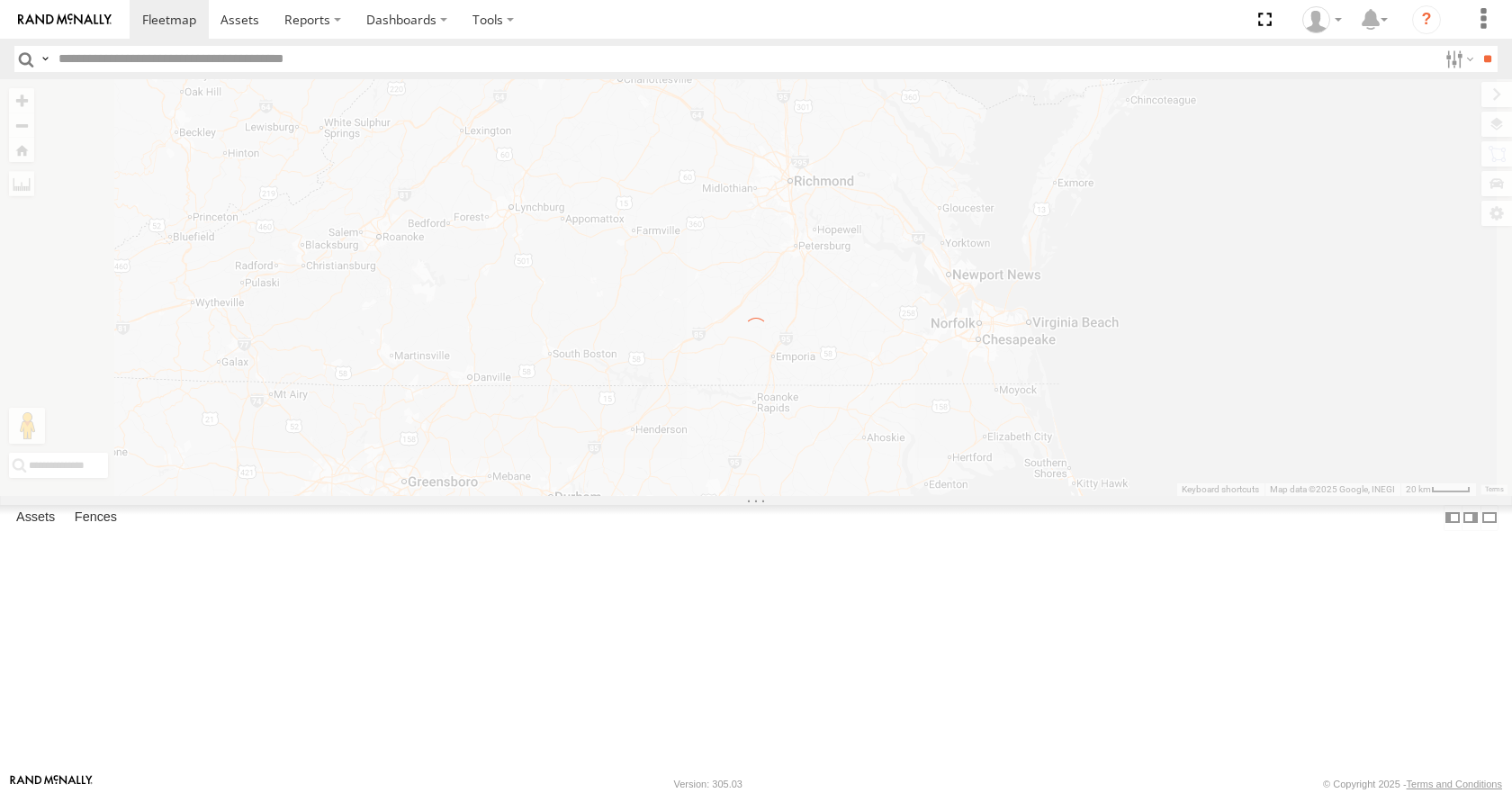
click at [1031, 328] on div "← Move left → Move right ↑ Move up ↓ Move down + Zoom in - Zoom out Home Jump l…" at bounding box center [756, 287] width 1512 height 416
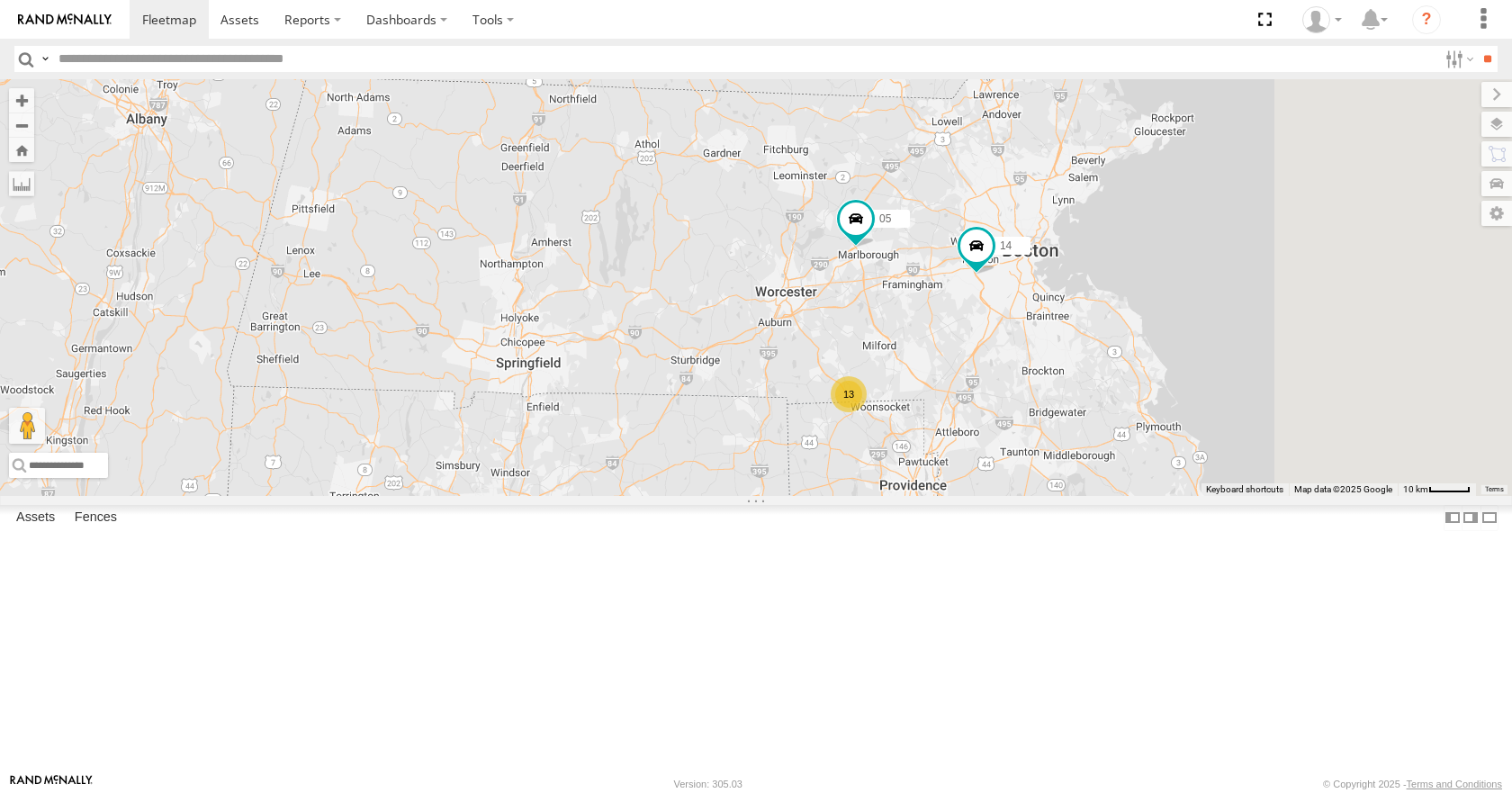
click at [1152, 416] on div "35 08 03 04 11 13 14 05" at bounding box center [756, 287] width 1512 height 416
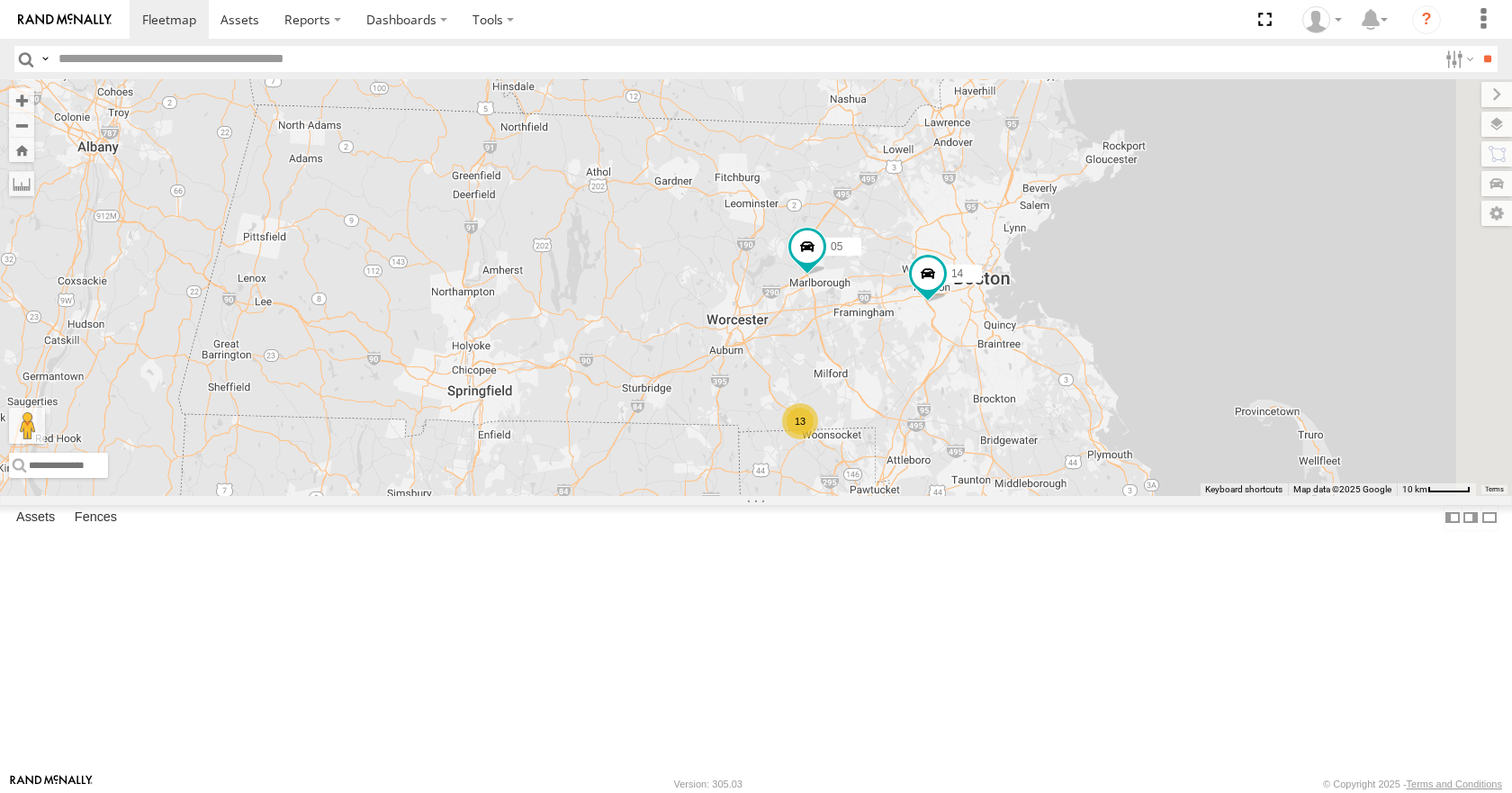
click at [1144, 344] on div "35 08 03 04 11 13 14 05" at bounding box center [756, 287] width 1512 height 416
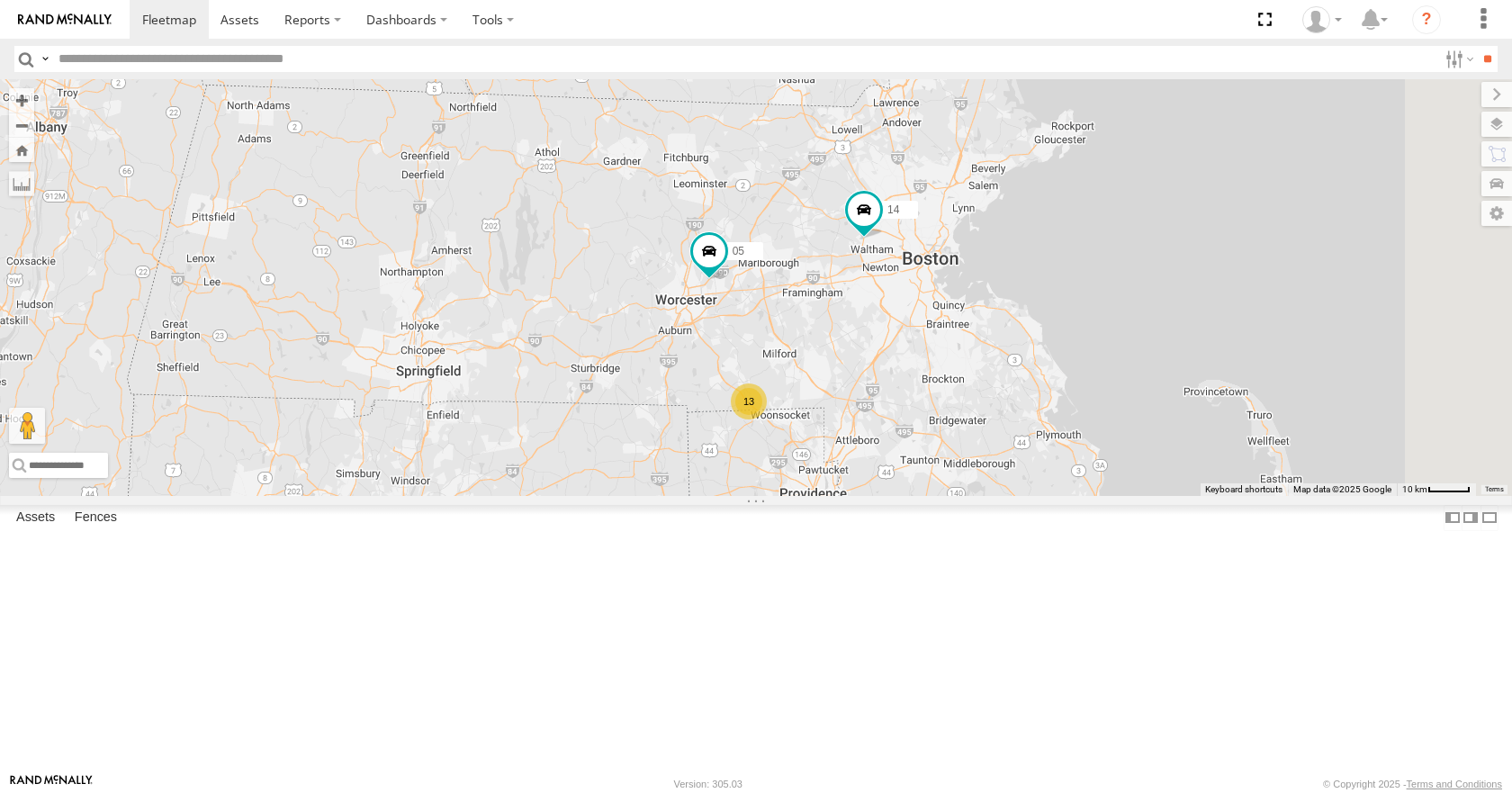
drag, startPoint x: 1043, startPoint y: 344, endPoint x: 993, endPoint y: 324, distance: 53.9
click at [993, 324] on div "14 05 13" at bounding box center [756, 287] width 1512 height 416
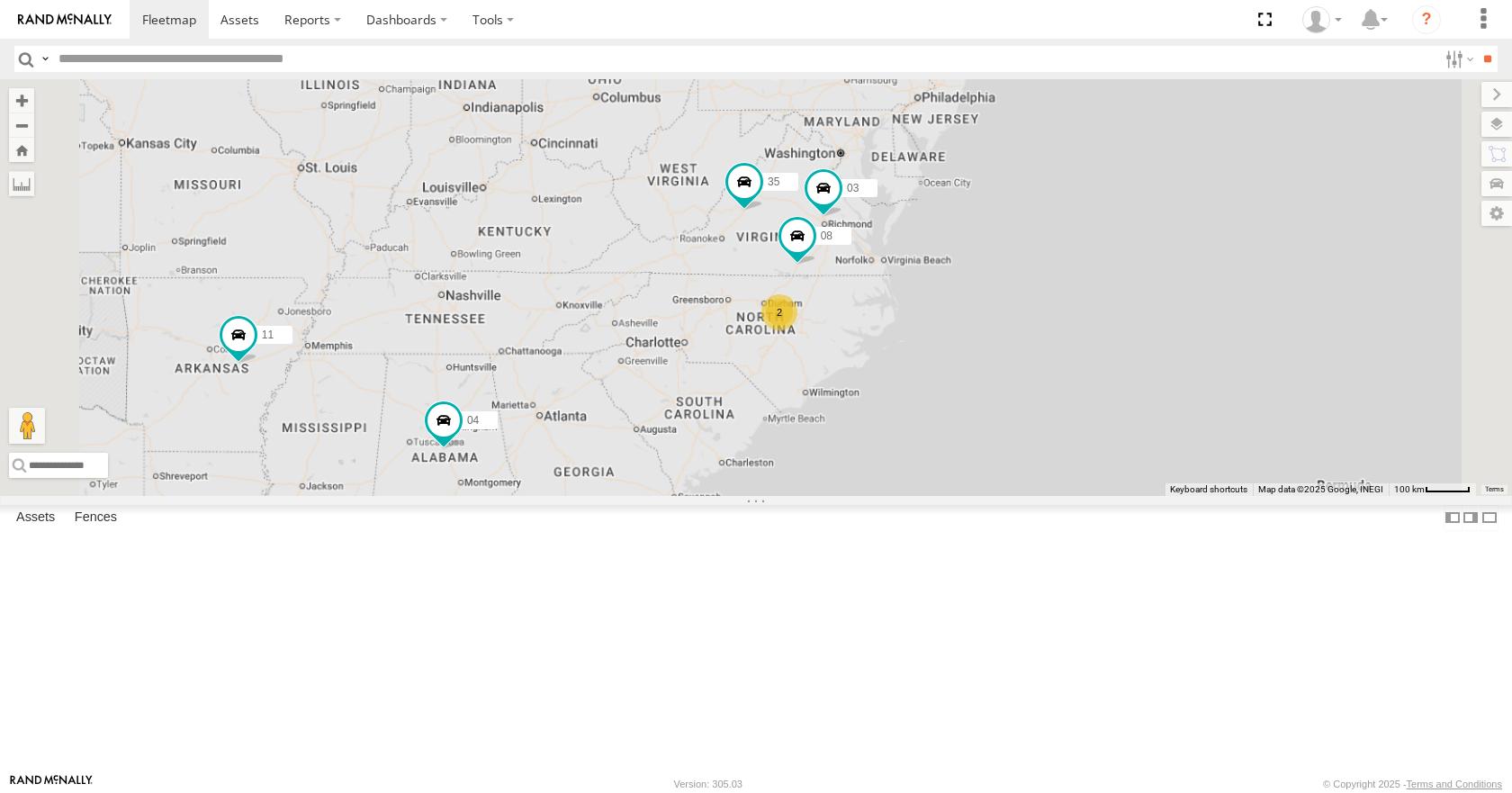
drag, startPoint x: 916, startPoint y: 409, endPoint x: 811, endPoint y: 34, distance: 389.4
click at [868, 388] on div "35 08 04 11 03 15 2" at bounding box center [756, 287] width 1512 height 416
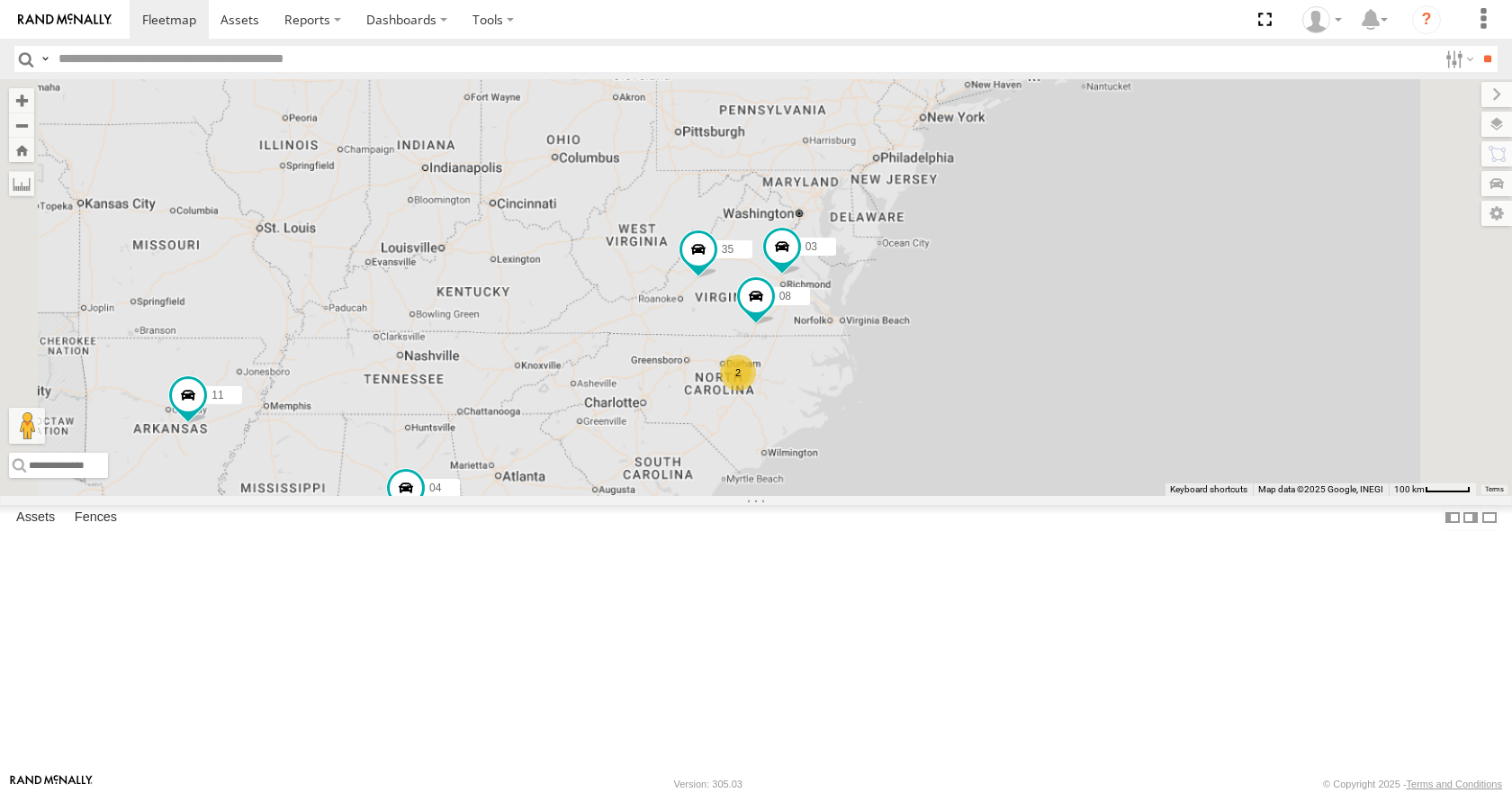
drag, startPoint x: 1261, startPoint y: 197, endPoint x: 1025, endPoint y: 495, distance: 380.1
click at [1025, 495] on div "35 08 04 11 03 15 2" at bounding box center [756, 287] width 1512 height 416
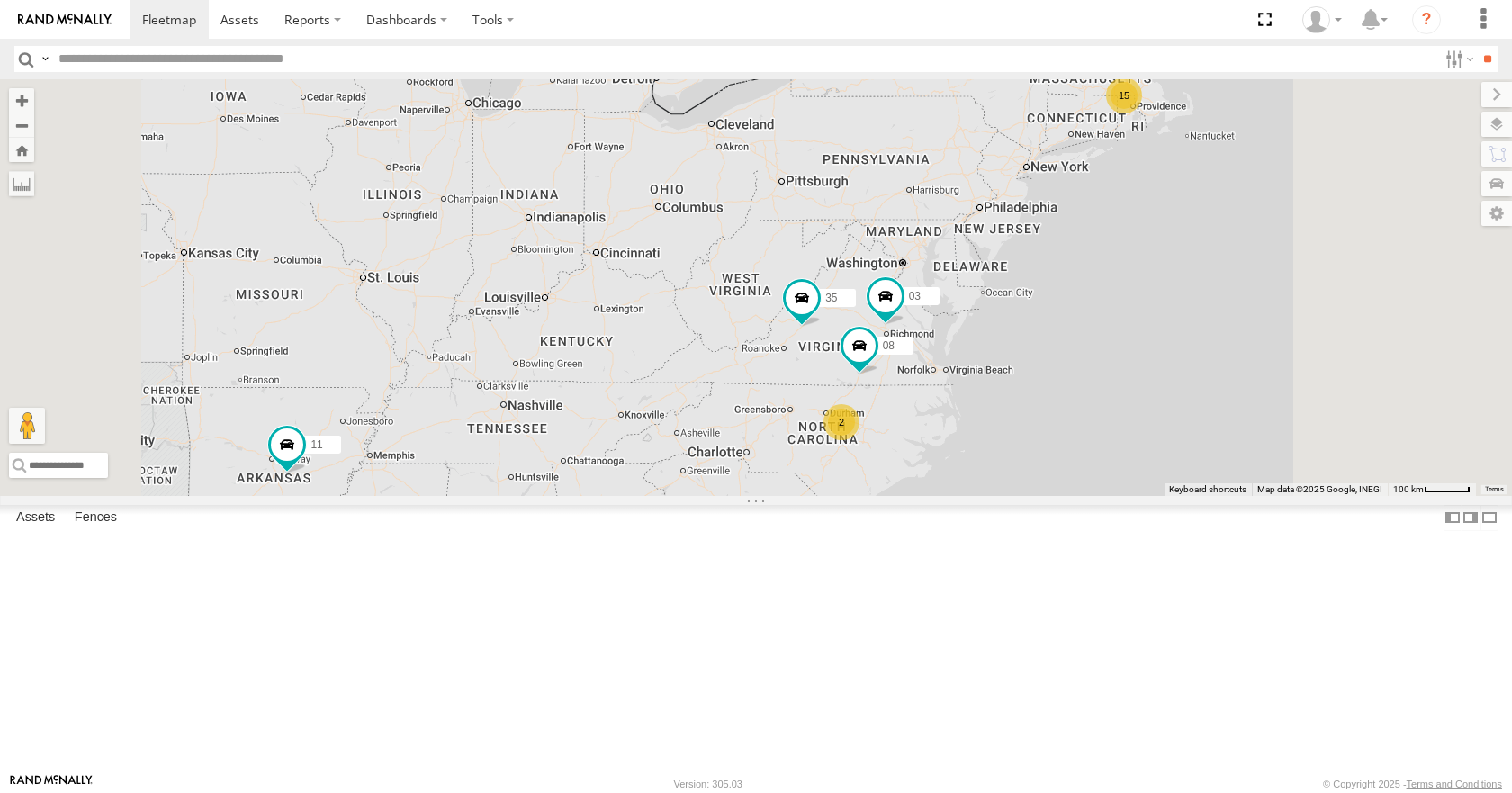
drag, startPoint x: 1326, startPoint y: 240, endPoint x: 1300, endPoint y: 245, distance: 26.5
click at [1245, 297] on div "15 35 08 04 11 2 03" at bounding box center [756, 287] width 1512 height 416
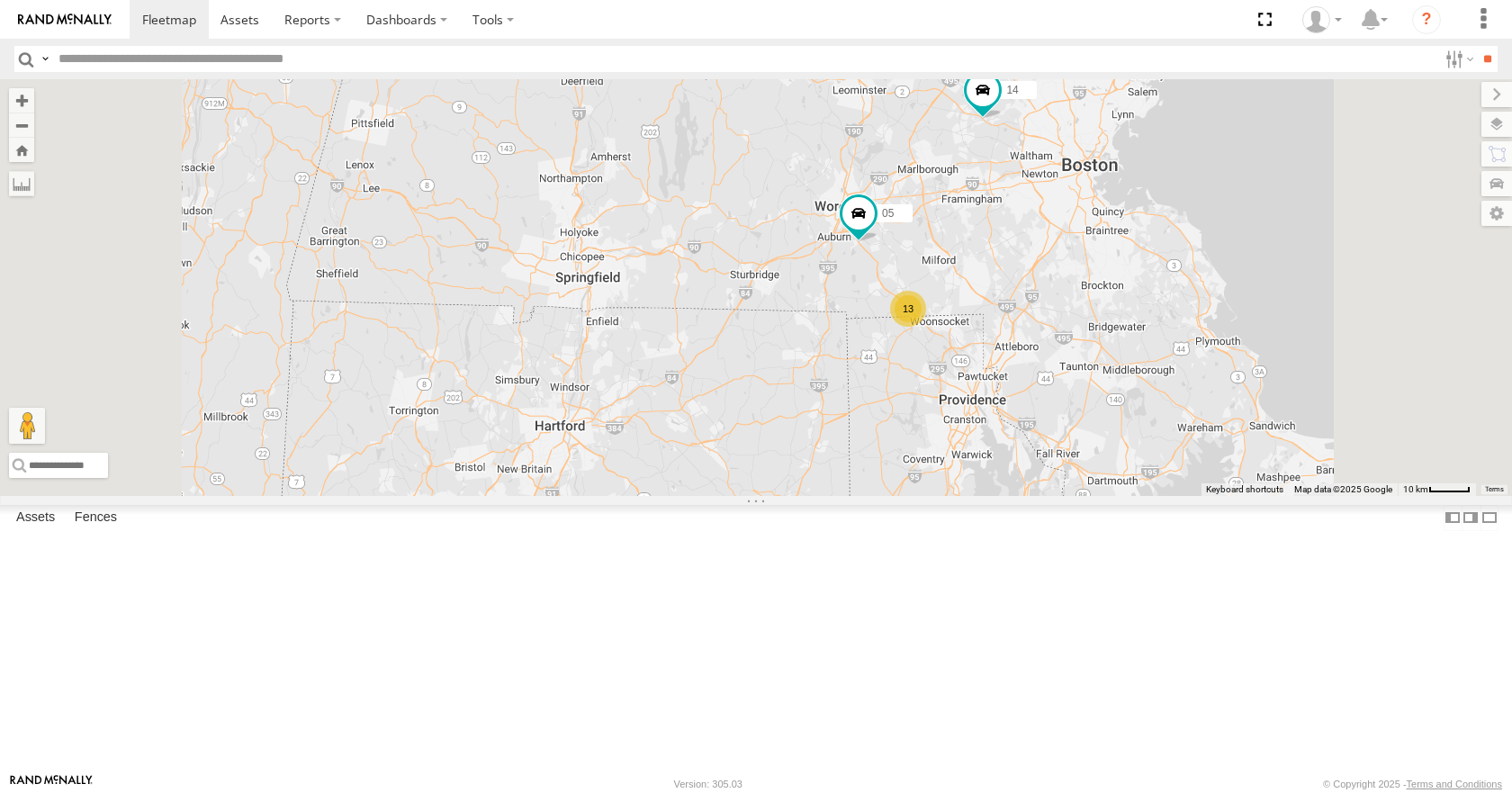
drag, startPoint x: 1265, startPoint y: 206, endPoint x: 1233, endPoint y: 382, distance: 178.9
click at [1233, 382] on div "35 08 04 11 03 13 14 05" at bounding box center [756, 287] width 1512 height 416
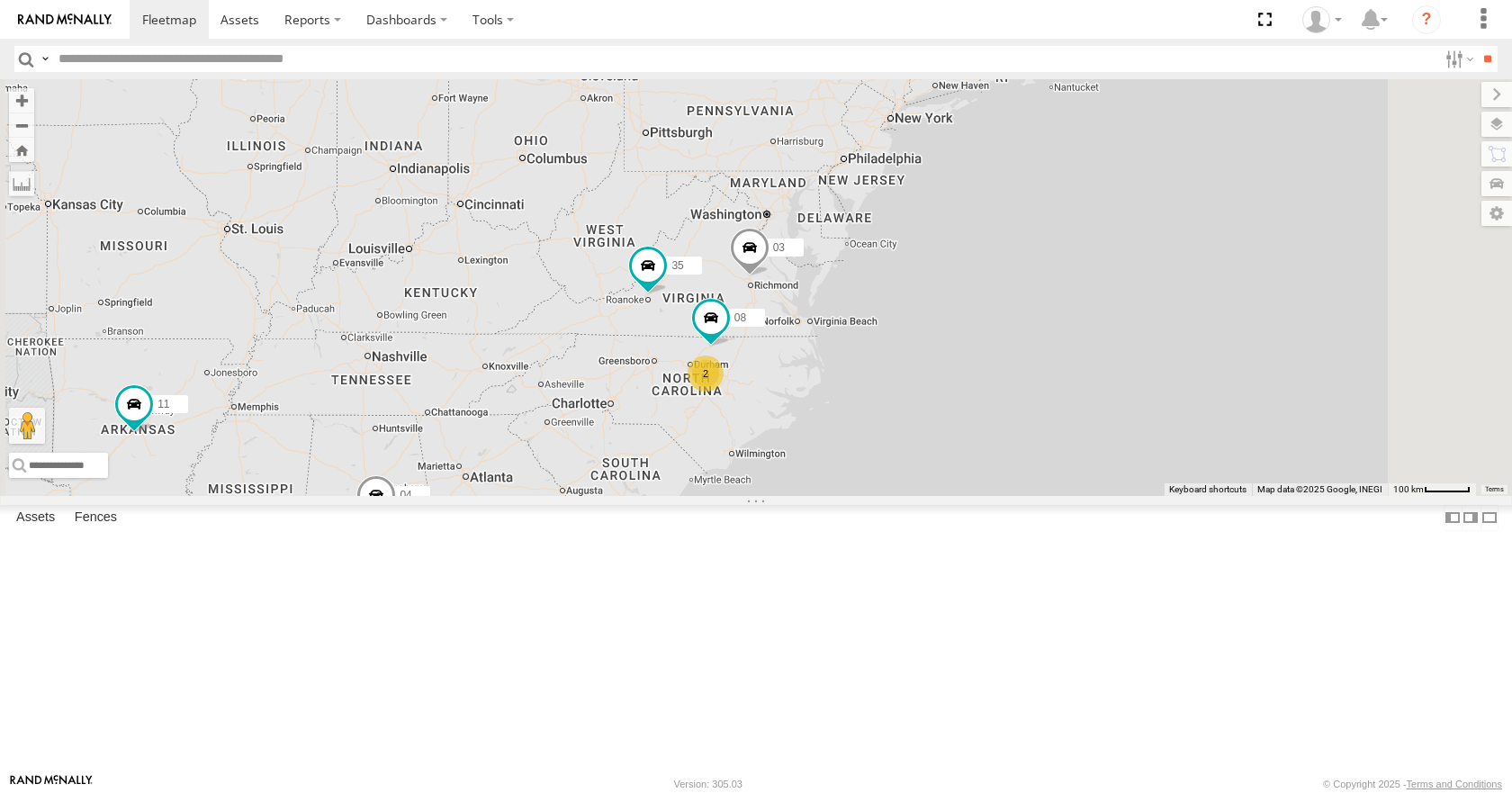
drag, startPoint x: 996, startPoint y: 481, endPoint x: 800, endPoint y: 467, distance: 196.5
click at [800, 467] on div "14 35 14 08 04 11 2 03" at bounding box center [756, 287] width 1512 height 416
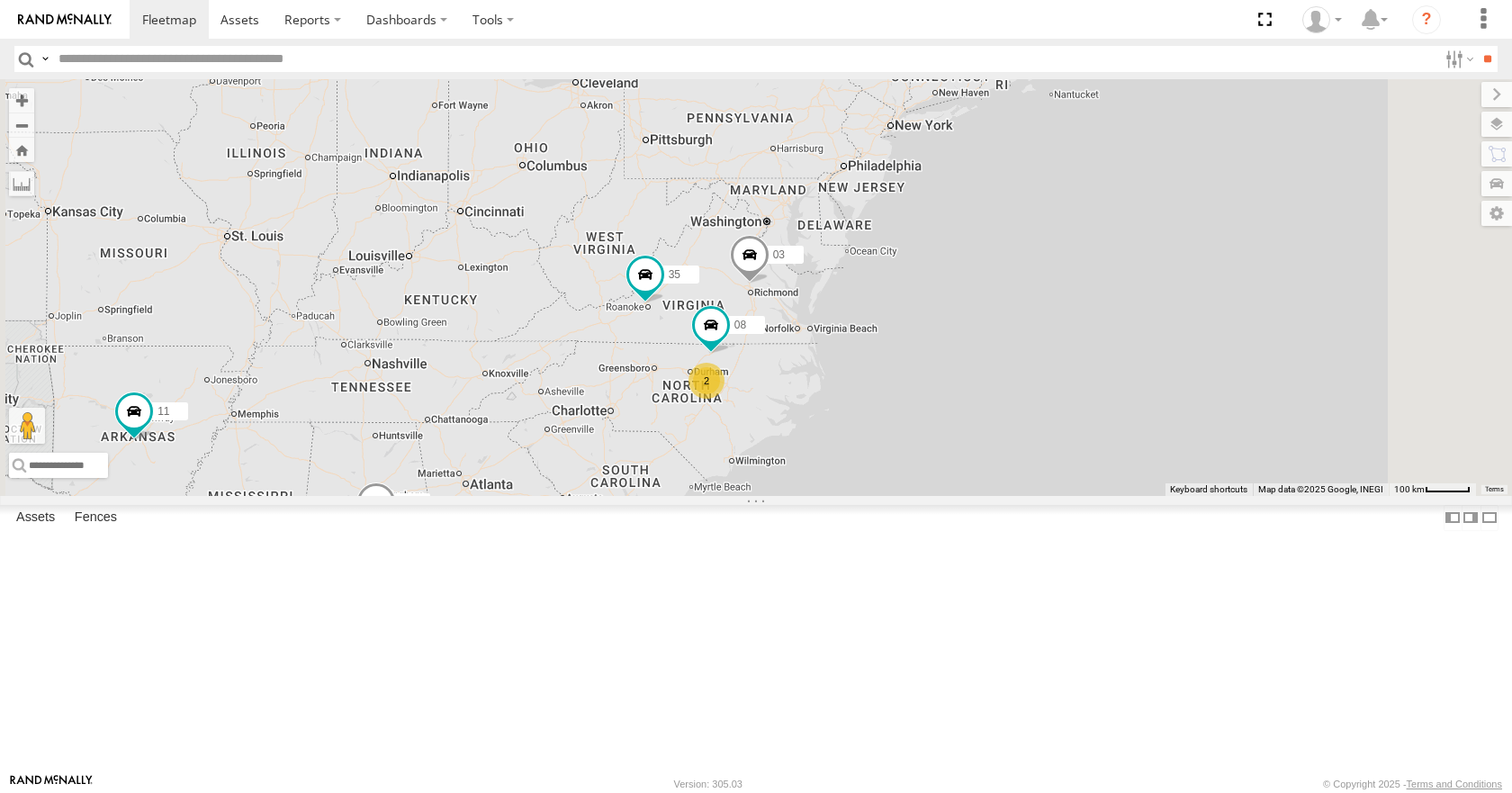
drag, startPoint x: 994, startPoint y: 272, endPoint x: 966, endPoint y: 315, distance: 51.3
click at [966, 315] on div "35 14 08 04 11 03 14 2" at bounding box center [756, 287] width 1512 height 416
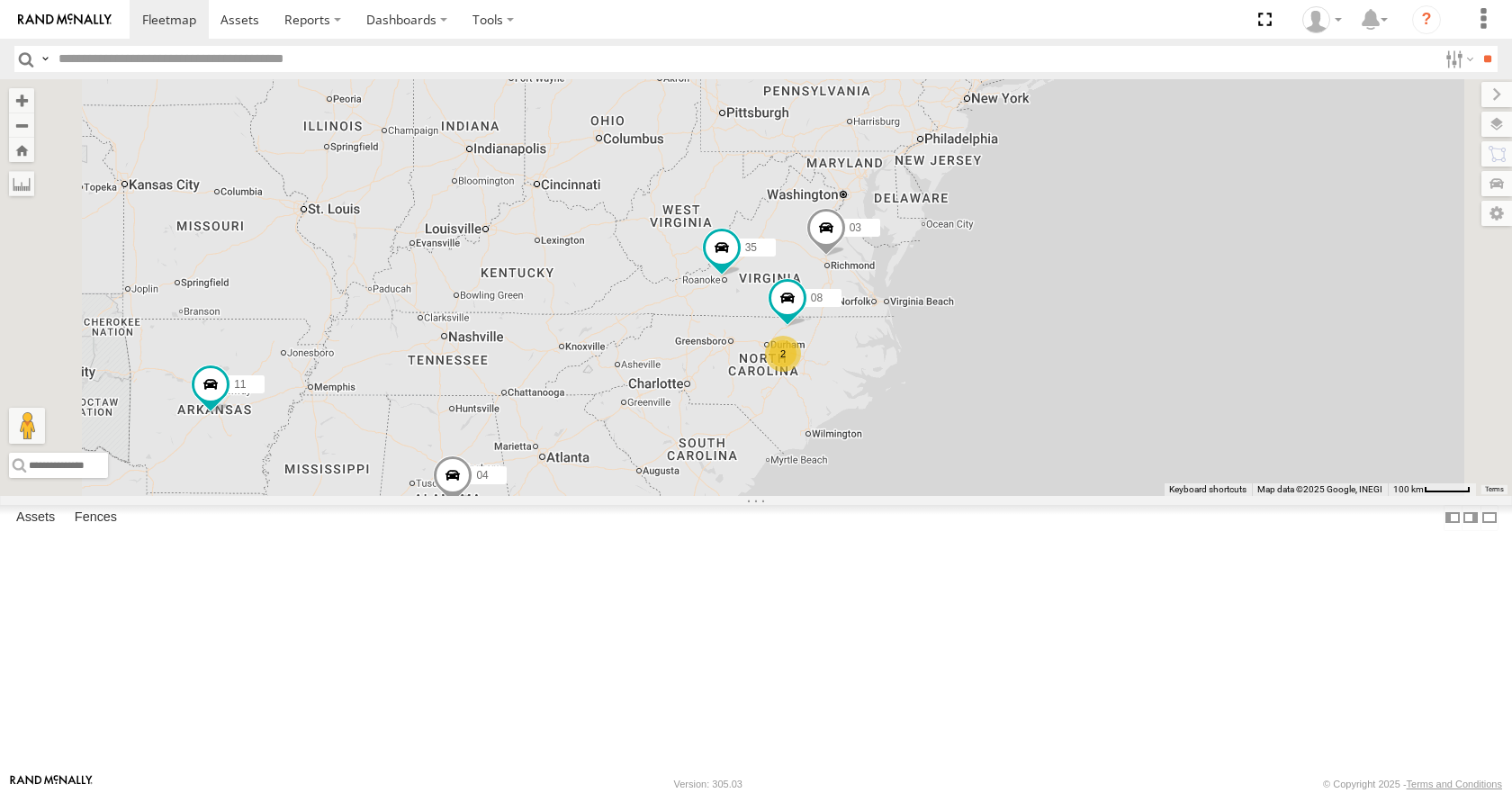
drag, startPoint x: 966, startPoint y: 315, endPoint x: 1044, endPoint y: 288, distance: 82.5
click at [1044, 288] on div "35 04 11 03 15 08 2" at bounding box center [756, 287] width 1512 height 416
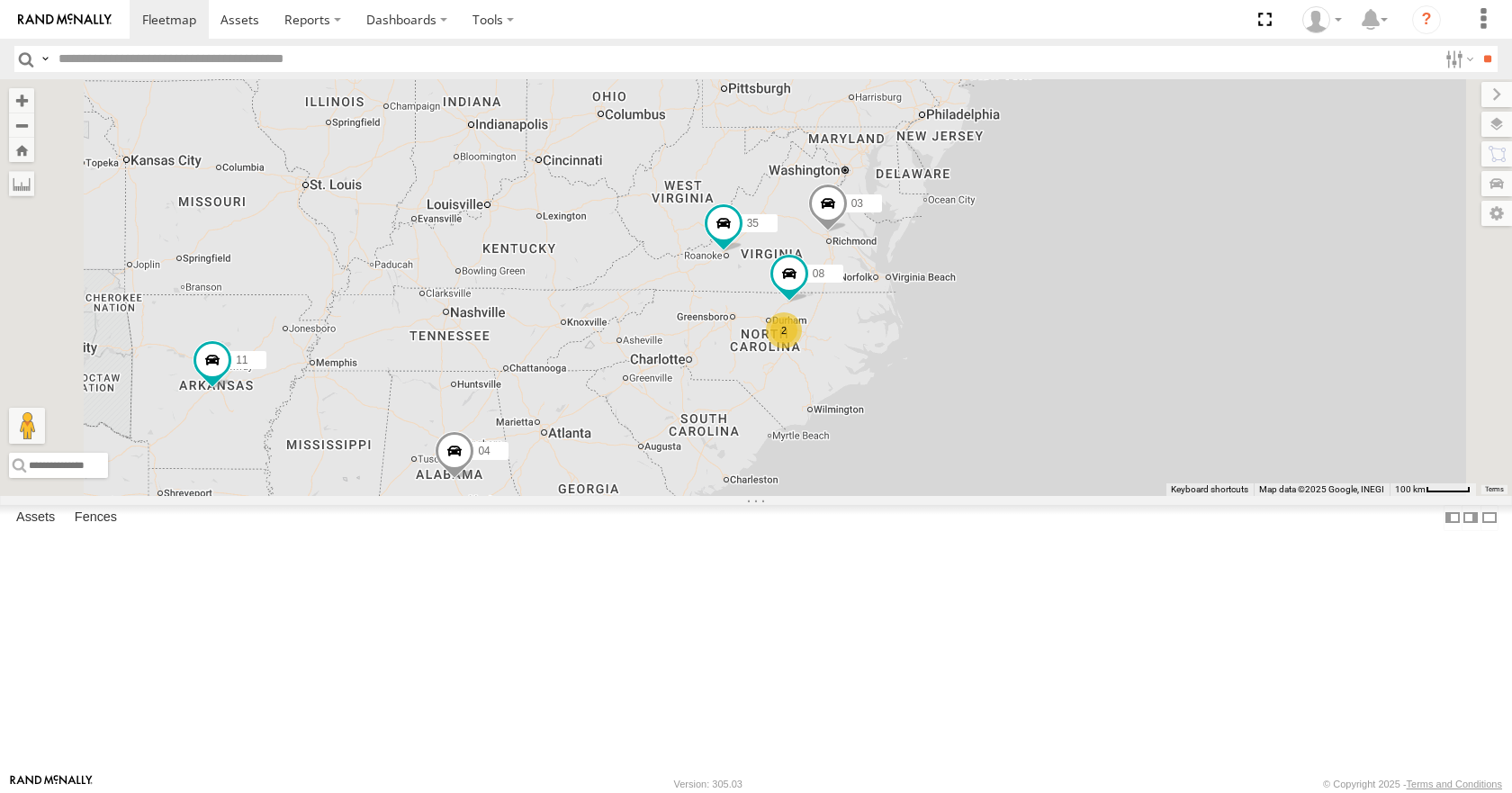
drag, startPoint x: 978, startPoint y: 341, endPoint x: 892, endPoint y: 472, distance: 156.7
click at [892, 472] on div "35 04 11 03 08 2" at bounding box center [756, 287] width 1512 height 416
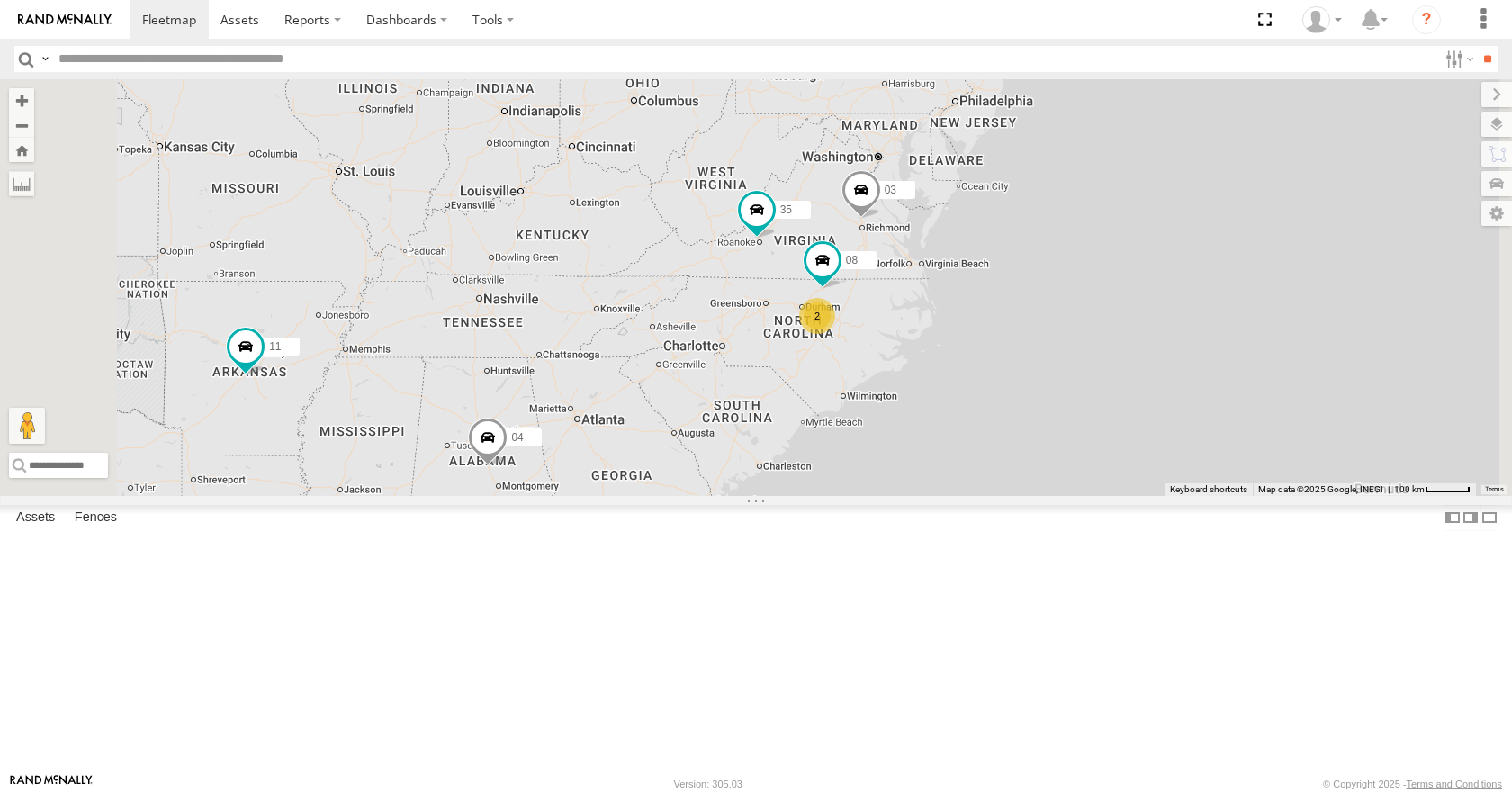
drag, startPoint x: 1116, startPoint y: 440, endPoint x: 1161, endPoint y: 423, distance: 48.1
click at [1161, 423] on div "35 04 11 03 08 2 15" at bounding box center [756, 287] width 1512 height 416
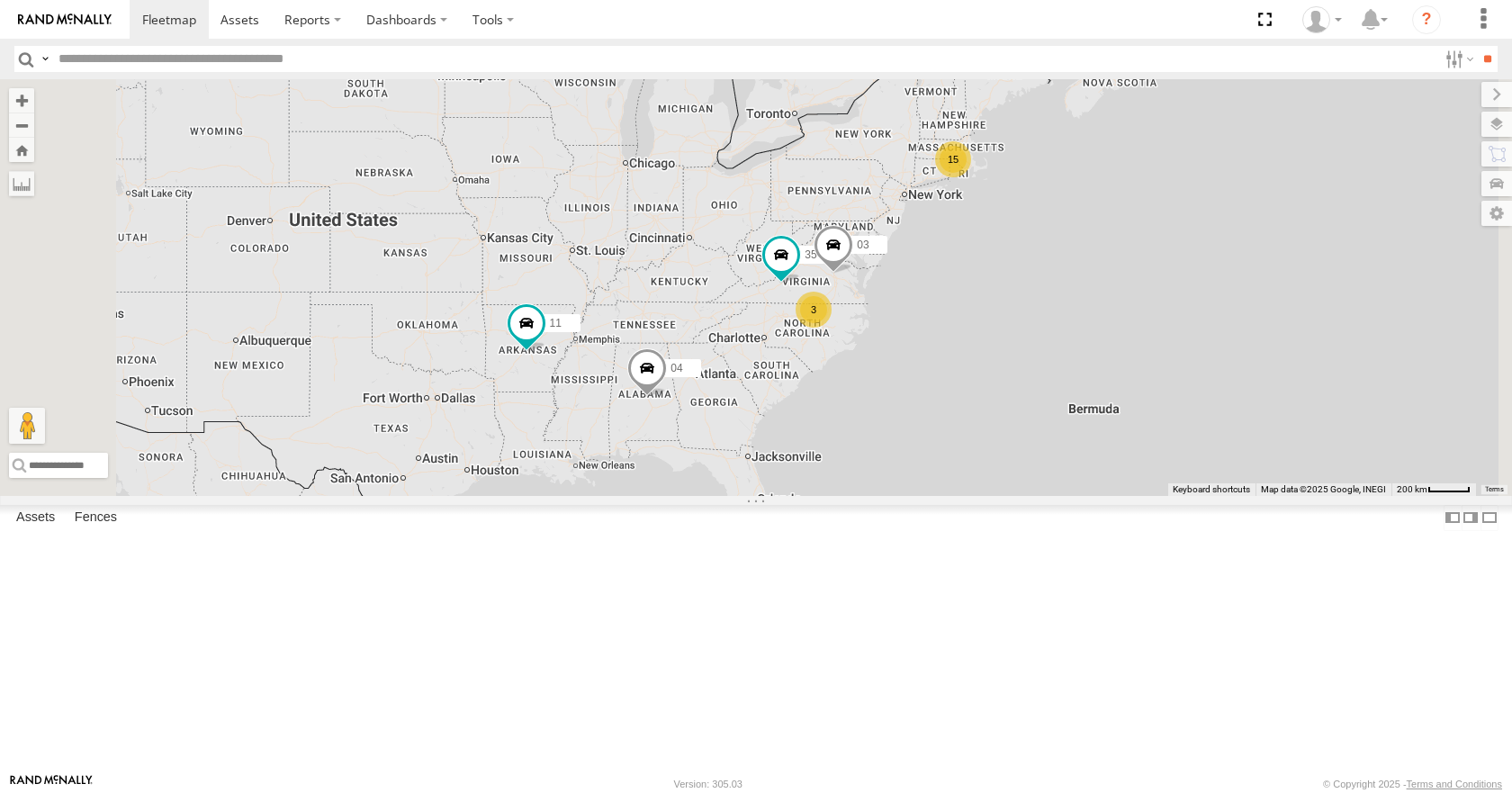
drag, startPoint x: 950, startPoint y: 347, endPoint x: 903, endPoint y: 364, distance: 50.0
click at [903, 364] on div "35 04 11 03 15 3" at bounding box center [756, 287] width 1512 height 416
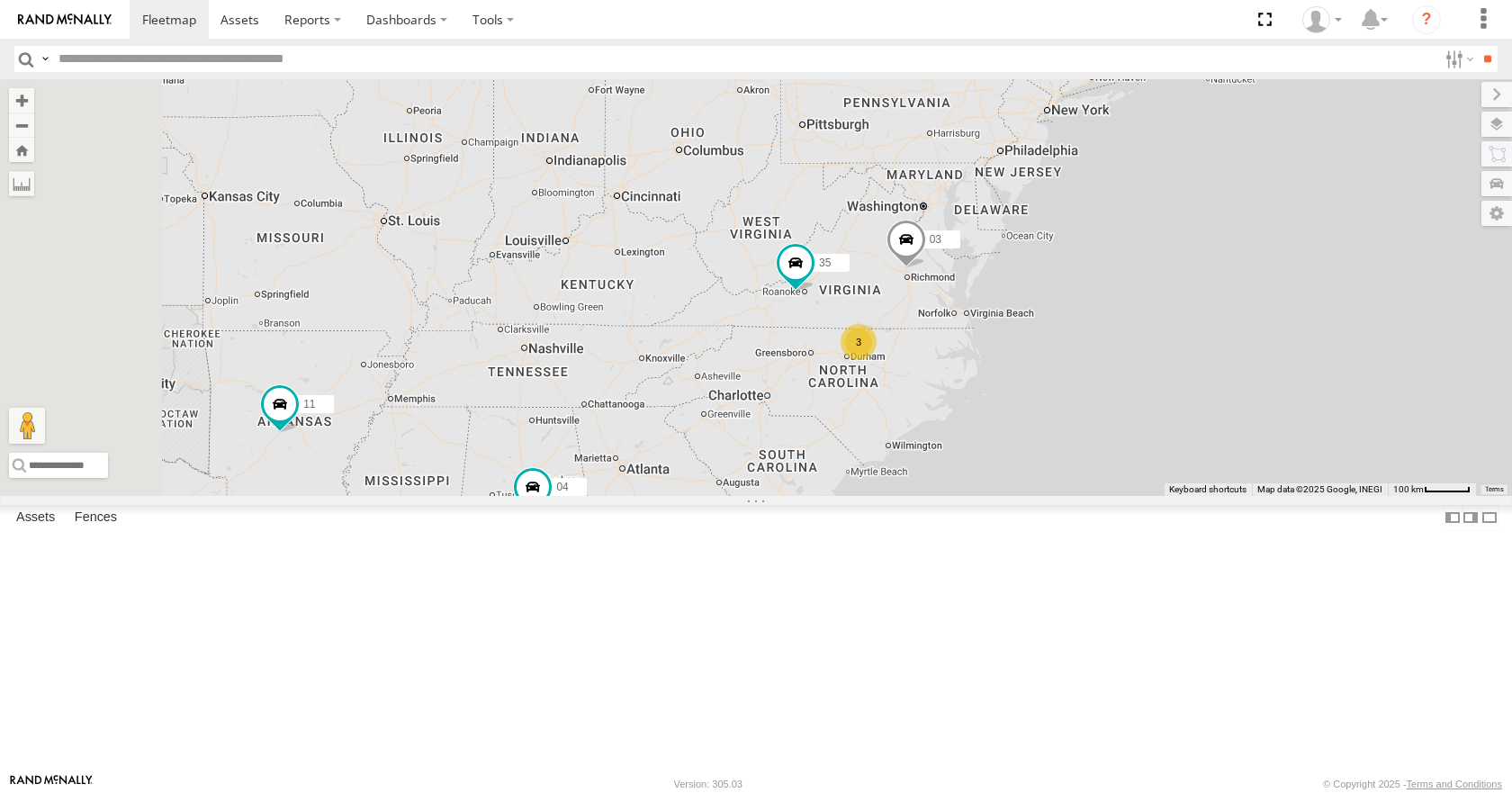
drag, startPoint x: 1192, startPoint y: 322, endPoint x: 1152, endPoint y: 298, distance: 46.6
click at [1152, 298] on div "35 04 11 03 15 3" at bounding box center [756, 287] width 1512 height 416
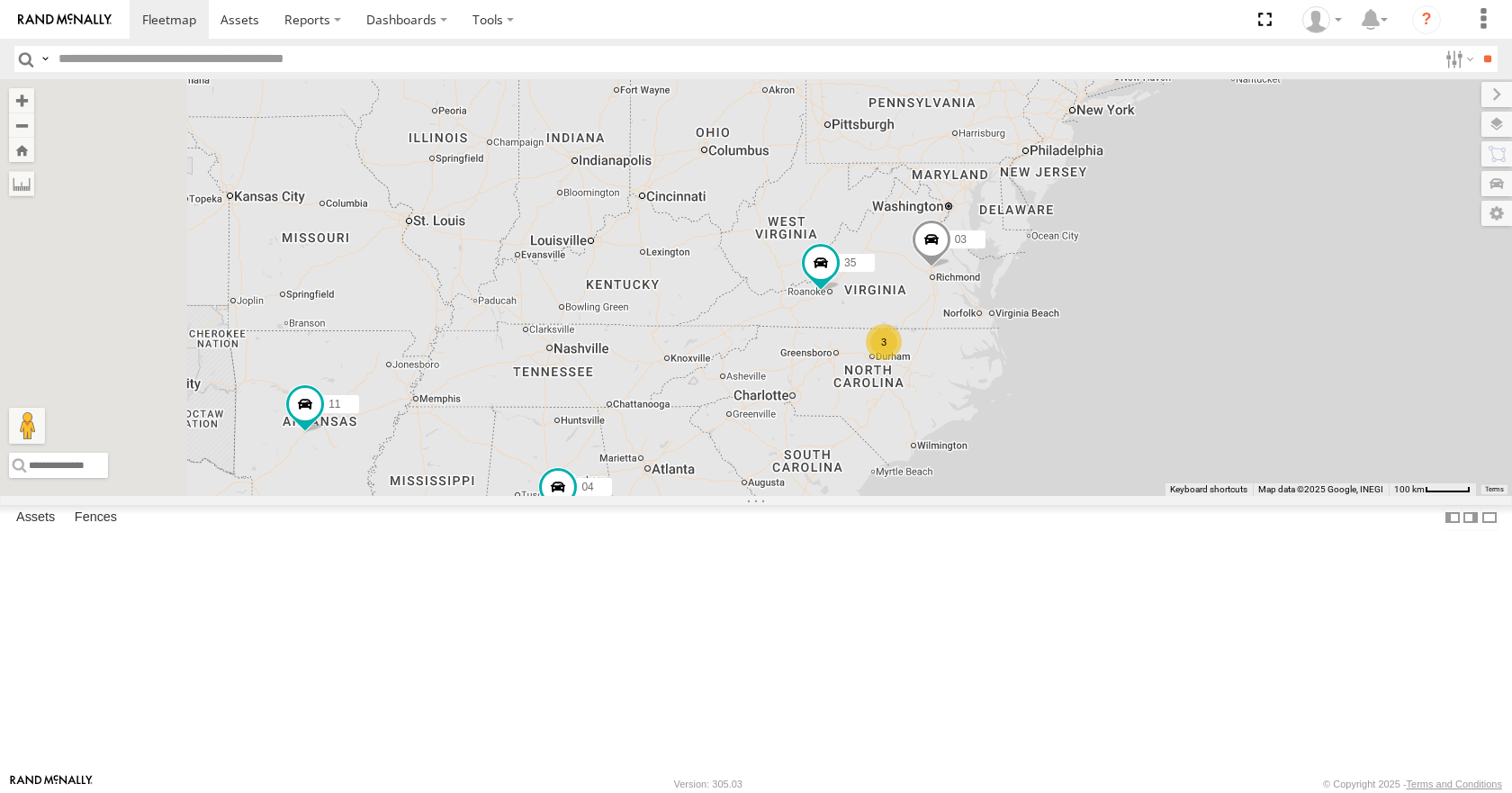
drag, startPoint x: 962, startPoint y: 354, endPoint x: 988, endPoint y: 360, distance: 26.7
click at [988, 360] on div "35 04 11 03 15 3" at bounding box center [756, 287] width 1512 height 416
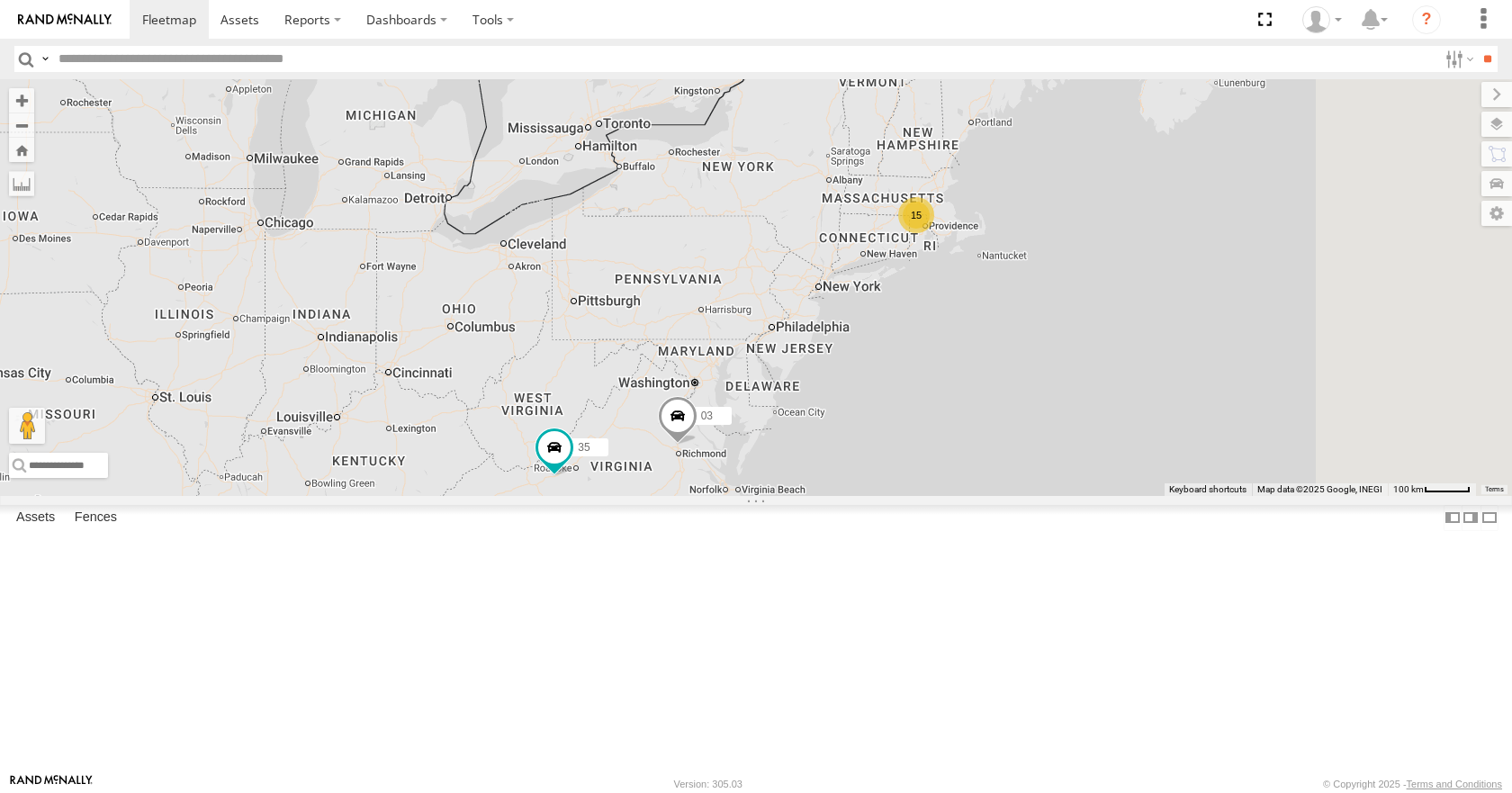
drag, startPoint x: 1304, startPoint y: 232, endPoint x: 1073, endPoint y: 391, distance: 280.4
click at [1021, 387] on div "35 04 11 03 15 3" at bounding box center [756, 287] width 1512 height 416
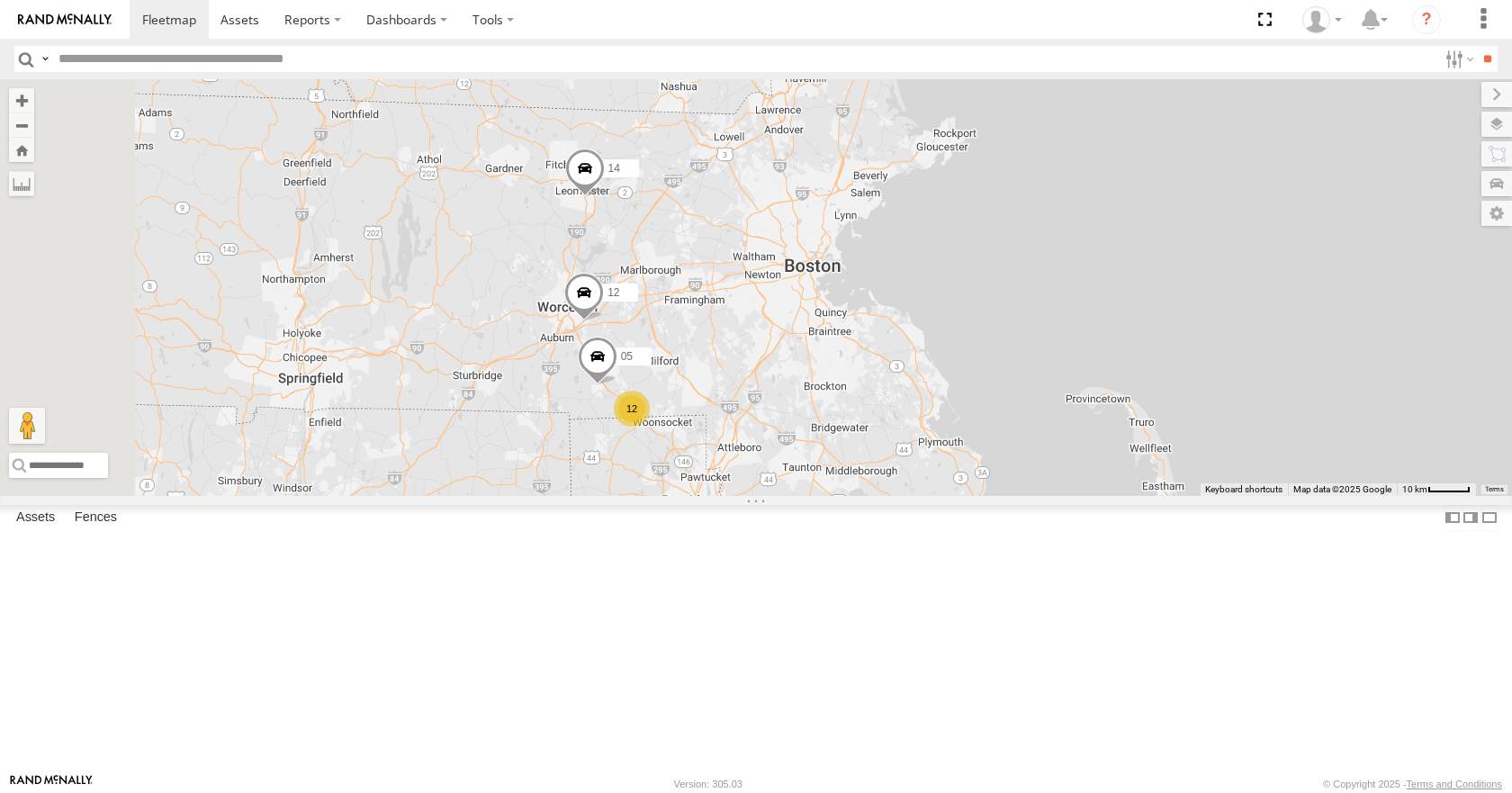
drag, startPoint x: 950, startPoint y: 339, endPoint x: 899, endPoint y: 422, distance: 97.4
click at [899, 422] on div "35 04 11 03 12 14 12 05" at bounding box center [756, 287] width 1512 height 416
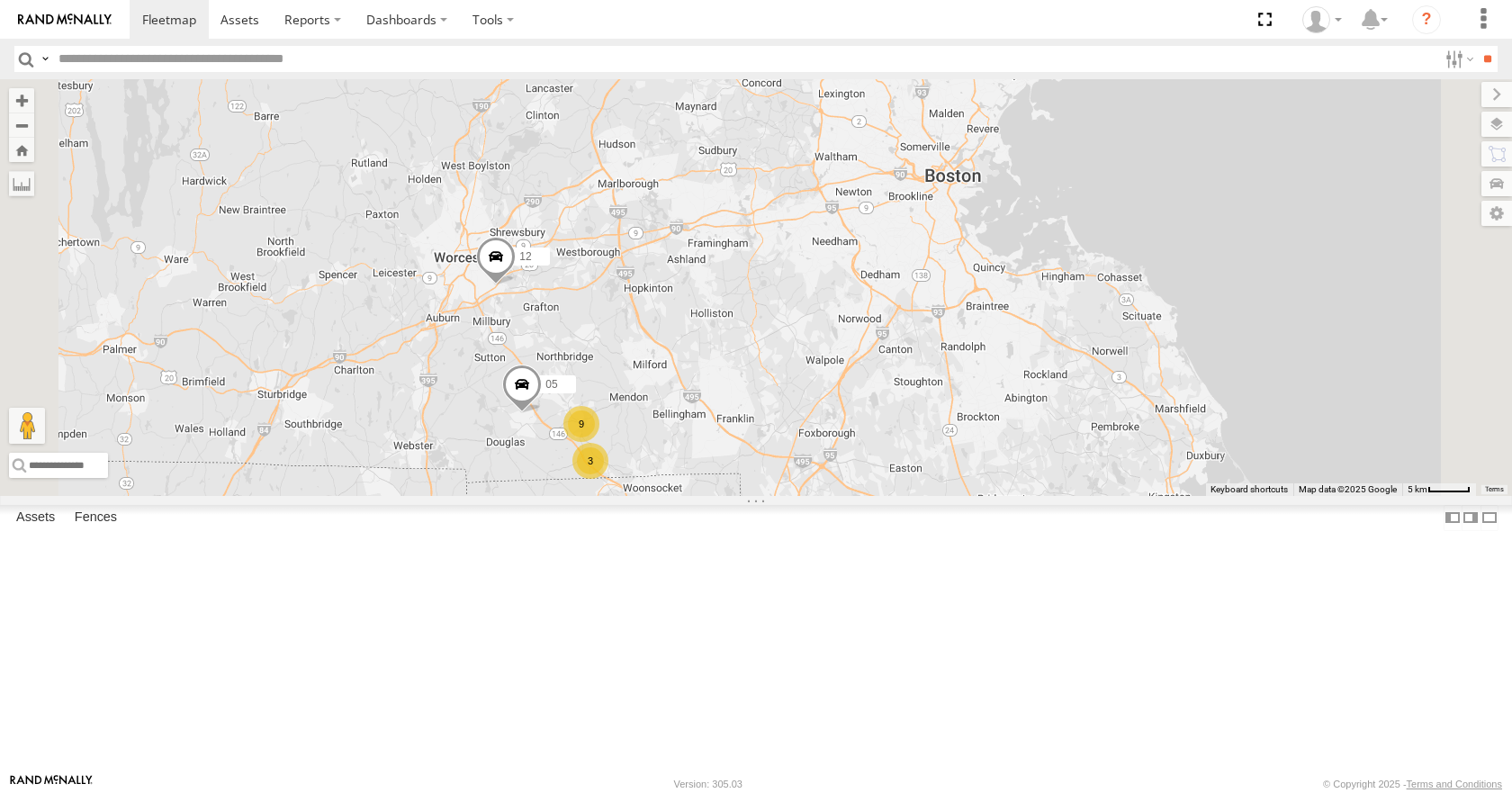
drag, startPoint x: 820, startPoint y: 274, endPoint x: 795, endPoint y: 253, distance: 32.6
click at [795, 253] on div "35 04 11 03 14 12 05 3 9" at bounding box center [756, 287] width 1512 height 416
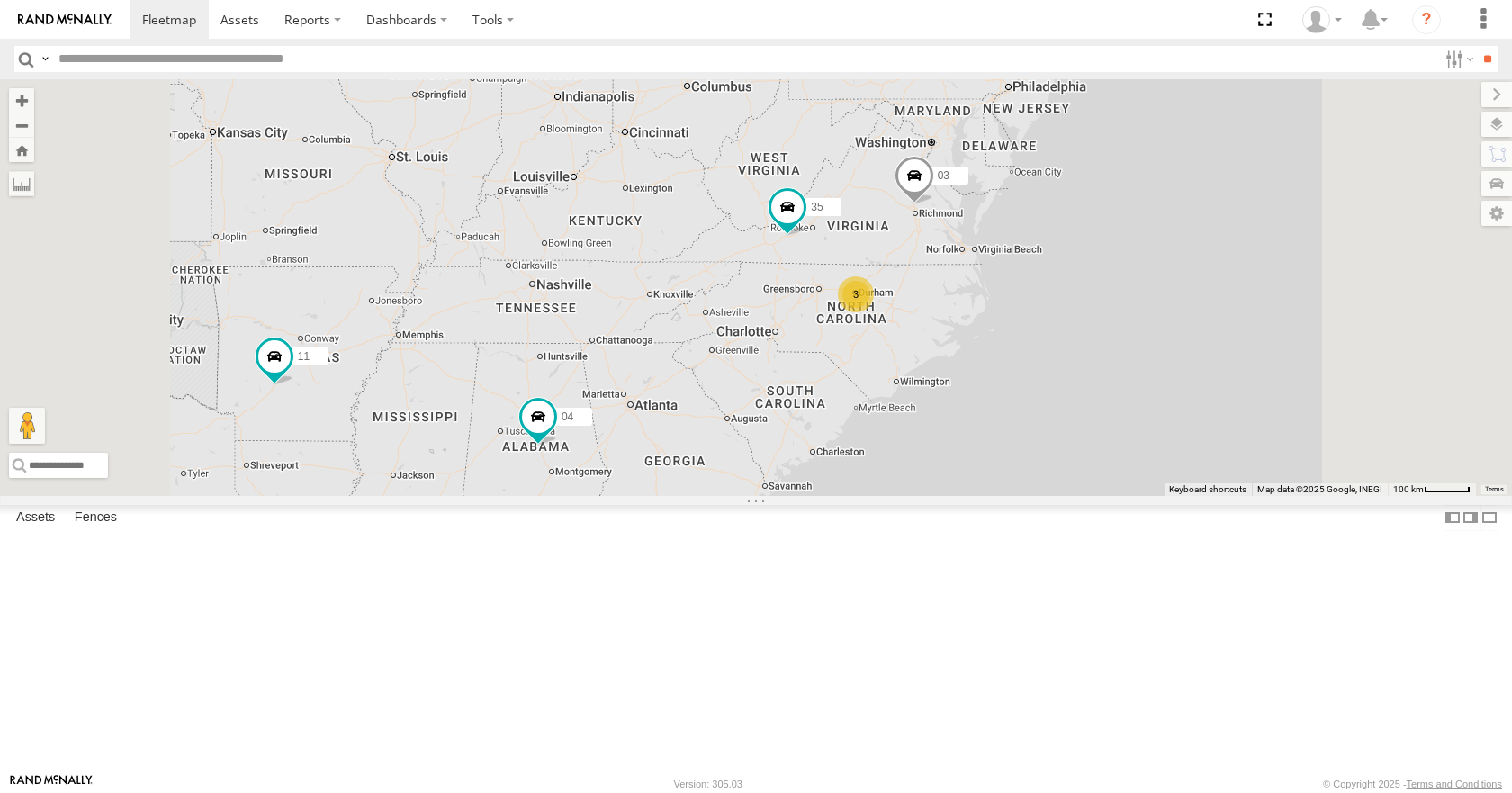
drag, startPoint x: 1196, startPoint y: 614, endPoint x: 1155, endPoint y: 524, distance: 98.9
click at [1155, 495] on div "15 35 3 04 11 03" at bounding box center [756, 287] width 1512 height 416
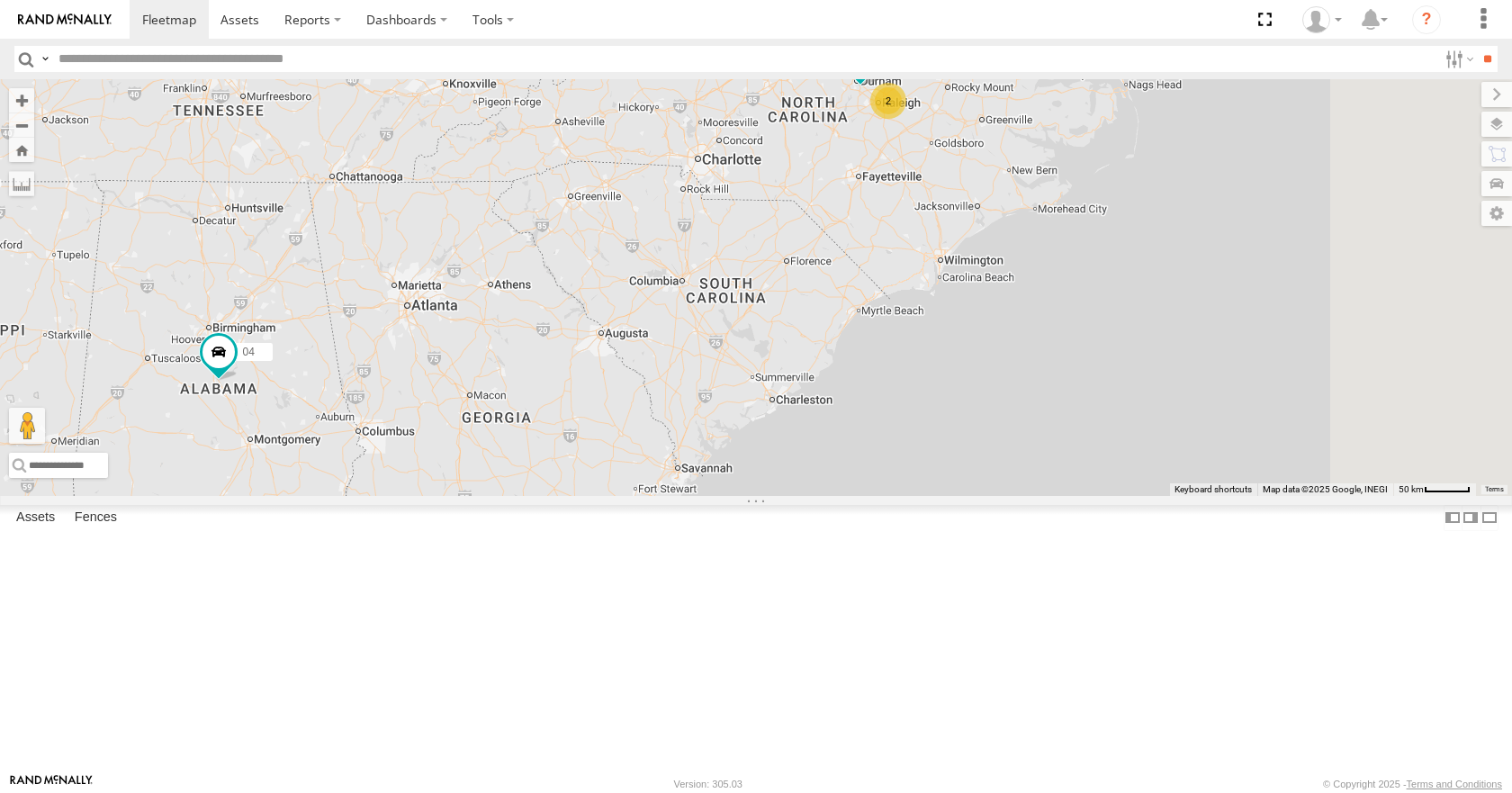
drag, startPoint x: 1022, startPoint y: 576, endPoint x: 965, endPoint y: 504, distance: 91.8
click at [965, 495] on div "35 04 11 03 08 2" at bounding box center [756, 287] width 1512 height 416
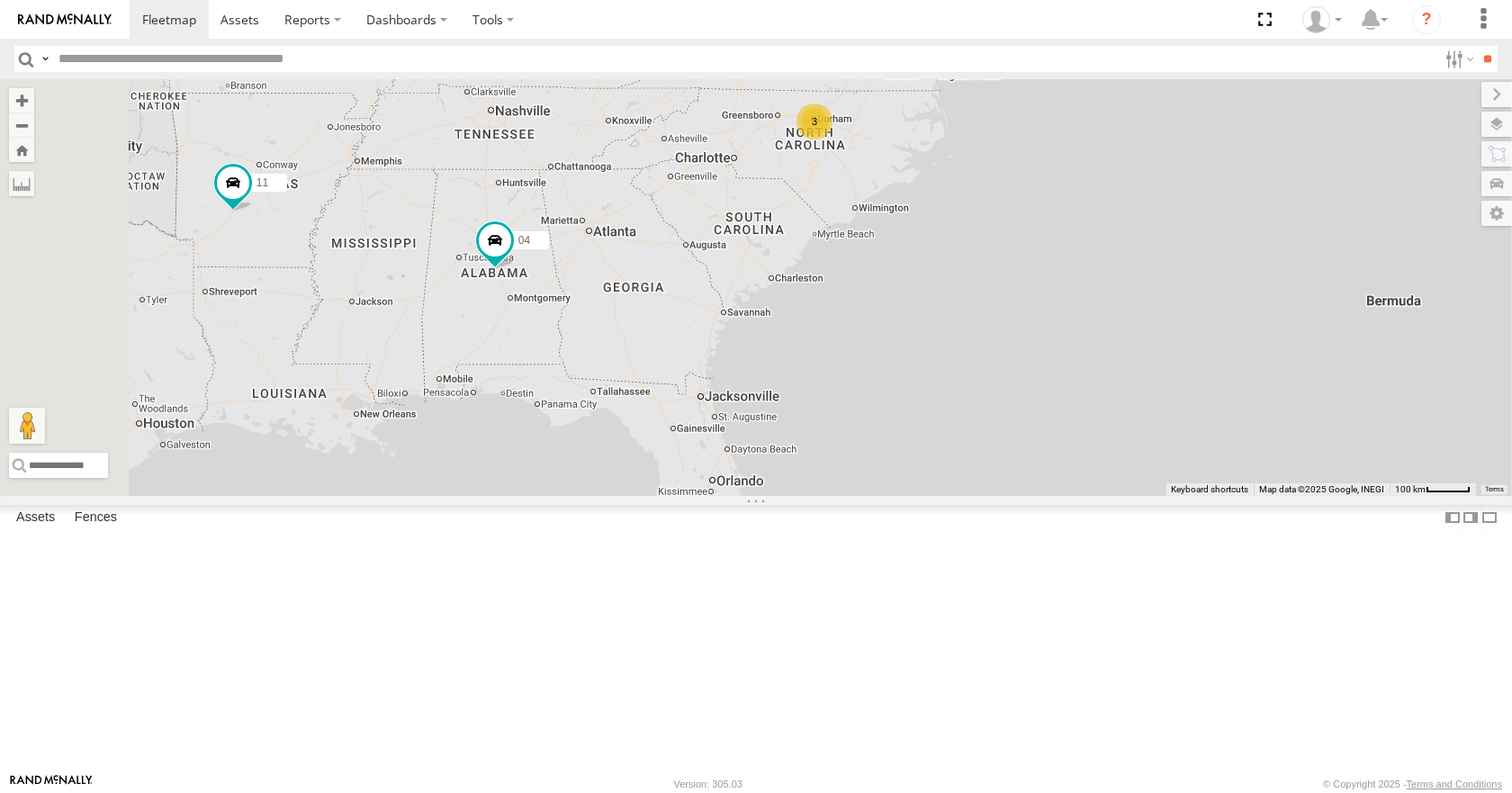
drag, startPoint x: 965, startPoint y: 504, endPoint x: 980, endPoint y: 396, distance: 109.0
click at [980, 396] on div "35 04 11 03 3" at bounding box center [756, 287] width 1512 height 416
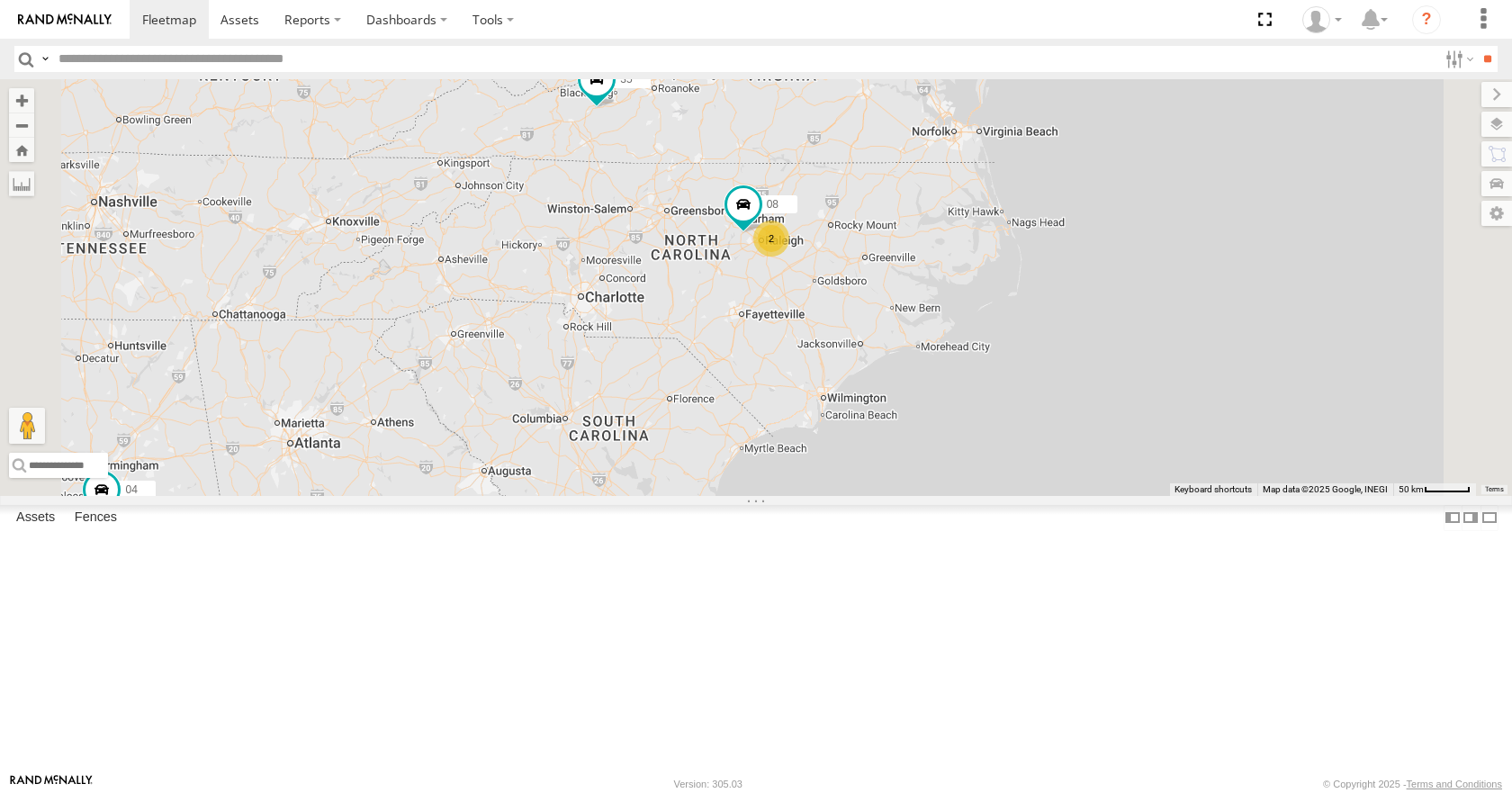
drag, startPoint x: 1088, startPoint y: 143, endPoint x: 1009, endPoint y: 348, distance: 219.7
click at [1009, 348] on div "35 04 11 03 08 2" at bounding box center [756, 287] width 1512 height 416
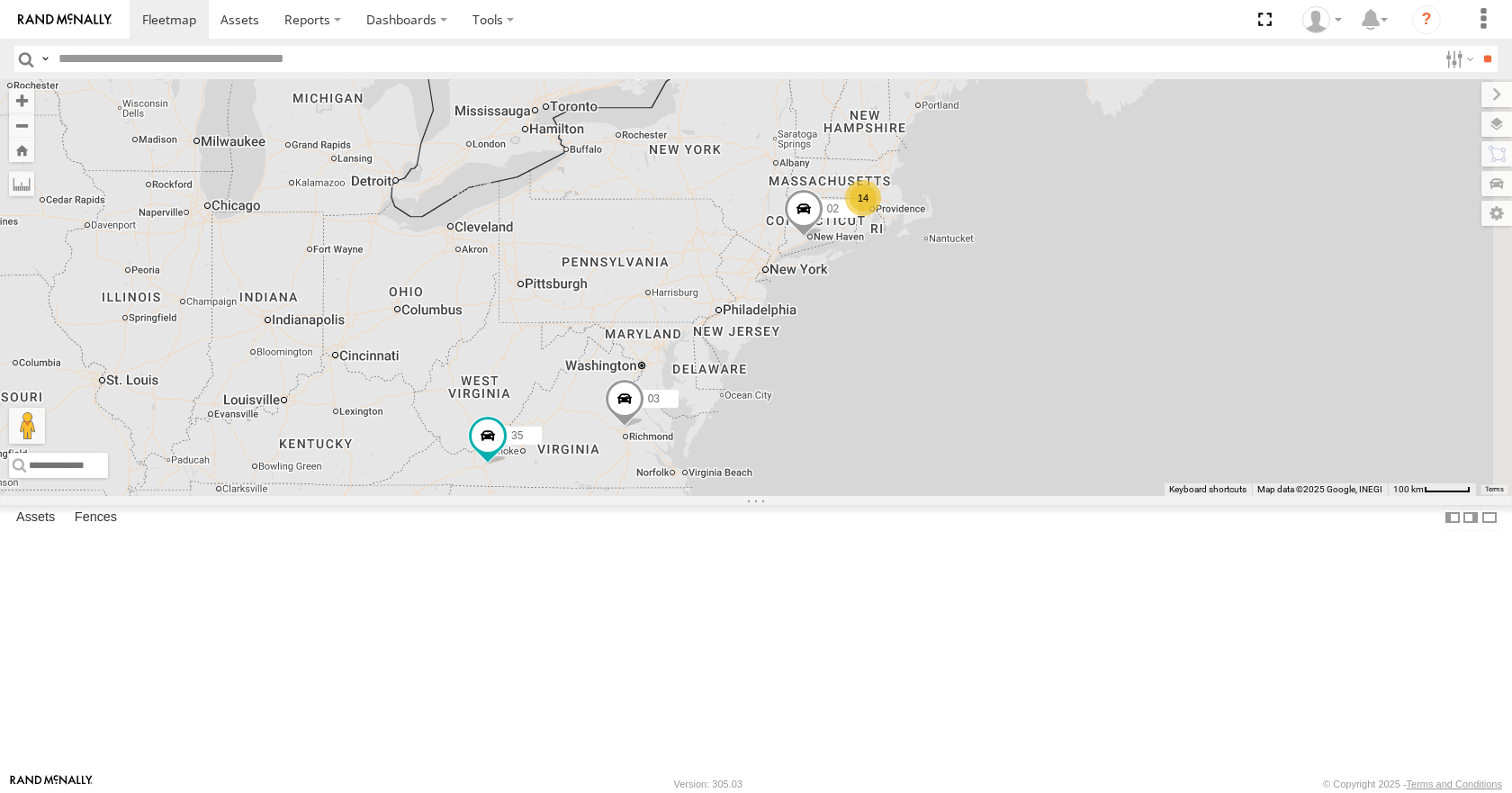
drag, startPoint x: 1410, startPoint y: 364, endPoint x: 1072, endPoint y: 492, distance: 361.4
click at [1072, 492] on div "14 35 3 02 04 11 03" at bounding box center [756, 287] width 1512 height 416
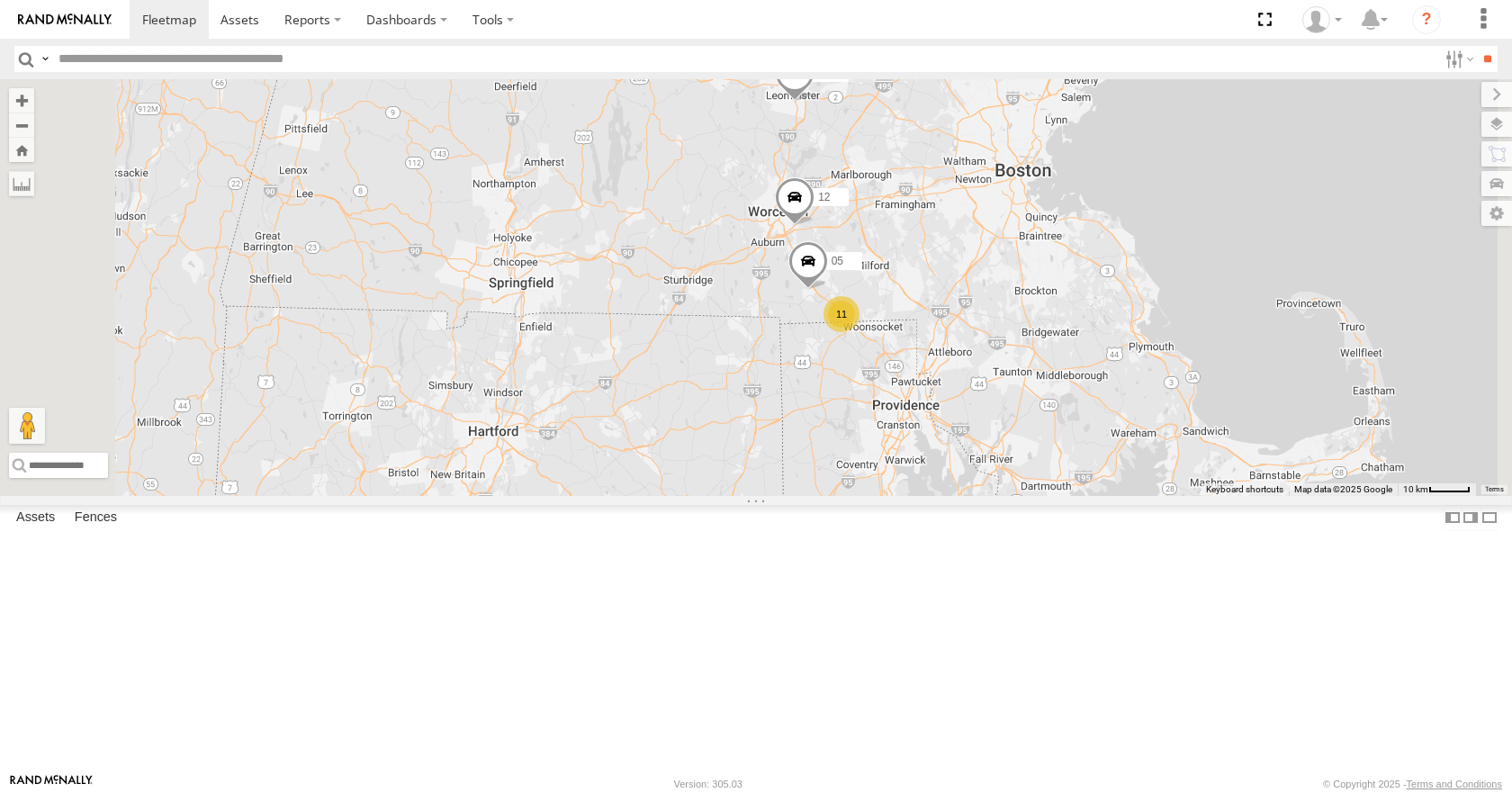
drag, startPoint x: 1070, startPoint y: 292, endPoint x: 1057, endPoint y: 485, distance: 193.4
click at [859, 332] on div "11" at bounding box center [841, 314] width 36 height 36
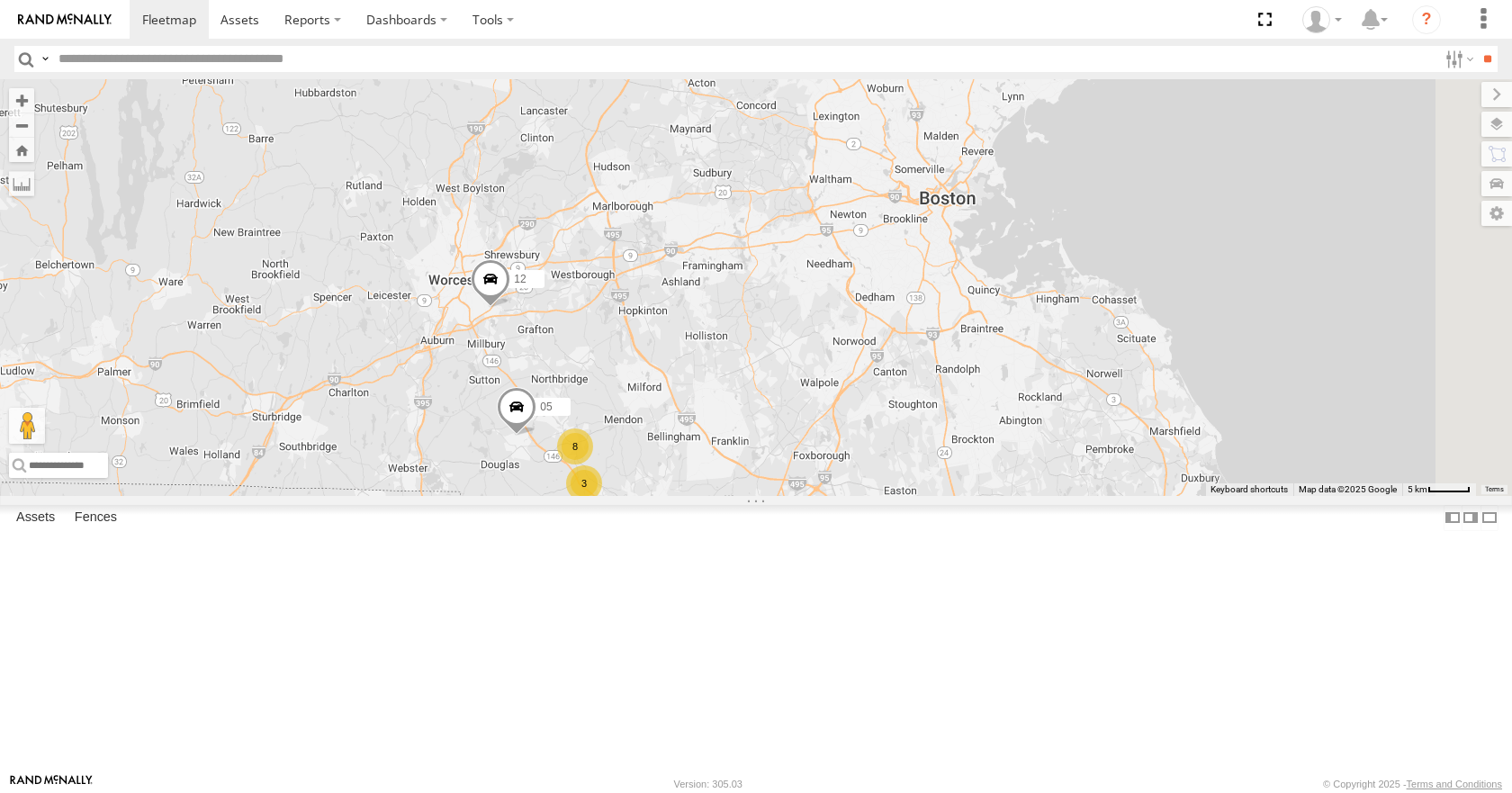
drag, startPoint x: 1059, startPoint y: 357, endPoint x: 775, endPoint y: 447, distance: 297.9
click at [775, 447] on div "35 02 04 11 03 14 12 05 3 8" at bounding box center [756, 287] width 1512 height 416
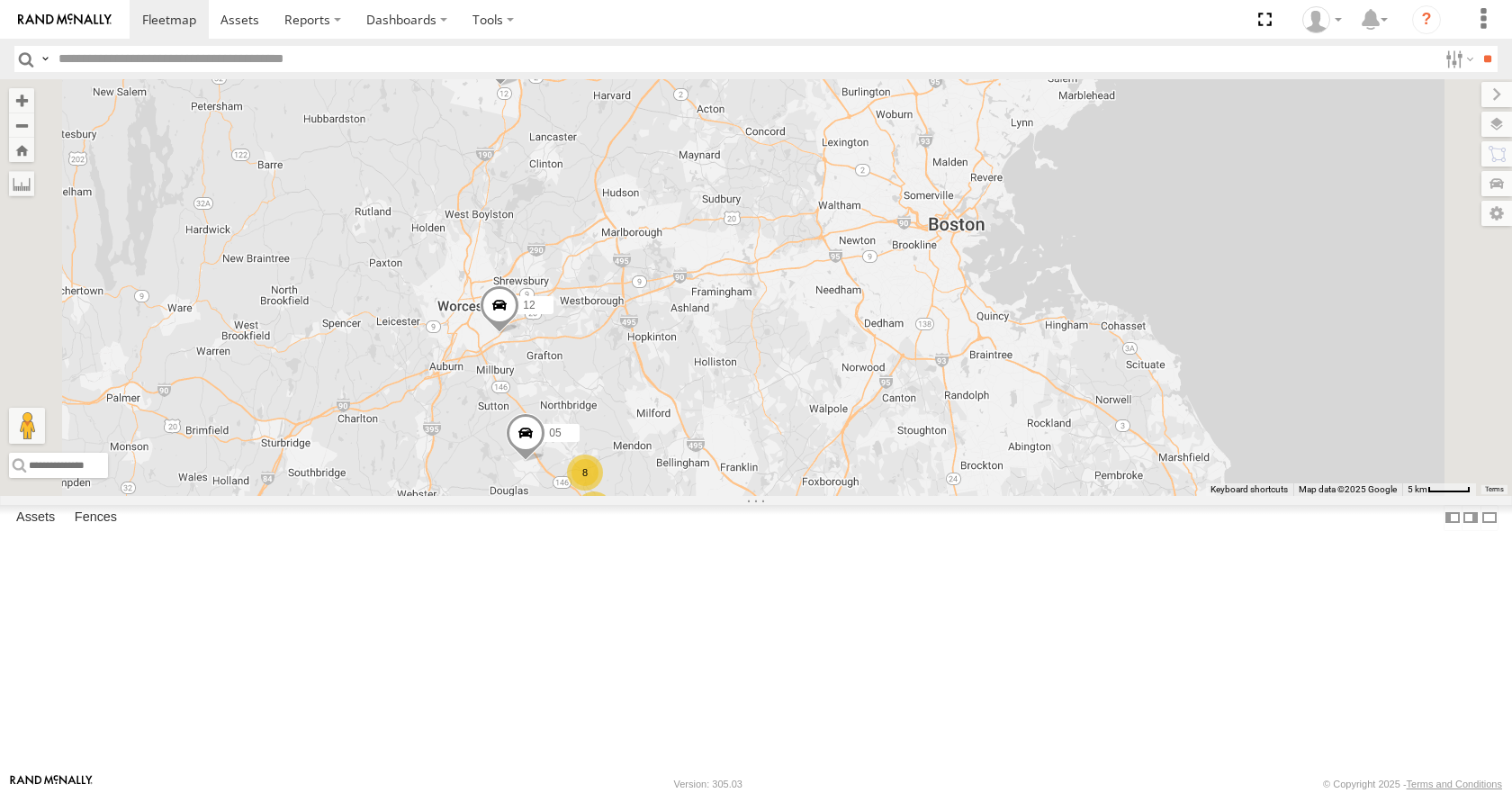
drag, startPoint x: 779, startPoint y: 455, endPoint x: 792, endPoint y: 481, distance: 29.1
click at [792, 481] on div "35 02 04 11 03 14 12 05 3 8" at bounding box center [756, 287] width 1512 height 416
click at [830, 414] on div "35 02 04 11 03 14 12 05 3 8" at bounding box center [756, 287] width 1512 height 416
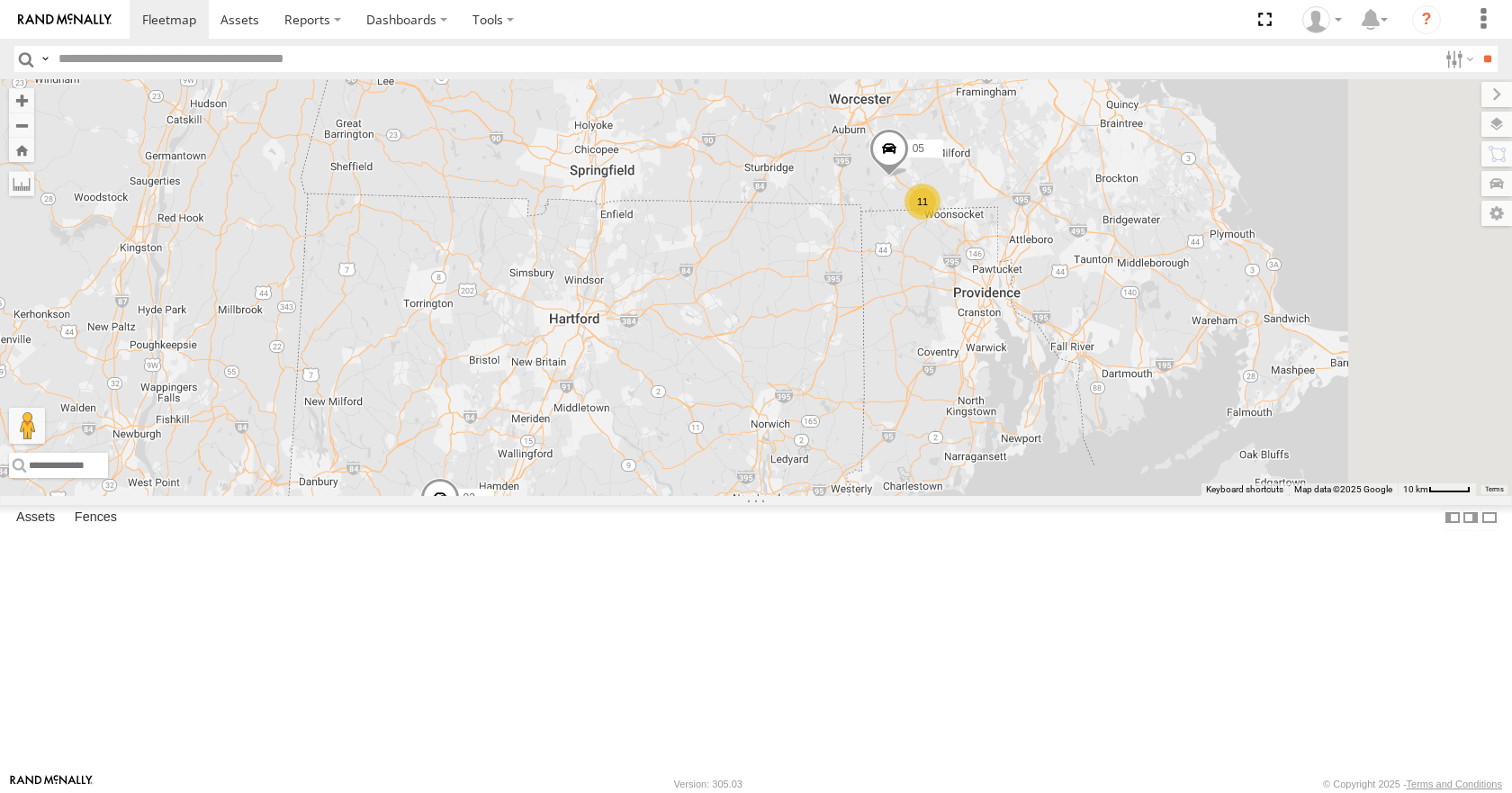
drag, startPoint x: 1368, startPoint y: 236, endPoint x: 1124, endPoint y: 492, distance: 353.7
click at [1124, 492] on div "35 02 04 11 03 11 05" at bounding box center [756, 287] width 1512 height 416
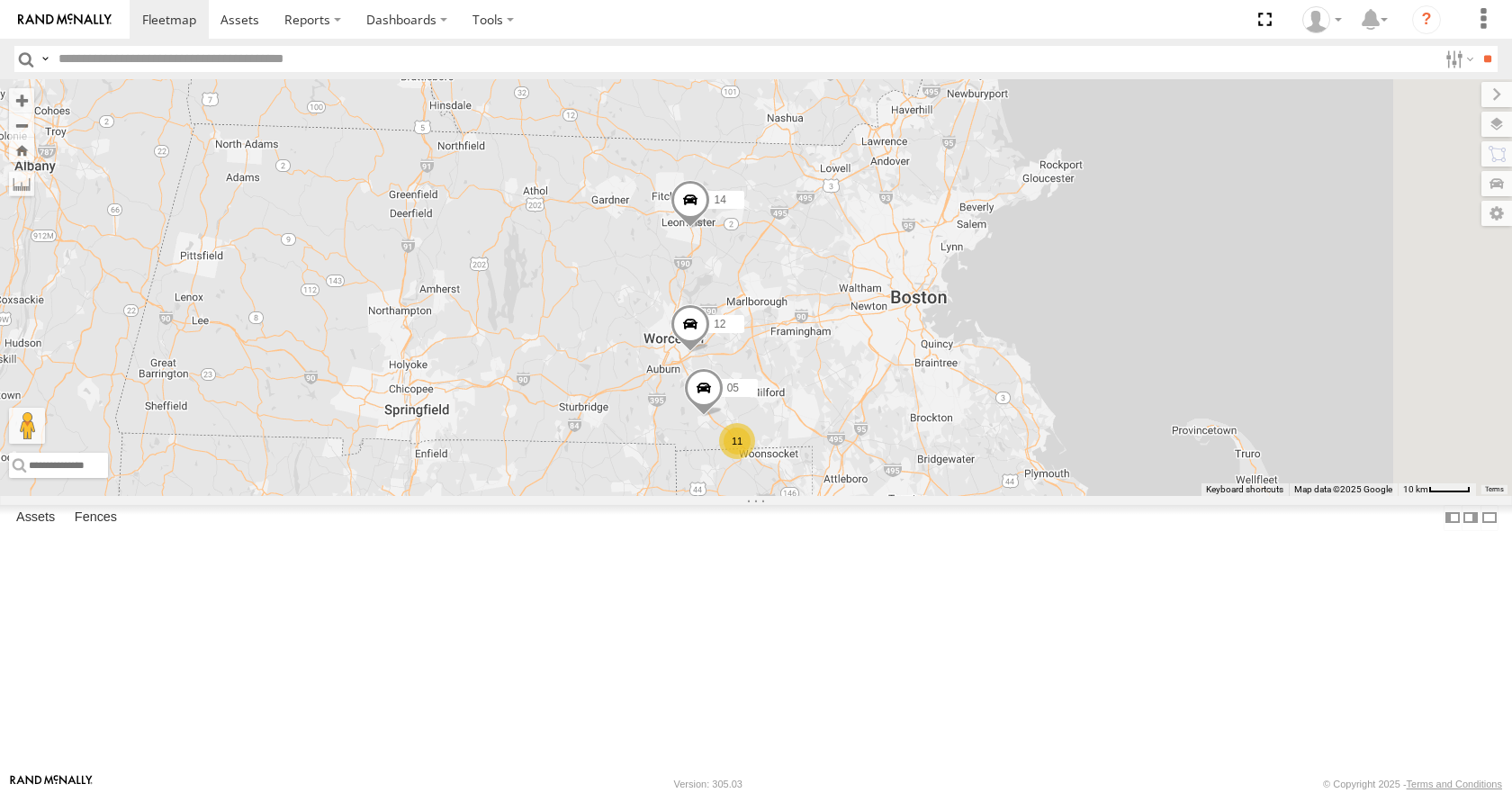
drag, startPoint x: 1016, startPoint y: 396, endPoint x: 830, endPoint y: 638, distance: 305.2
click at [830, 495] on div "35 02 04 11 03 11 05 14 12" at bounding box center [756, 287] width 1512 height 416
